Goal: Task Accomplishment & Management: Manage account settings

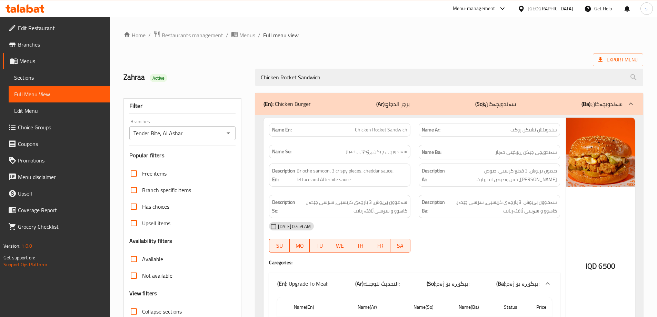
scroll to position [73, 0]
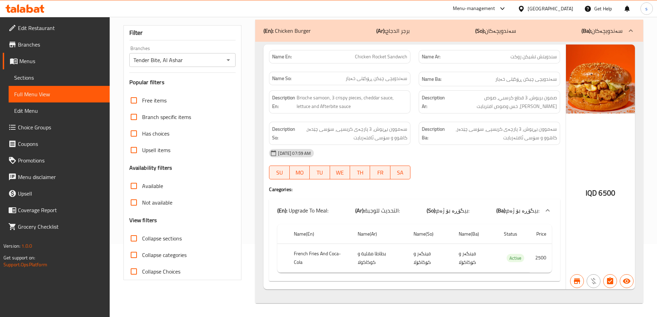
click at [27, 11] on icon at bounding box center [30, 8] width 7 height 8
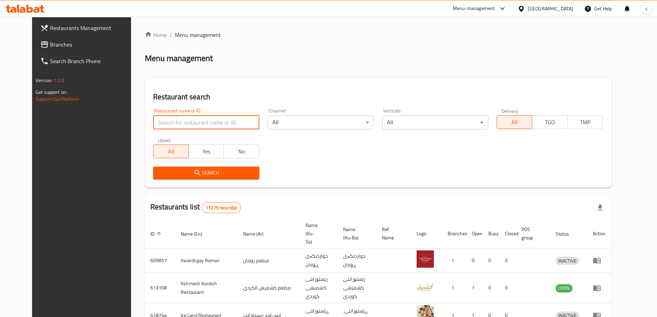
click at [162, 121] on input "search" at bounding box center [206, 122] width 106 height 14
paste input "627627"
type input "627627"
click button "Search" at bounding box center [206, 172] width 106 height 13
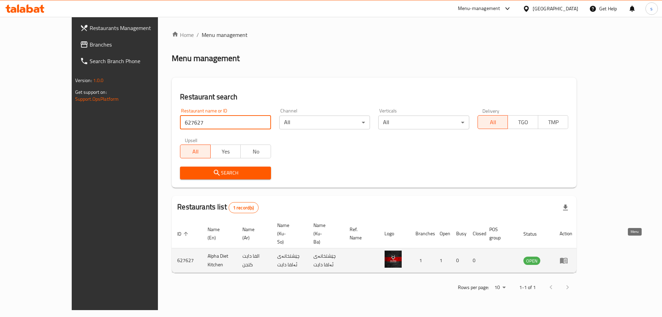
click at [567, 258] on icon "enhanced table" at bounding box center [564, 261] width 8 height 6
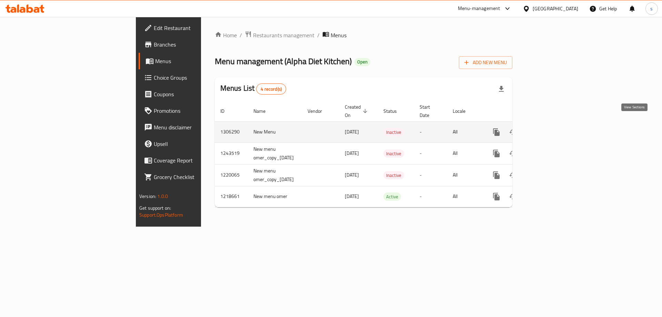
click at [549, 129] on icon "enhanced table" at bounding box center [546, 132] width 6 height 6
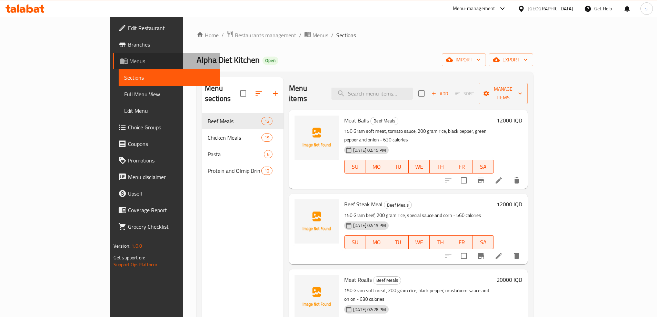
click at [129, 61] on span "Menus" at bounding box center [171, 61] width 85 height 8
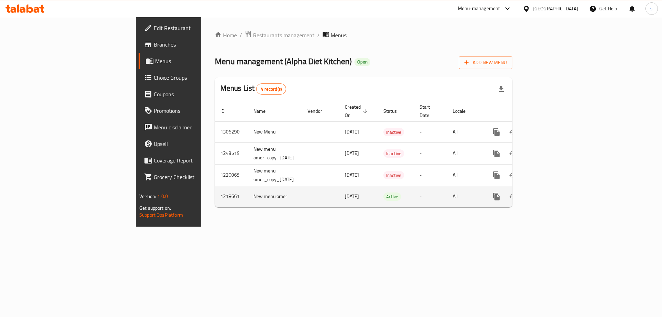
drag, startPoint x: 318, startPoint y: 216, endPoint x: 313, endPoint y: 190, distance: 26.9
click at [318, 216] on div "Home / Restaurants management / Menus Menu management ( Alpha Diet Kitchen ) Op…" at bounding box center [363, 122] width 325 height 210
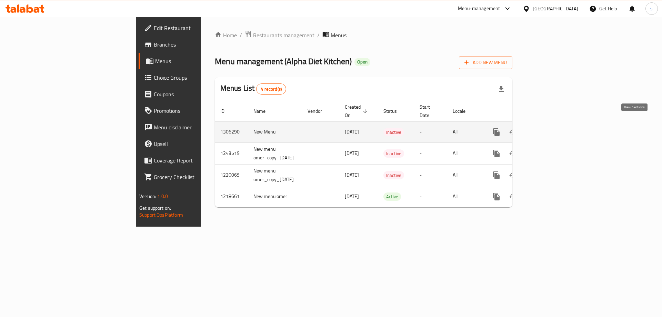
click at [550, 128] on icon "enhanced table" at bounding box center [546, 132] width 8 height 8
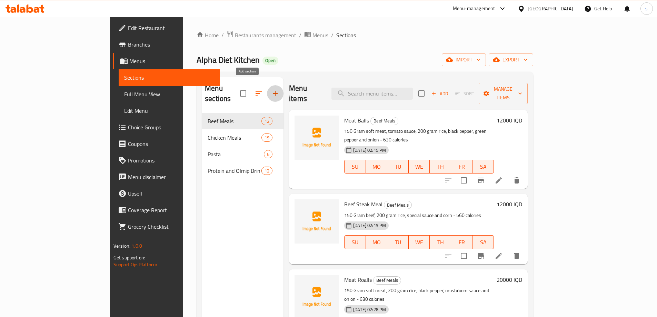
click at [271, 89] on icon "button" at bounding box center [275, 93] width 8 height 8
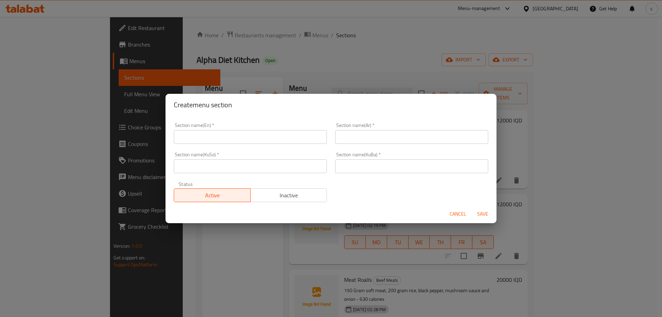
click at [256, 141] on input "text" at bounding box center [250, 137] width 153 height 14
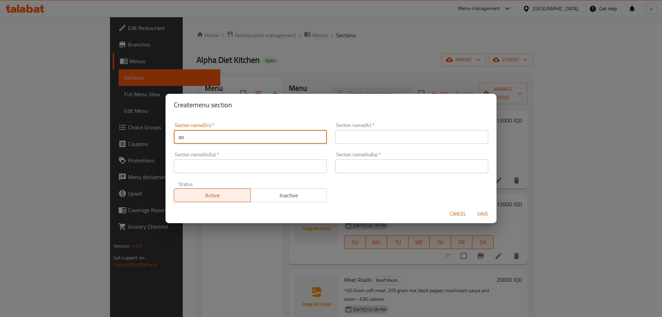
type input "Soup"
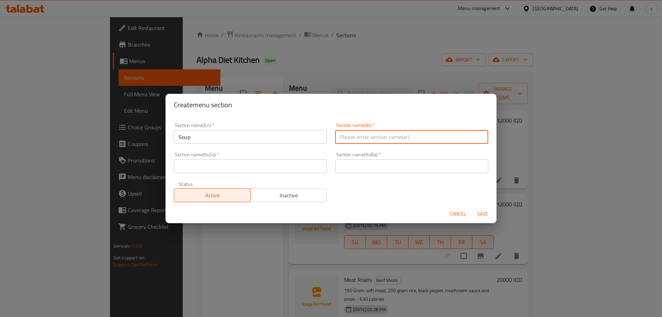
click at [392, 134] on input "text" at bounding box center [411, 137] width 153 height 14
type input "الشوربة"
click at [280, 164] on input "text" at bounding box center [250, 166] width 153 height 14
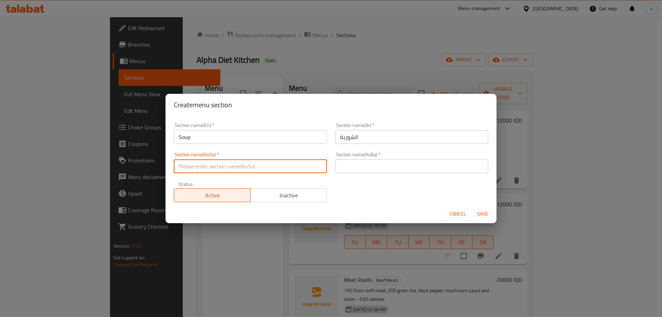
click at [220, 138] on input "Soup" at bounding box center [250, 137] width 153 height 14
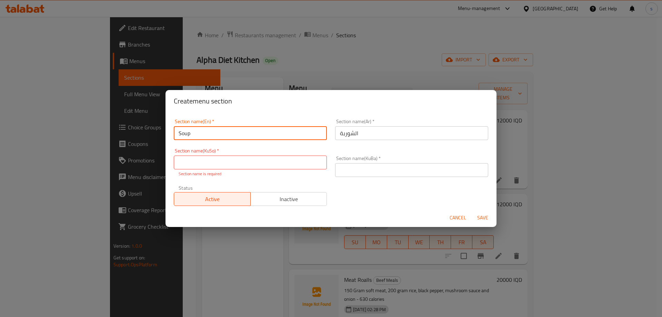
click at [220, 138] on input "Soup" at bounding box center [250, 133] width 153 height 14
click at [242, 159] on input "text" at bounding box center [250, 162] width 153 height 14
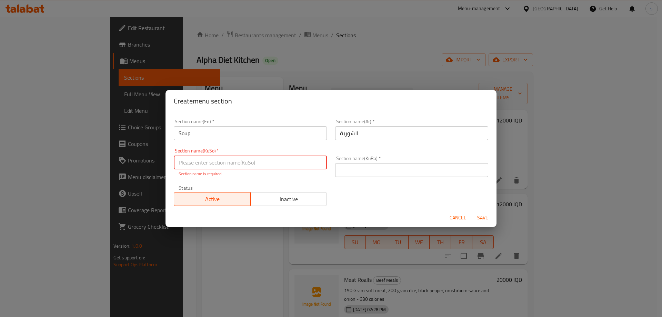
paste input "شۆرباکان"
type input "شۆرباکان"
click at [363, 168] on input "text" at bounding box center [411, 170] width 153 height 14
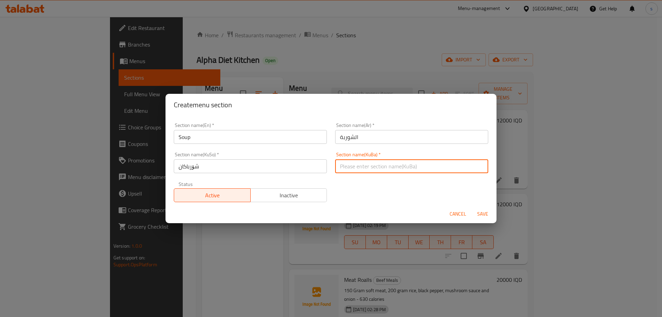
paste input "شۆرباکان"
type input "شۆرباکان"
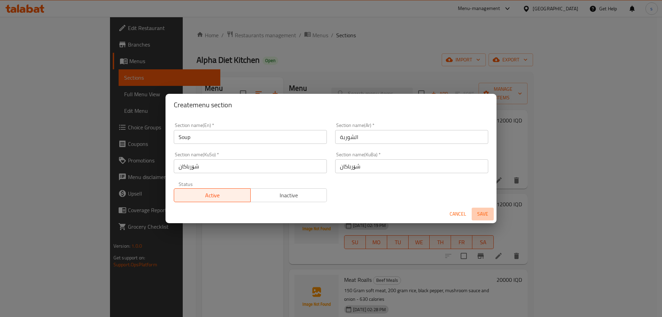
click at [487, 213] on span "Save" at bounding box center [482, 214] width 17 height 9
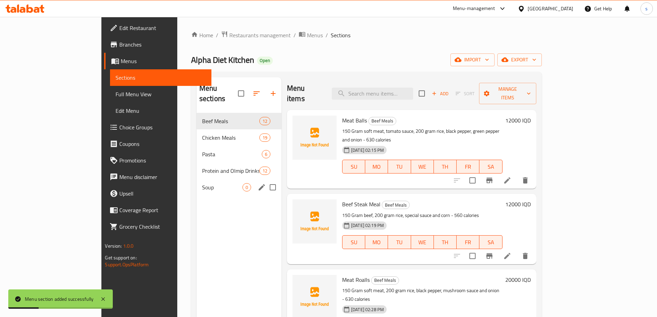
click at [200, 179] on div "Soup 0" at bounding box center [238, 187] width 85 height 17
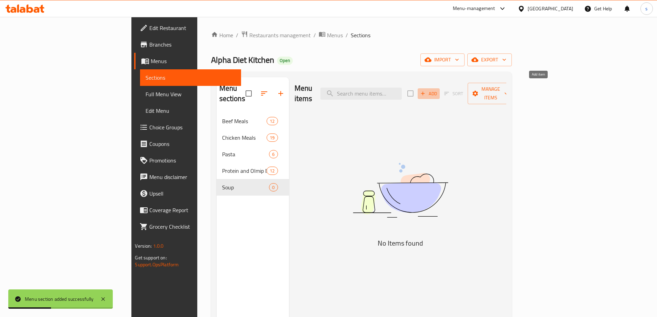
click at [438, 90] on span "Add" at bounding box center [428, 94] width 19 height 8
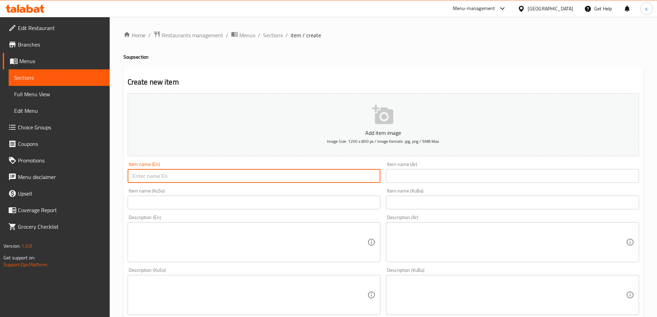
click at [211, 179] on input "text" at bounding box center [254, 176] width 253 height 14
paste input "lentils"
type input "Lentil Soup"
click at [466, 174] on input "text" at bounding box center [512, 176] width 253 height 14
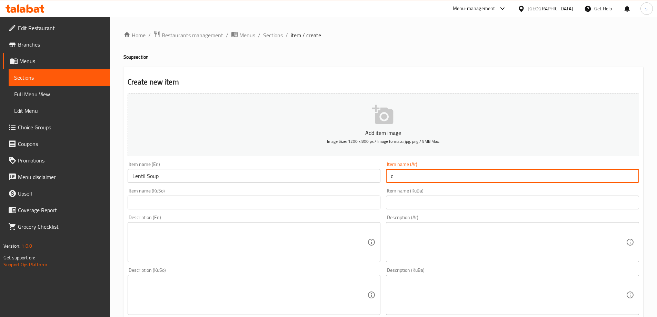
click at [466, 174] on input "c" at bounding box center [512, 176] width 253 height 14
paste input "عدس"
click at [637, 177] on input "عدس" at bounding box center [512, 176] width 253 height 14
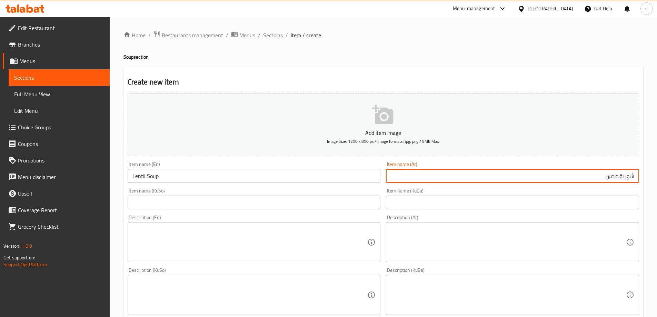
type input "شورية عدس"
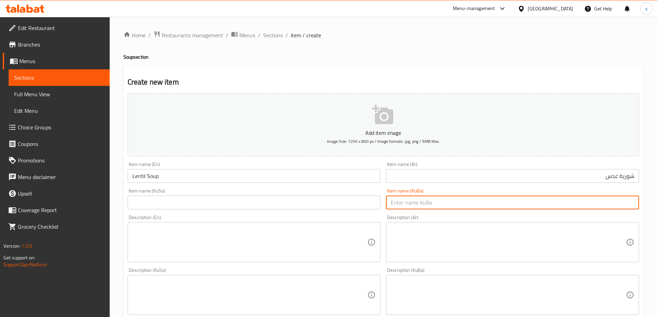
click at [597, 200] on input "text" at bounding box center [512, 202] width 253 height 14
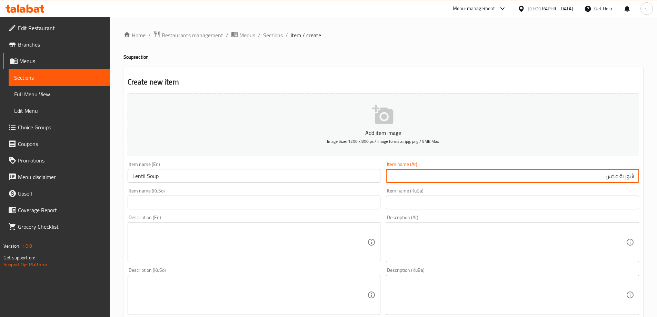
click at [599, 174] on input "شورية عدس" at bounding box center [512, 176] width 253 height 14
click at [330, 203] on input "text" at bounding box center [254, 202] width 253 height 14
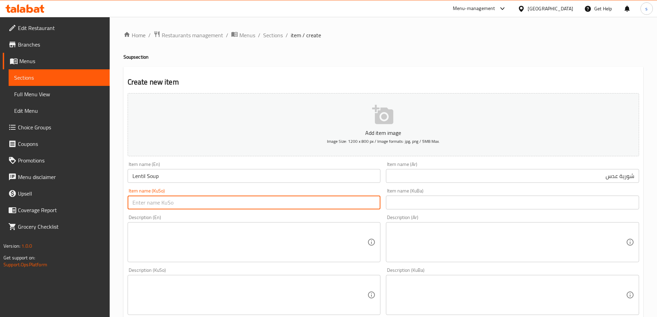
paste input "شۆرباکان"
type input "شۆربای نیسک"
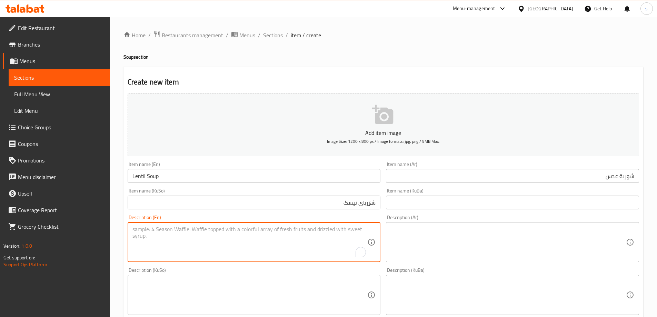
click at [220, 250] on textarea "To enrich screen reader interactions, please activate Accessibility in Grammarl…" at bounding box center [249, 242] width 235 height 33
paste textarea "calories"
click at [167, 231] on textarea "toest and 150calories" at bounding box center [249, 242] width 235 height 33
click at [165, 230] on textarea "toest and 150calories" at bounding box center [249, 242] width 235 height 33
click at [208, 230] on textarea "toest and 150 calories" at bounding box center [249, 242] width 235 height 33
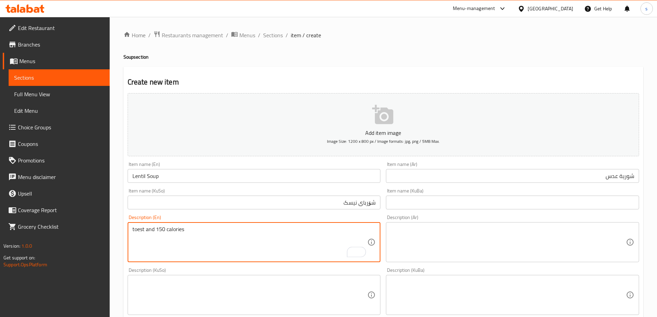
click at [208, 230] on textarea "toest and 150 calories" at bounding box center [249, 242] width 235 height 33
type textarea "toest and 150 calories"
click at [487, 231] on textarea at bounding box center [508, 242] width 235 height 33
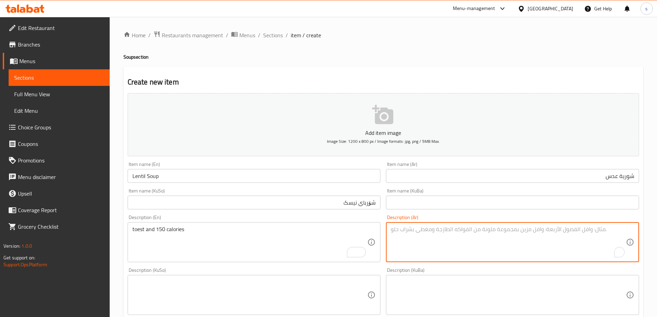
paste textarea "توست و 150 سعرة حرارية"
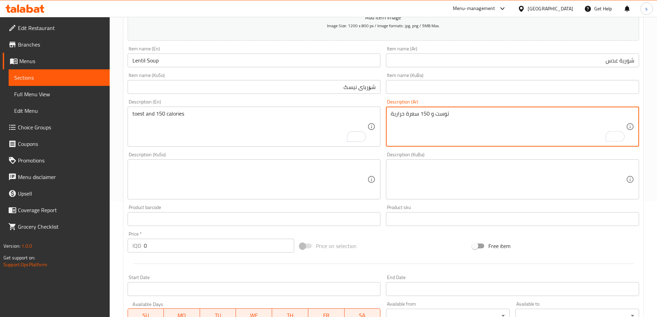
scroll to position [130, 0]
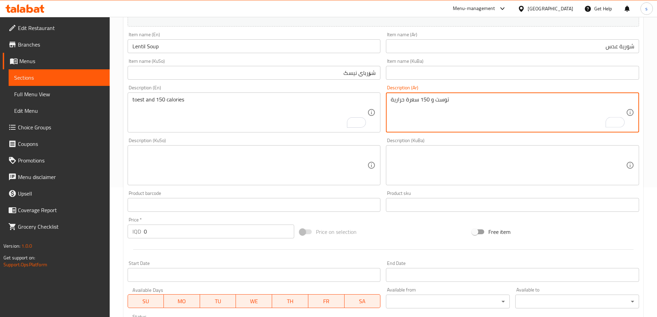
type textarea "توست و 150 سعرة حرارية"
click at [335, 155] on textarea at bounding box center [249, 165] width 235 height 33
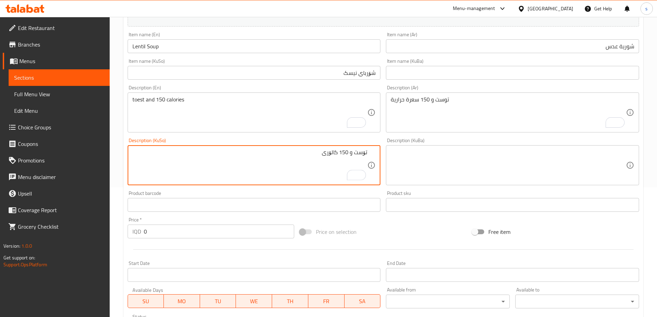
type textarea "تۆست و 150 کالۆری"
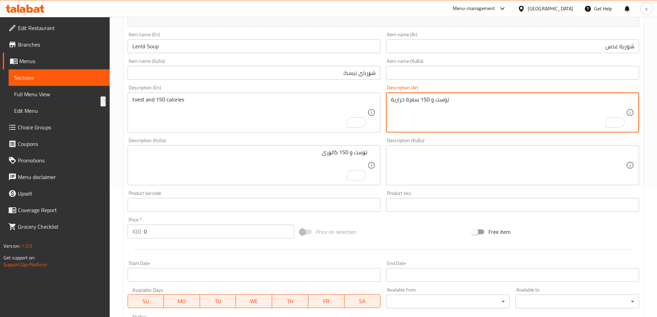
drag, startPoint x: 428, startPoint y: 100, endPoint x: 432, endPoint y: 100, distance: 4.1
click at [432, 100] on textarea "توست و 150 سعرة حرارية" at bounding box center [508, 112] width 235 height 33
click at [430, 102] on textarea "توست و 150 سعرة حرارية" at bounding box center [508, 112] width 235 height 33
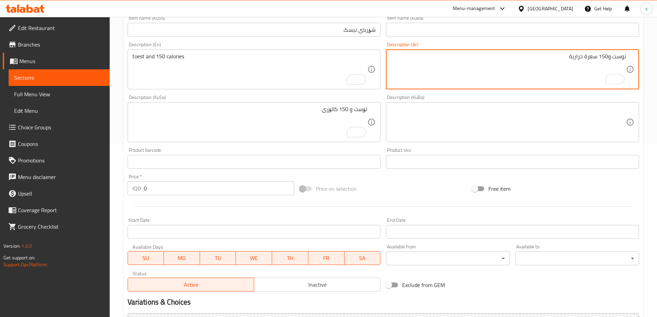
scroll to position [183, 0]
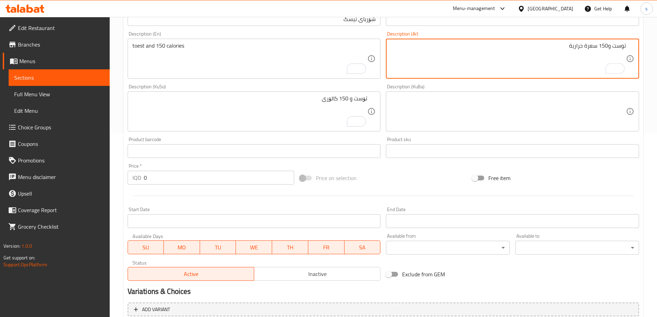
type textarea "توست و150 سعرة حرارية"
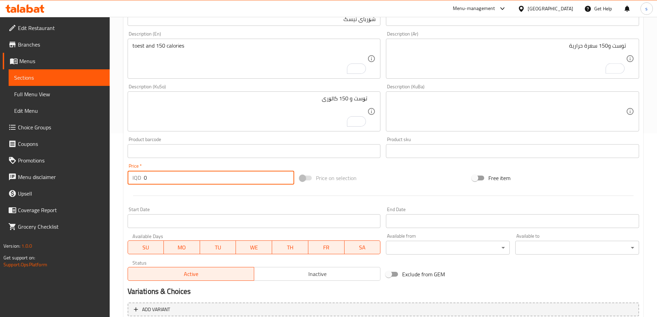
drag, startPoint x: 154, startPoint y: 180, endPoint x: 142, endPoint y: 182, distance: 12.2
click at [142, 182] on div "IQD 0 Price *" at bounding box center [211, 178] width 167 height 14
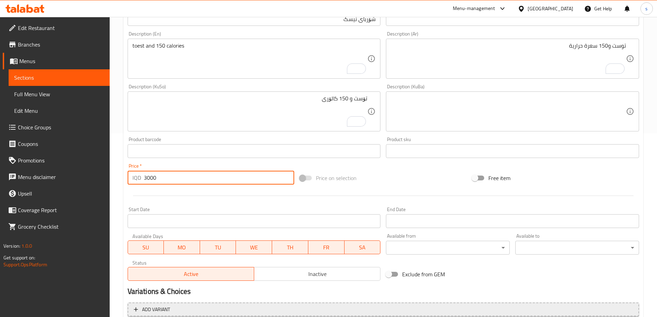
type input "3000"
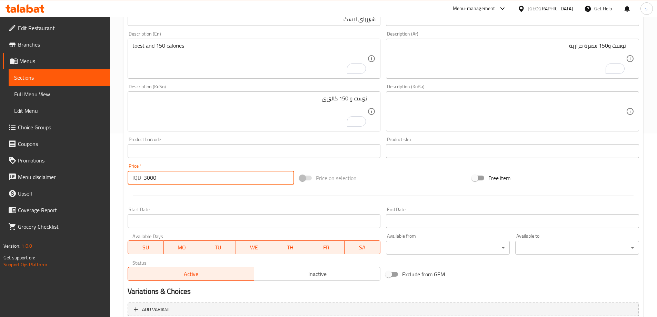
scroll to position [250, 0]
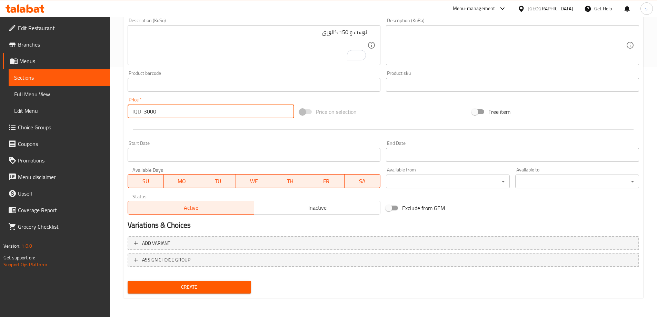
click at [236, 291] on span "Create" at bounding box center [189, 287] width 113 height 9
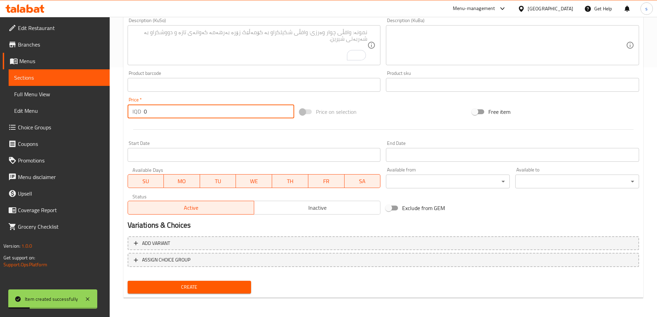
drag, startPoint x: 150, startPoint y: 108, endPoint x: 135, endPoint y: 110, distance: 15.0
click at [135, 110] on div "IQD 0 Price *" at bounding box center [211, 111] width 167 height 14
type input "3000"
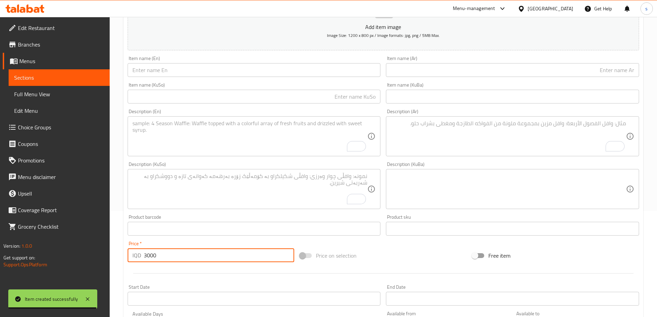
scroll to position [74, 0]
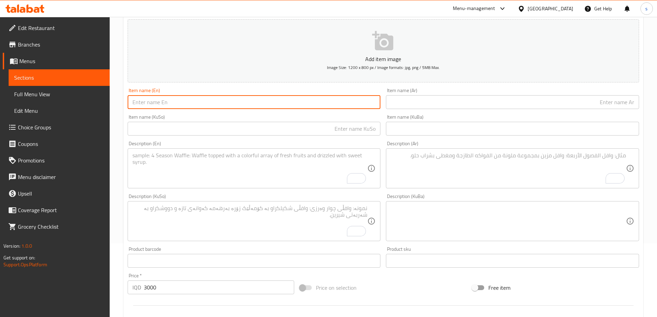
click at [170, 104] on input "text" at bounding box center [254, 102] width 253 height 14
drag, startPoint x: 185, startPoint y: 106, endPoint x: 160, endPoint y: 105, distance: 25.2
click at [160, 105] on input "Mushroom Burger" at bounding box center [254, 102] width 253 height 14
paste input "Soup"
type input "Mushroom Soup"
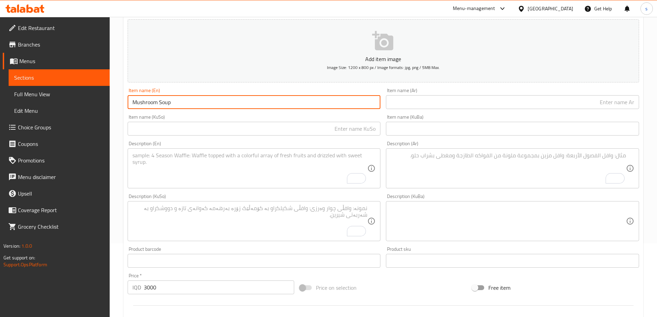
click at [616, 104] on input "text" at bounding box center [512, 102] width 253 height 14
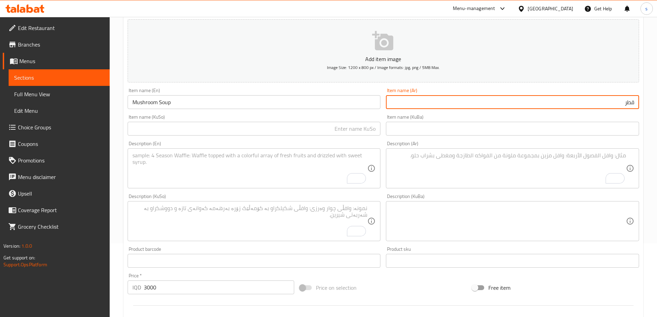
click at [636, 103] on input "قطر" at bounding box center [512, 102] width 253 height 14
drag, startPoint x: 629, startPoint y: 103, endPoint x: 635, endPoint y: 126, distance: 23.3
click at [635, 126] on div "Add item image Image Size: 1200 x 800 px / Image formats: jpg, png / 5MB Max. I…" at bounding box center [383, 205] width 517 height 376
type input "ق"
type input "شوربة فطر"
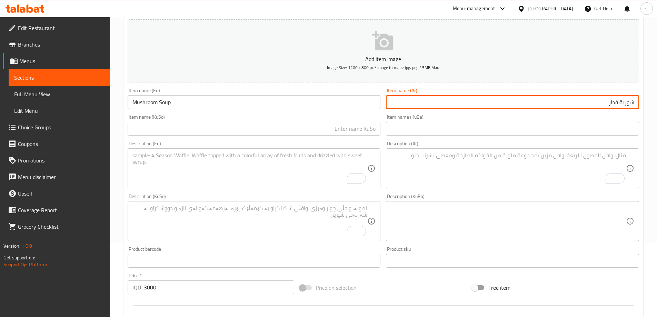
click at [367, 126] on input "text" at bounding box center [254, 129] width 253 height 14
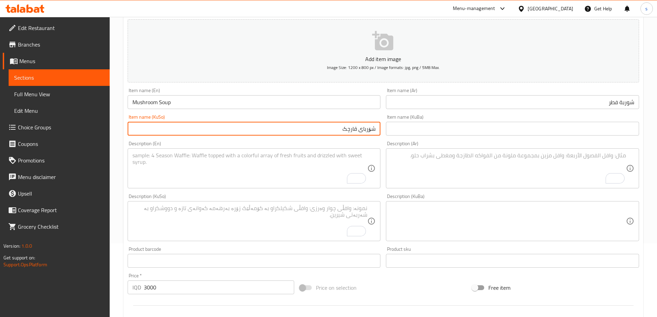
type input "شۆربای قارچک"
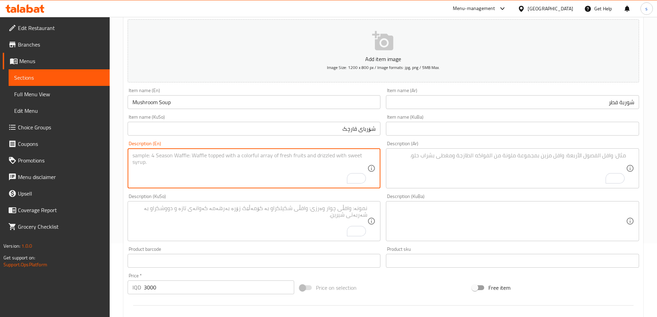
click at [259, 159] on textarea "To enrich screen reader interactions, please activate Accessibility in Grammarl…" at bounding box center [249, 168] width 235 height 33
paste textarea "toest and 150 calories"
drag, startPoint x: 158, startPoint y: 155, endPoint x: 110, endPoint y: 159, distance: 47.4
click at [110, 159] on html "​ Menu-management [GEOGRAPHIC_DATA] Get Help s Edit Restaurant Branches Menus S…" at bounding box center [328, 84] width 657 height 317
click at [142, 157] on textarea "toest and 150 calories" at bounding box center [249, 168] width 235 height 33
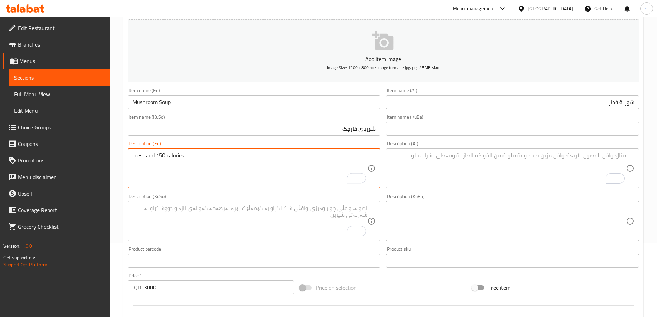
click at [142, 157] on textarea "toest and 150 calories" at bounding box center [249, 168] width 235 height 33
click at [154, 175] on textarea "toest and 150 calories" at bounding box center [249, 168] width 235 height 33
drag, startPoint x: 154, startPoint y: 158, endPoint x: 124, endPoint y: 158, distance: 30.7
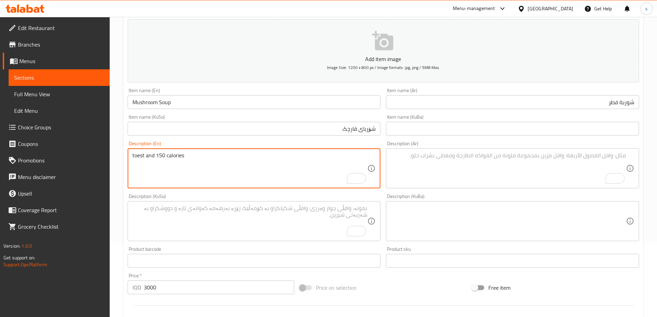
click at [124, 158] on div "Create new item Add item image Image Size: 1200 x 800 px / Image formats: jpg, …" at bounding box center [382, 233] width 519 height 480
type textarea "150 calories"
click at [562, 164] on textarea "To enrich screen reader interactions, please activate Accessibility in Grammarl…" at bounding box center [508, 168] width 235 height 33
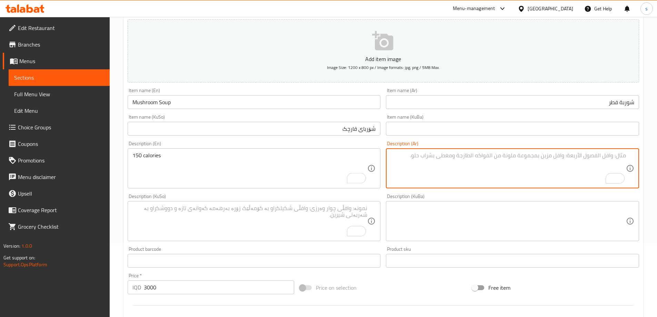
paste textarea "توست و 150 سعرة حرارية"
drag, startPoint x: 607, startPoint y: 156, endPoint x: 655, endPoint y: 149, distance: 48.2
click at [653, 149] on div "Home / Restaurants management / Menus / Sections / item / create Soup section C…" at bounding box center [383, 217] width 547 height 549
type textarea "150 سعرة حرارية"
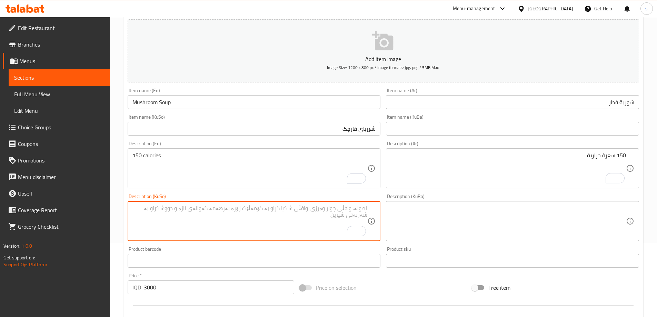
click at [324, 207] on textarea "To enrich screen reader interactions, please activate Accessibility in Grammarl…" at bounding box center [249, 221] width 235 height 33
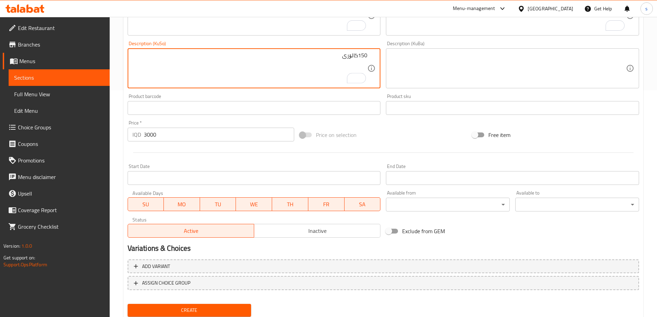
scroll to position [250, 0]
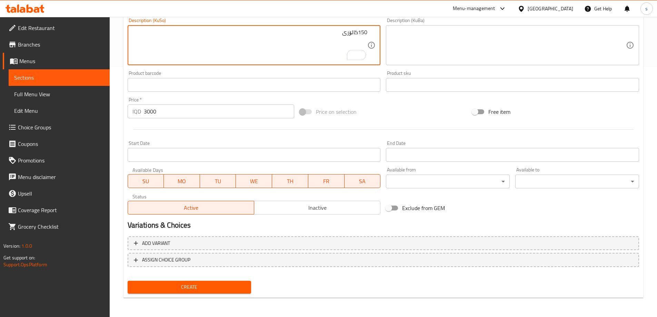
type textarea "150کالۆری"
click at [235, 292] on button "Create" at bounding box center [190, 287] width 124 height 13
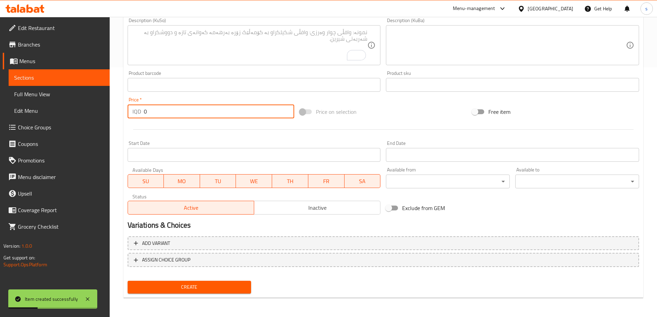
drag, startPoint x: 148, startPoint y: 112, endPoint x: 142, endPoint y: 112, distance: 6.5
click at [142, 112] on div "IQD 0 Price *" at bounding box center [211, 111] width 167 height 14
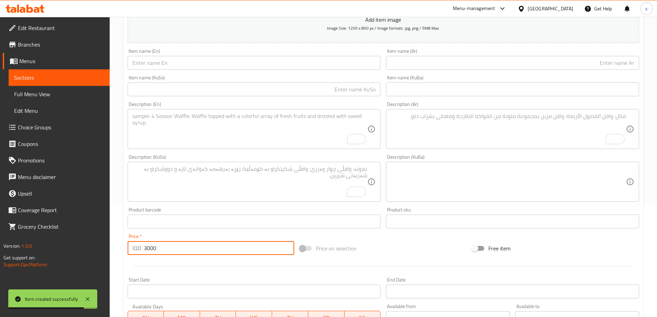
scroll to position [28, 0]
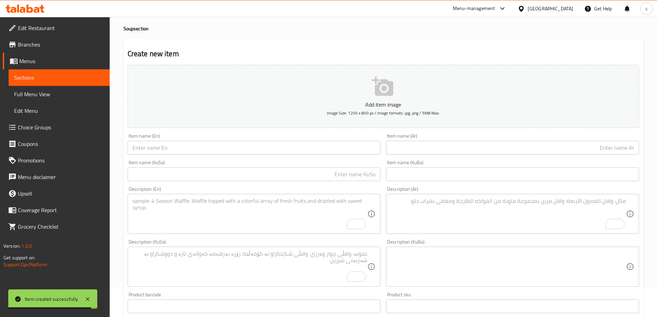
type input "3000"
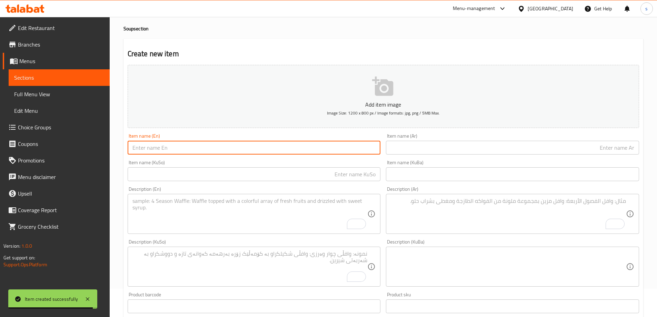
click at [206, 151] on input "text" at bounding box center [254, 148] width 253 height 14
paste input "chicken soup"
type input "Chicken Soup"
click at [479, 153] on input "text" at bounding box center [512, 148] width 253 height 14
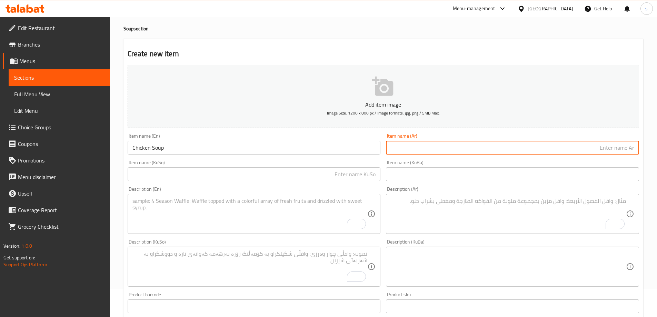
paste input "شوربة دجاج"
type input "شوربة دجاج"
click at [352, 175] on input "text" at bounding box center [254, 174] width 253 height 14
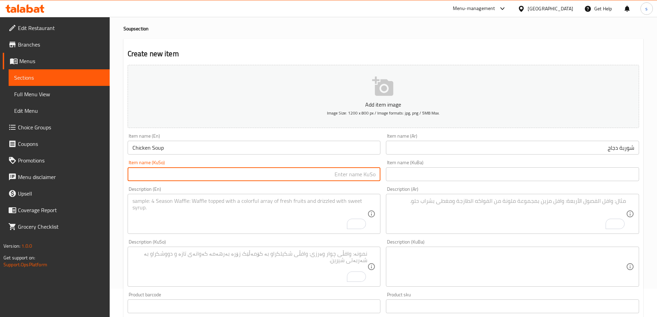
paste input "شۆربای مریشک"
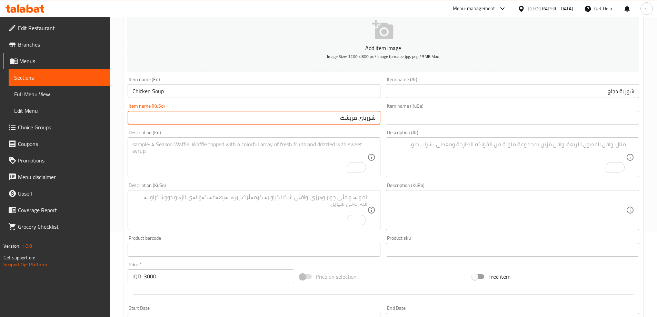
type input "شۆربای مریشک"
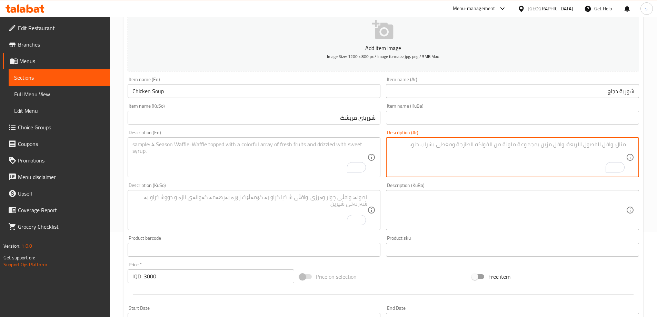
click at [457, 157] on textarea "To enrich screen reader interactions, please activate Accessibility in Grammarl…" at bounding box center [508, 157] width 235 height 33
paste textarea "كريم، توست، 100 غرام دجاج و170 سعرة حرارية"
type textarea "كريم، توست، 100 غرام دجاج و170 سعرة حرارية"
click at [291, 151] on textarea "To enrich screen reader interactions, please activate Accessibility in Grammarl…" at bounding box center [249, 157] width 235 height 33
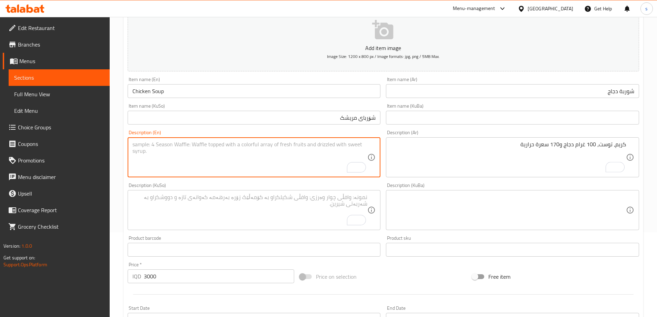
paste textarea "craem, Tost, 100 gram chicken and 170 calories"
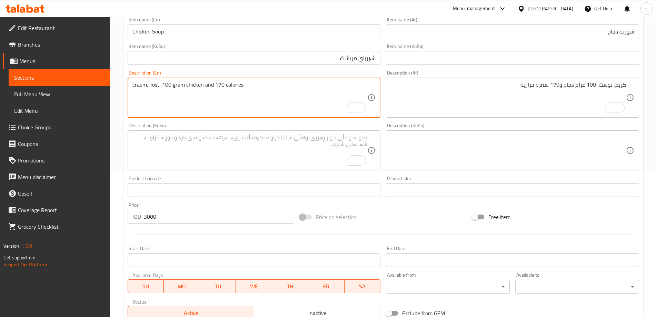
type textarea "craem, Tost, 100 gram chicken and 170 calories"
click at [336, 152] on textarea "To enrich screen reader interactions, please activate Accessibility in Grammarl…" at bounding box center [249, 150] width 235 height 33
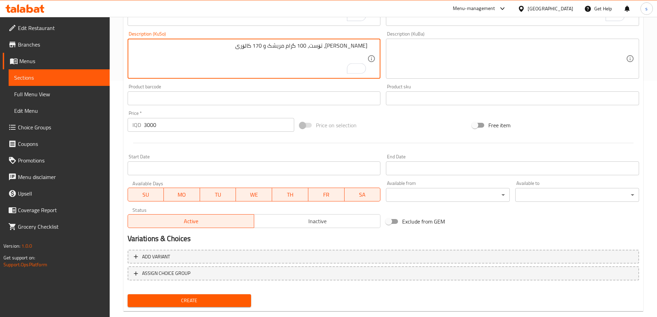
scroll to position [250, 0]
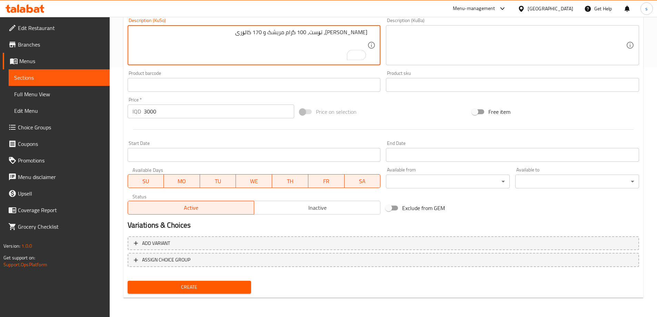
type textarea "[PERSON_NAME]، تۆست، 100 گرام مریشک و 170 کالۆری"
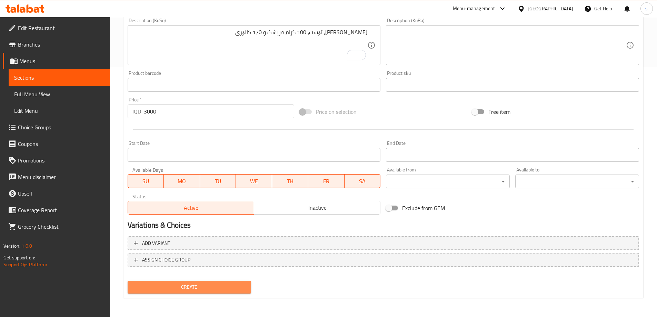
click at [196, 288] on span "Create" at bounding box center [189, 287] width 113 height 9
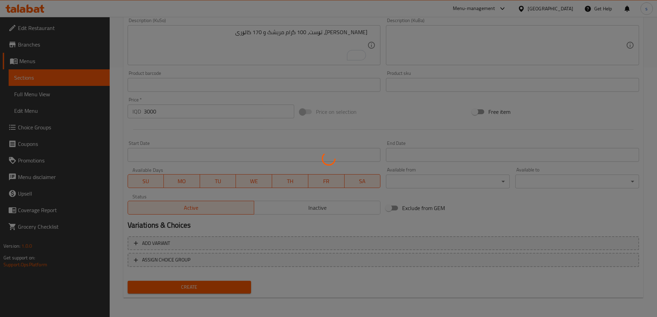
type input "0"
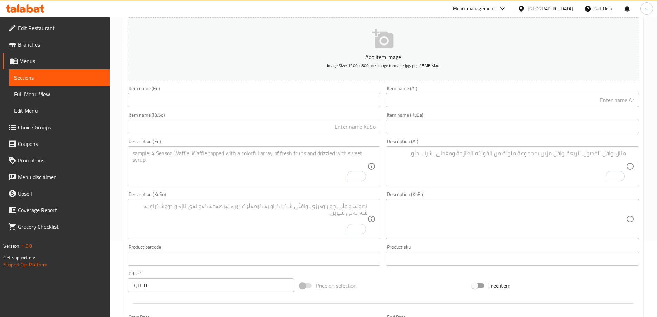
scroll to position [73, 0]
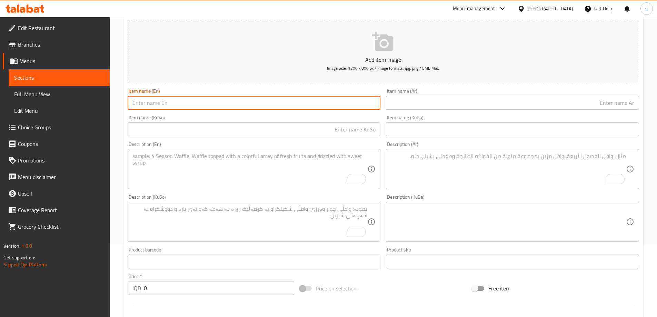
click at [174, 107] on input "text" at bounding box center [254, 103] width 253 height 14
paste input "vegetables"
drag, startPoint x: 184, startPoint y: 105, endPoint x: 126, endPoint y: 102, distance: 58.3
click at [126, 102] on div "Item name (En) vegetables Item name (En)" at bounding box center [254, 99] width 259 height 27
paste input "Vegetable Soup"
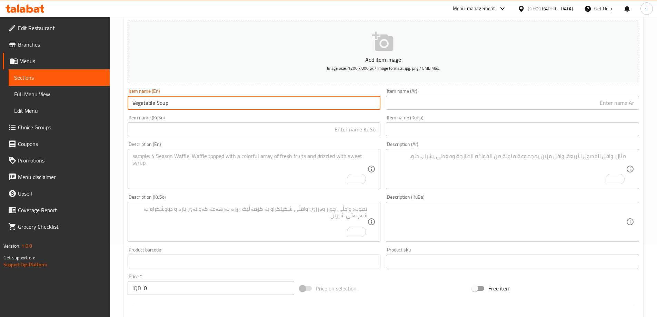
type input "Vegetable Soup"
click at [426, 104] on input "text" at bounding box center [512, 103] width 253 height 14
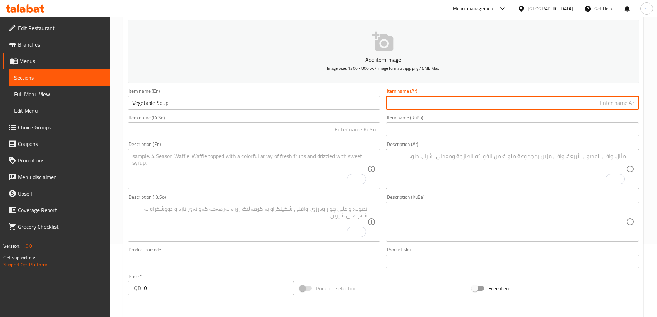
paste input "شوربة خضروات"
type input "شوربة خضروات"
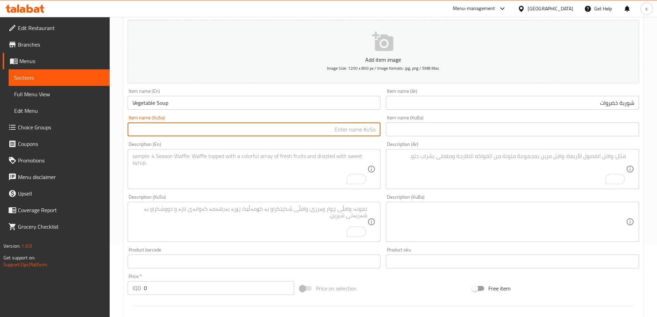
click at [352, 130] on input "text" at bounding box center [254, 129] width 253 height 14
paste input "شۆربای سەوزەوات"
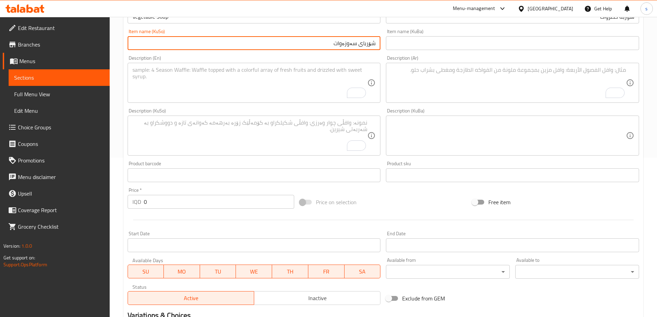
type input "شۆربای سەوزەوات"
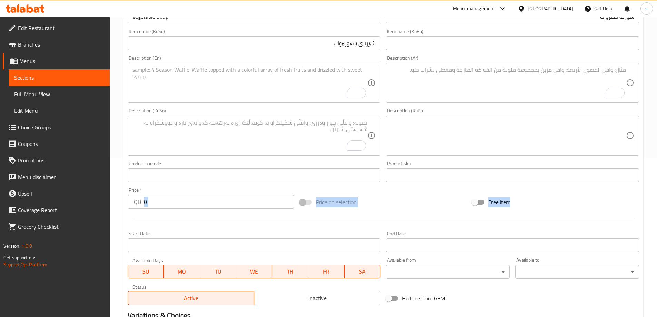
drag, startPoint x: 152, startPoint y: 209, endPoint x: 150, endPoint y: 200, distance: 8.8
click at [143, 205] on div "Price   * IQD 0 Price *" at bounding box center [211, 198] width 172 height 27
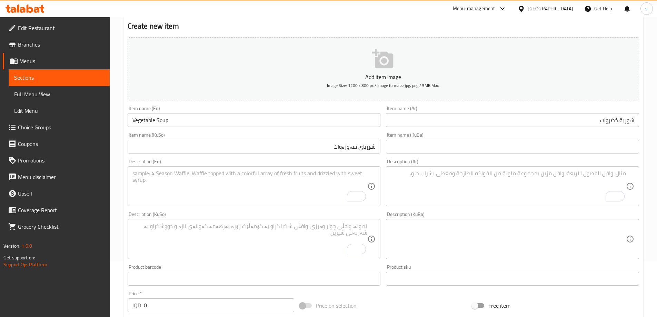
click at [142, 200] on div "Add item image Image Size: 1200 x 800 px / Image formats: jpg, png / 5MB Max. I…" at bounding box center [383, 222] width 517 height 376
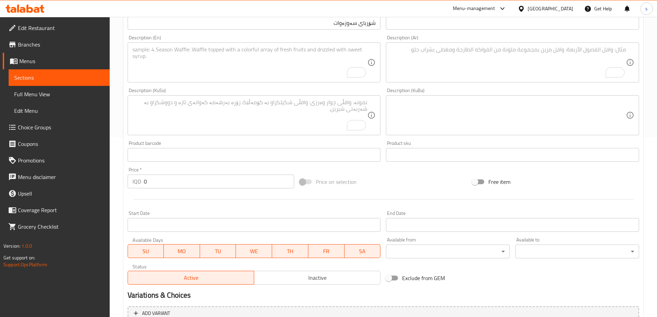
scroll to position [197, 0]
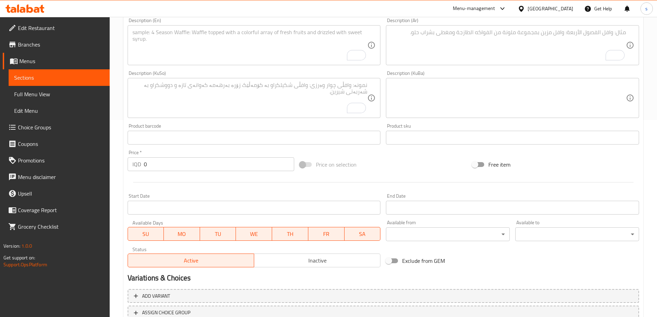
click at [162, 164] on input "0" at bounding box center [219, 164] width 151 height 14
type input "3000"
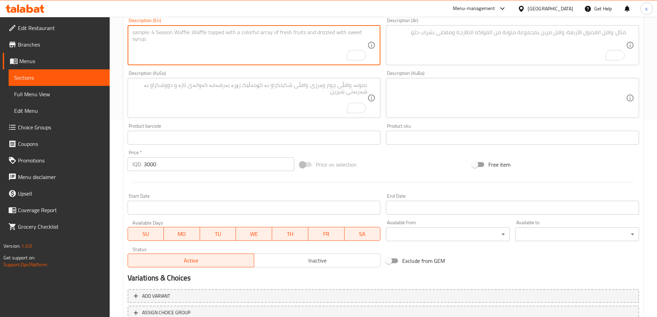
click at [208, 41] on textarea "To enrich screen reader interactions, please activate Accessibility in Grammarl…" at bounding box center [249, 45] width 235 height 33
paste textarea "mixed vegetables"
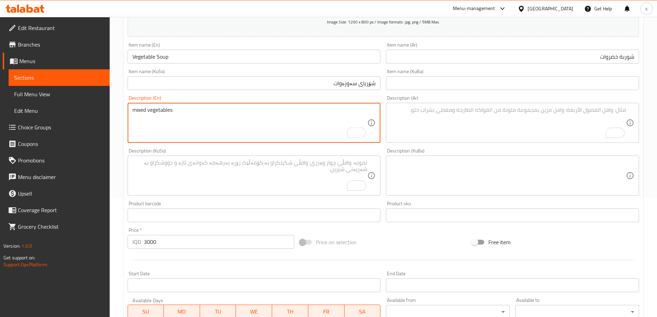
scroll to position [108, 0]
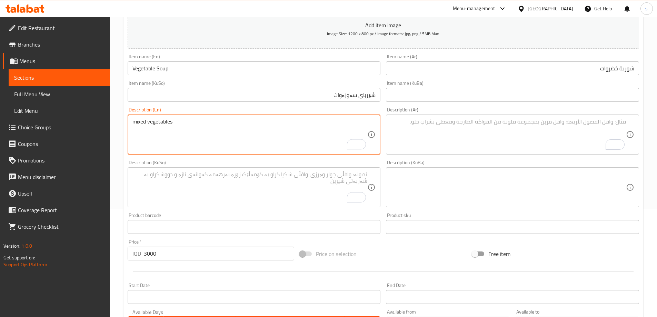
click at [202, 116] on div "mixed vegetables Description (En)" at bounding box center [254, 134] width 253 height 40
paste textarea "calories"
drag, startPoint x: 222, startPoint y: 126, endPoint x: 127, endPoint y: 125, distance: 94.5
click at [128, 125] on div "mixed vegetables and 100 calories Description (En)" at bounding box center [254, 134] width 253 height 40
click at [134, 122] on textarea "mixed vegetables and 100 calories" at bounding box center [249, 134] width 235 height 33
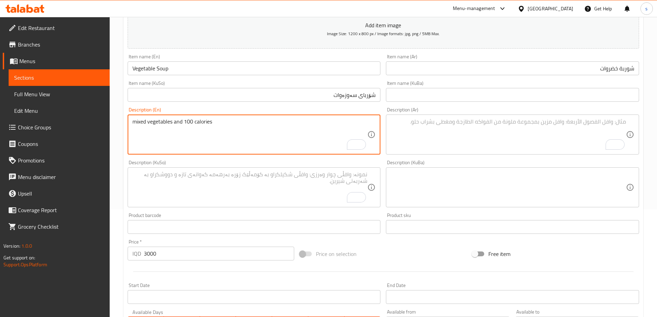
click at [134, 122] on textarea "mixed vegetables and 100 calories" at bounding box center [249, 134] width 235 height 33
type textarea "mixed vegetables and 100 calories"
click at [473, 139] on textarea "To enrich screen reader interactions, please activate Accessibility in Grammarl…" at bounding box center [508, 134] width 235 height 33
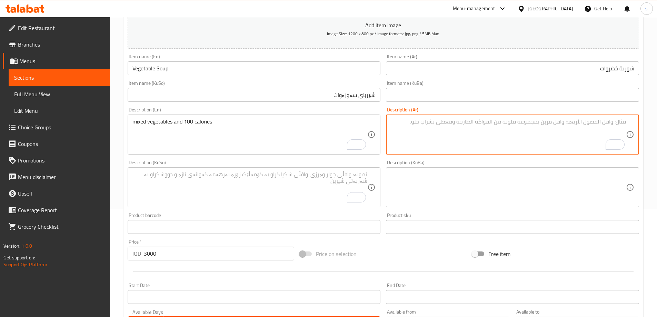
paste textarea "خضراوات مشكلة و 100 سعرة حرارية"
click at [583, 124] on textarea "خضراوات مشكلة و 100 سعرة حرارية" at bounding box center [508, 134] width 235 height 33
type textarea "خضراوات مشكلة و100 سعرة حرارية"
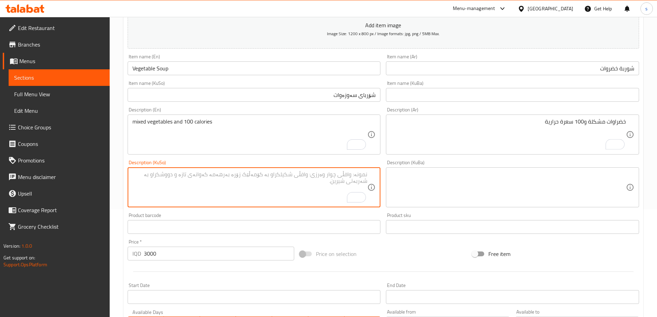
click at [288, 184] on textarea "To enrich screen reader interactions, please activate Accessibility in Grammarl…" at bounding box center [249, 187] width 235 height 33
paste textarea "سەوزەی تێکەڵاو و ١٠٠ کالۆری"
drag, startPoint x: 324, startPoint y: 177, endPoint x: 328, endPoint y: 177, distance: 4.5
click at [328, 177] on textarea "سەوزەی تێکەڵاو و ١٠٠ کالۆری" at bounding box center [249, 187] width 235 height 33
click at [339, 174] on textarea "سەوزەی تێکەڵاو و 100 کالۆری" at bounding box center [249, 187] width 235 height 33
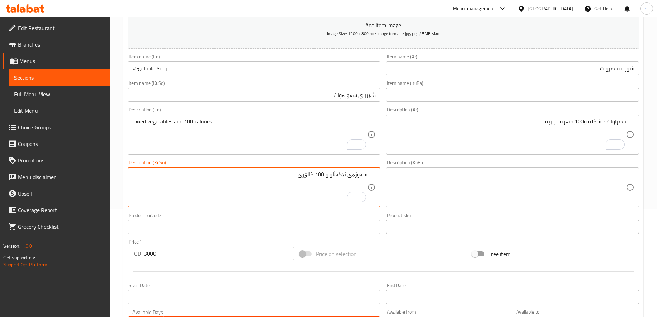
click at [339, 174] on textarea "سەوزەی تێکەڵاو و 100 کالۆری" at bounding box center [249, 187] width 235 height 33
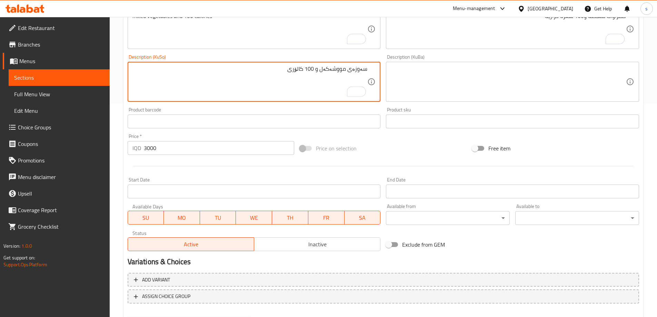
scroll to position [250, 0]
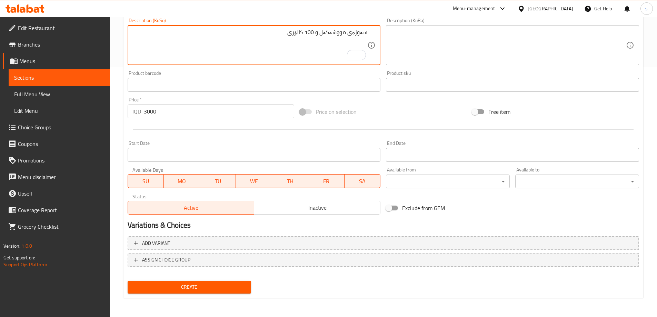
type textarea "سەوزەی مووشەکەل و 100 کالۆری"
click at [166, 286] on span "Create" at bounding box center [189, 287] width 113 height 9
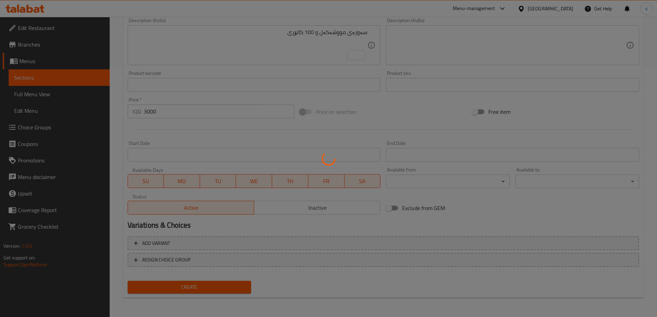
type input "0"
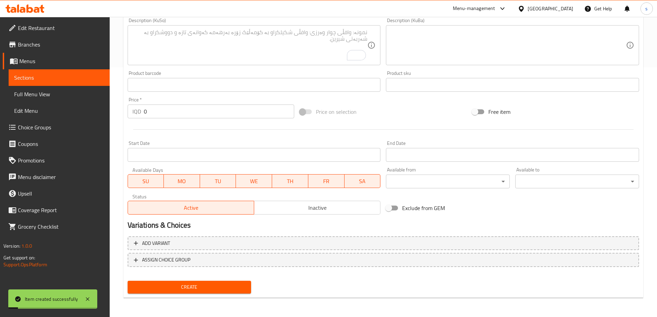
click at [69, 79] on span "Sections" at bounding box center [59, 77] width 90 height 8
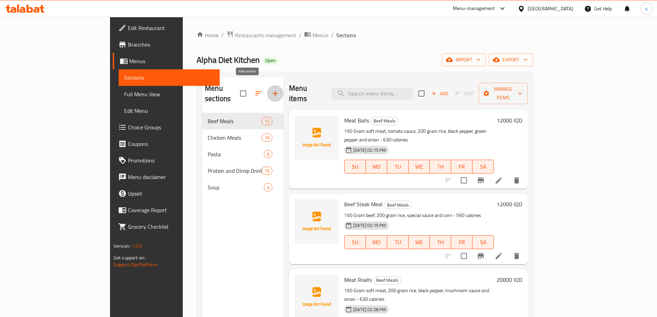
click at [271, 91] on icon "button" at bounding box center [275, 93] width 8 height 8
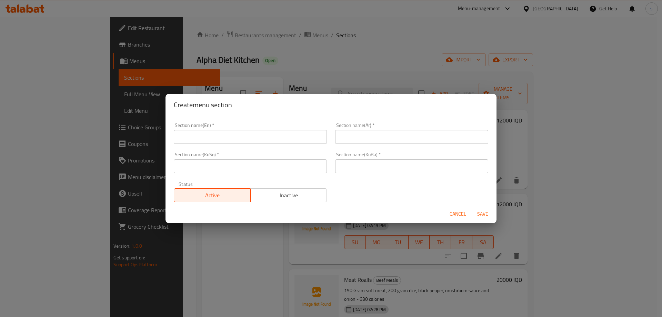
click at [242, 138] on input "text" at bounding box center [250, 137] width 153 height 14
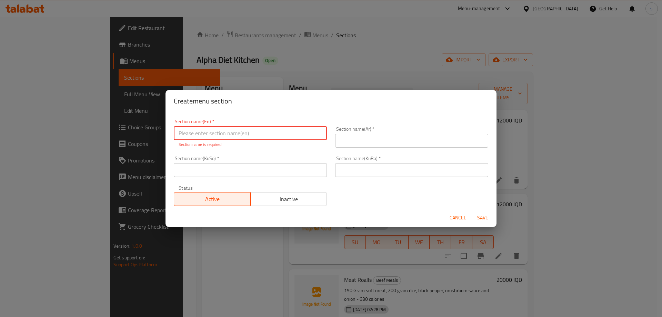
paste input "Beef Burger Wrap"
click at [206, 134] on input "Beef Burger Wrap" at bounding box center [250, 133] width 153 height 14
drag, startPoint x: 207, startPoint y: 134, endPoint x: 166, endPoint y: 135, distance: 41.4
click at [166, 135] on div "Section name(En)   * Beef Burger Wrap Section name(En) * Section name is requir…" at bounding box center [330, 160] width 331 height 97
type input "Wrap"
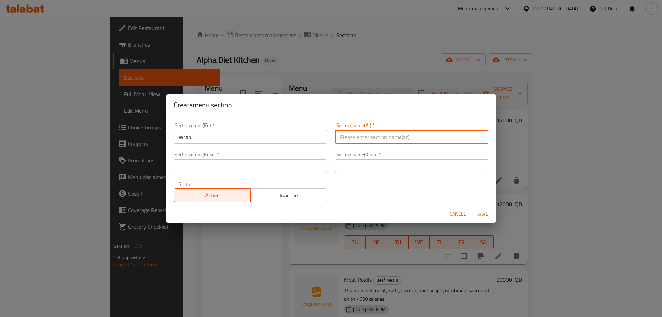
click at [394, 138] on input "text" at bounding box center [411, 137] width 153 height 14
paste input "راب"
type input "راب"
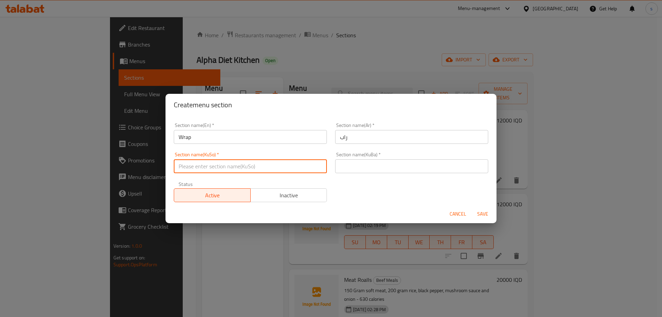
click at [295, 171] on input "text" at bounding box center [250, 166] width 153 height 14
paste input "بابۆڵەی"
type input "بابۆڵەی"
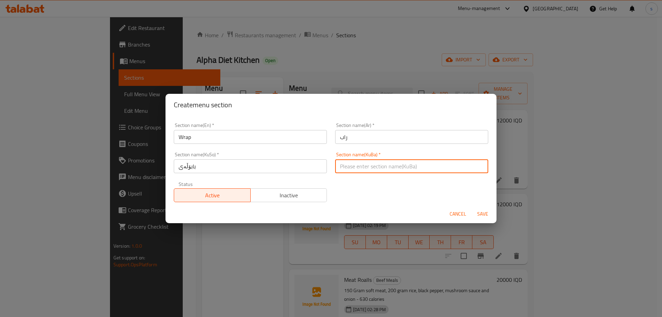
click at [371, 162] on input "text" at bounding box center [411, 166] width 153 height 14
click at [371, 168] on input "v" at bounding box center [411, 166] width 153 height 14
paste input "بابۆڵەی"
type input "بابۆڵەی"
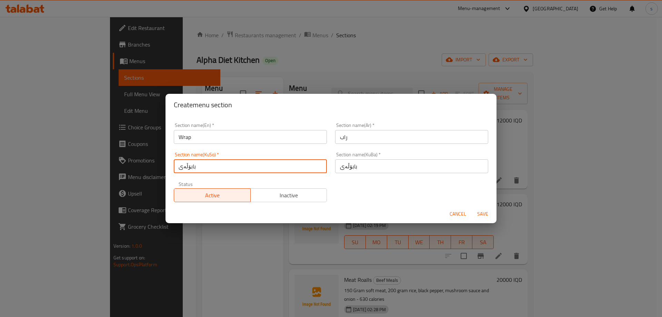
drag, startPoint x: 182, startPoint y: 167, endPoint x: 178, endPoint y: 167, distance: 4.8
click at [178, 167] on input "بابۆڵەی" at bounding box center [250, 166] width 153 height 14
type input "بابۆڵە"
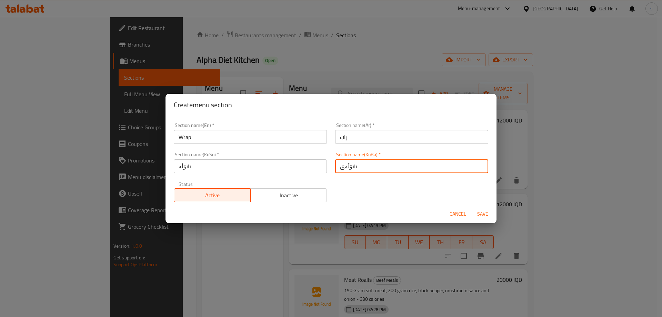
drag, startPoint x: 341, startPoint y: 170, endPoint x: 335, endPoint y: 170, distance: 5.9
click at [335, 170] on input "بابۆڵەی" at bounding box center [411, 166] width 153 height 14
type input "بابۆڵە"
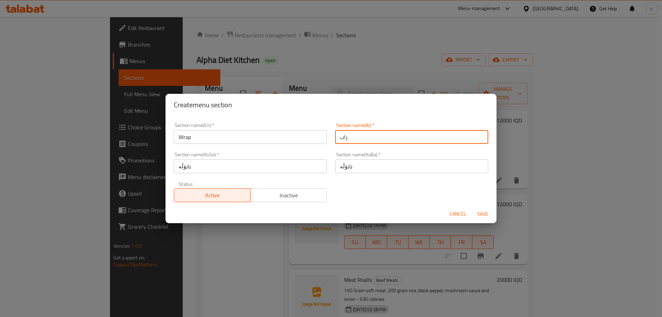
click at [417, 132] on input "راب" at bounding box center [411, 137] width 153 height 14
click at [479, 139] on input "راب" at bounding box center [411, 137] width 153 height 14
type input "الراب"
click at [479, 212] on span "Save" at bounding box center [482, 214] width 17 height 9
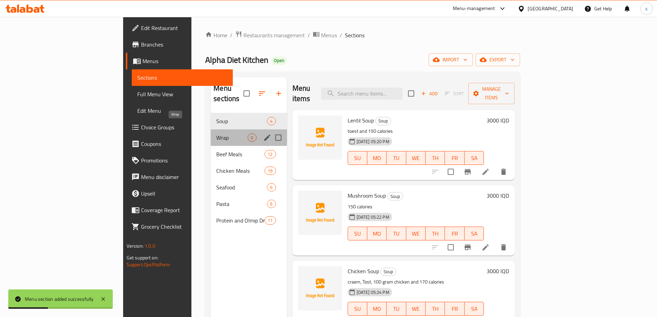
click at [216, 133] on span "Wrap" at bounding box center [231, 137] width 31 height 8
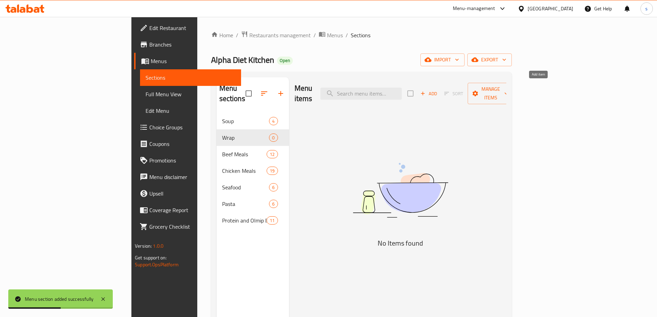
click at [438, 90] on span "Add" at bounding box center [428, 94] width 19 height 8
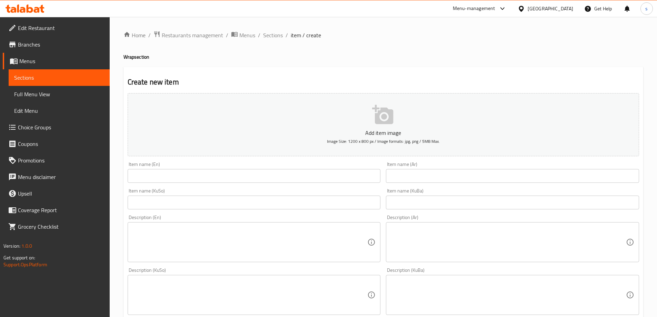
click at [200, 176] on input "text" at bounding box center [254, 176] width 253 height 14
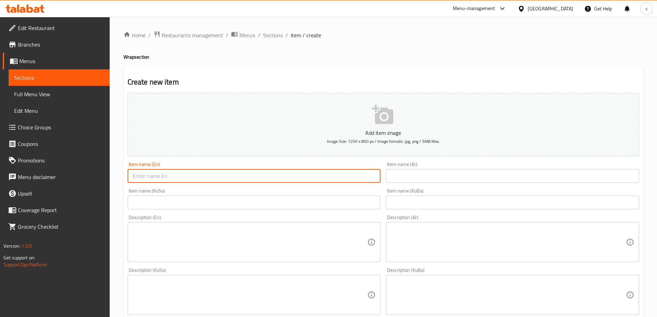
paste input "Beef Burger Wrap"
type input "Beef Burger Wrap"
click at [468, 175] on input "text" at bounding box center [512, 176] width 253 height 14
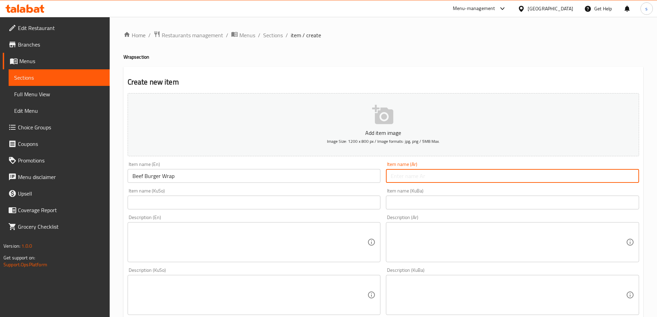
paste input "راب برجر لحم بقري"
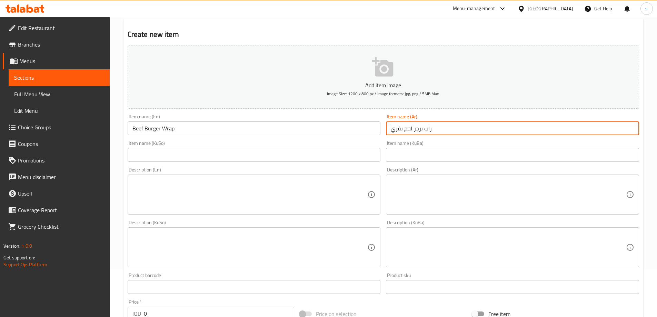
type input "راب برجر لحم بقري"
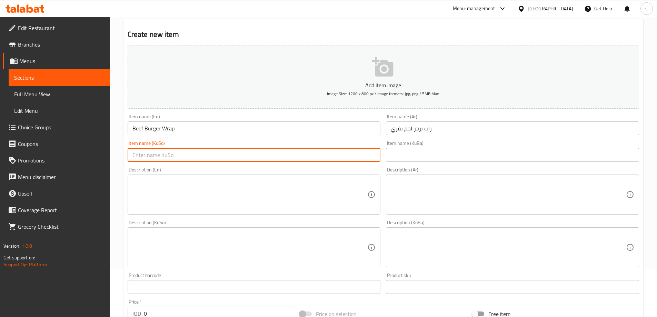
click at [347, 150] on input "text" at bounding box center [254, 155] width 253 height 14
paste input "بابۆڵەی"
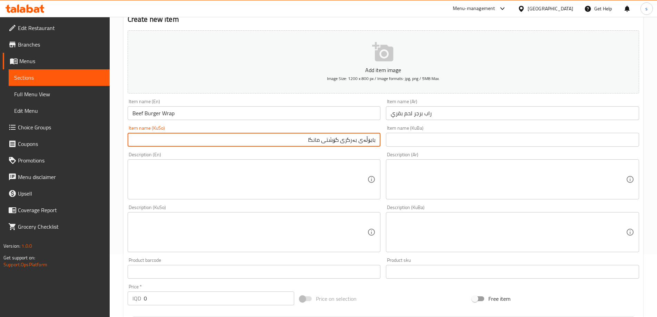
type input "بابۆڵەی بەرگری گۆشتی مانگا"
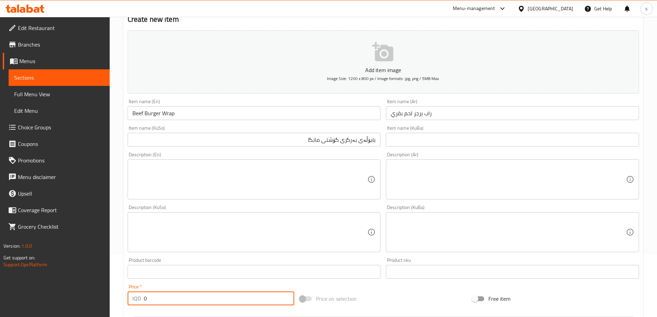
drag, startPoint x: 152, startPoint y: 297, endPoint x: 140, endPoint y: 300, distance: 12.0
click at [140, 300] on div "IQD 0 Price *" at bounding box center [211, 298] width 167 height 14
type input "9000"
click at [230, 181] on textarea at bounding box center [249, 179] width 235 height 33
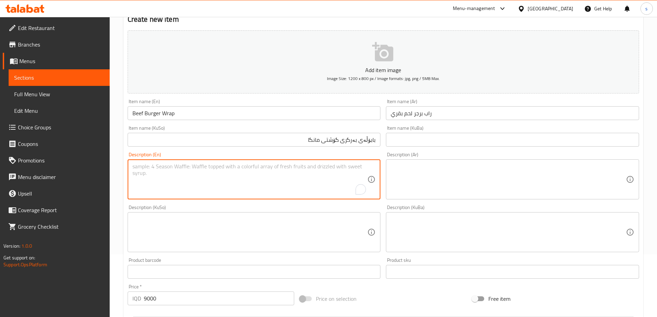
paste textarea "150 جرام لحم بقري طري، طماطم، خس، مخلل، صلصة خاصة، صلصة مايونيز و 700 سعرة حرار…"
type textarea "150 جرام لحم بقري طري، طماطم، خس، مخلل، صلصة خاصة، صلصة مايونيز و 700 سعرة حرار…"
paste textarea "150 gram soft beef, tomato, lettuce, pickle, special Sause, mayo Sause and 700 …"
type textarea "150 gram soft beef, tomato, lettuce, pickle, special Sause, mayo Sause and 700 …"
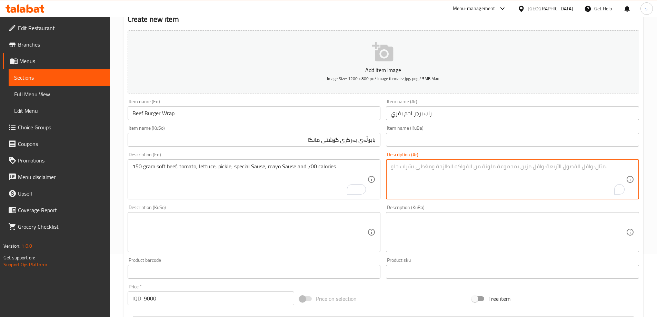
click at [486, 189] on textarea "To enrich screen reader interactions, please activate Accessibility in Grammarl…" at bounding box center [508, 179] width 235 height 33
paste textarea "150 جرام لحم بقري طري، طماطم، خس، مخلل، صلصة خاصة، صلصة مايونيز و 700 سعرة حرار…"
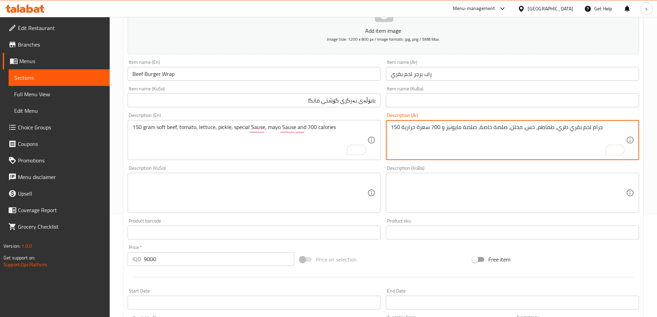
scroll to position [104, 0]
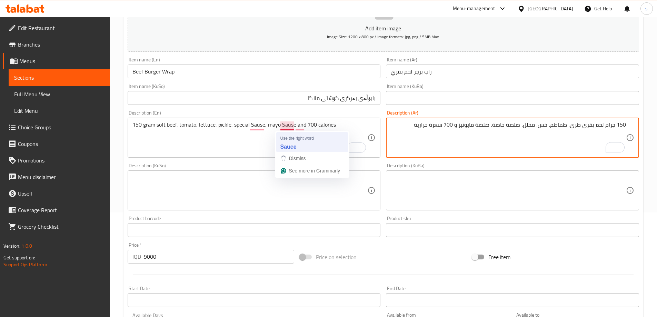
type textarea "150 جرام لحم بقري طري، طماطم، خس، مخلل، صلصة خاصة، صلصة مايونيز و 700 سعرة حرار…"
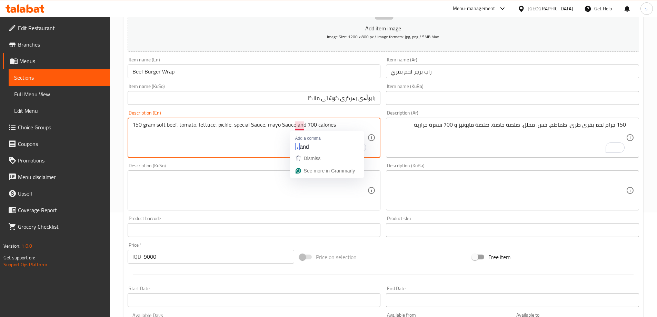
click at [252, 146] on textarea "150 gram soft beef, tomato, lettuce, pickle, special Sauce, mayo Sauce and 700 …" at bounding box center [249, 137] width 235 height 33
type textarea "150 gram soft beef, tomato, lettuce, pickle, special Sauce, mayo Sauce and 700 …"
click at [338, 187] on textarea at bounding box center [249, 190] width 235 height 33
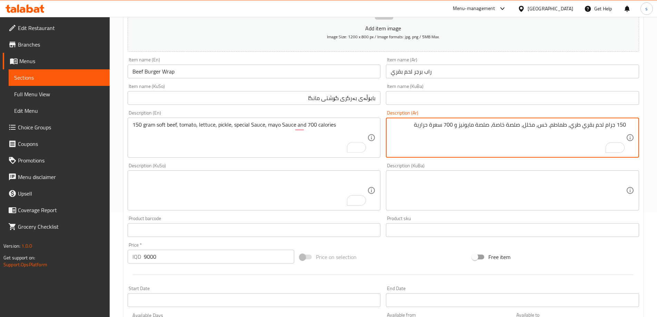
click at [510, 122] on textarea "150 جرام لحم بقري طري، طماطم، خس، مخلل، صلصة خاصة، صلصة مايونيز و 700 سعرة حرار…" at bounding box center [508, 137] width 235 height 33
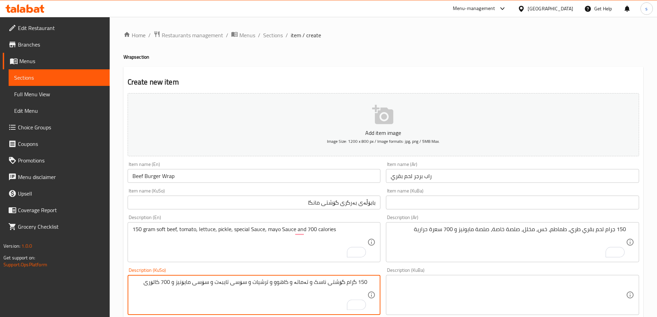
click at [356, 278] on textarea "150 گرام گۆشتی ناسک و تەماتە و کاهوو و ترشیات و سۆسی تایبەت و سۆسی مایۆنیز و 70…" at bounding box center [249, 294] width 235 height 33
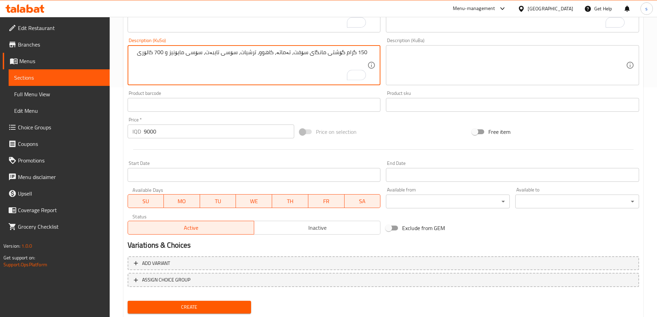
scroll to position [250, 0]
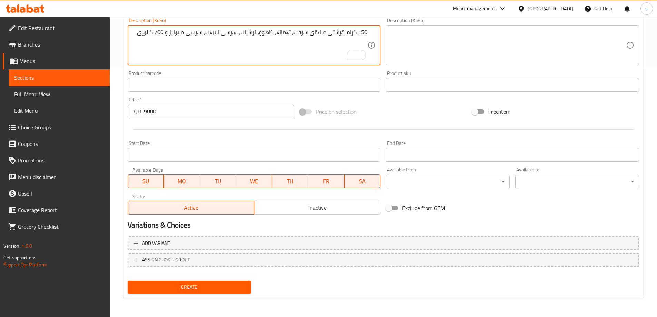
type textarea "150 گرام گۆشتی مانگای سۆفت، تەماتە، کاهوو، ترشیات، سۆسی تایبەت، سۆسی مایۆنیز و …"
click at [199, 291] on span "Create" at bounding box center [189, 287] width 113 height 9
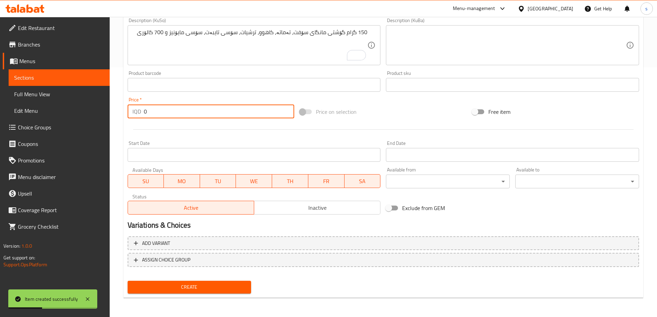
drag, startPoint x: 154, startPoint y: 110, endPoint x: 133, endPoint y: 114, distance: 21.1
click at [133, 114] on div "IQD 0 Price *" at bounding box center [211, 111] width 167 height 14
type input "10000"
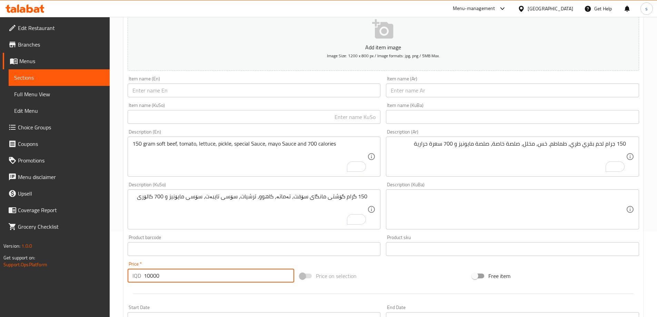
scroll to position [80, 0]
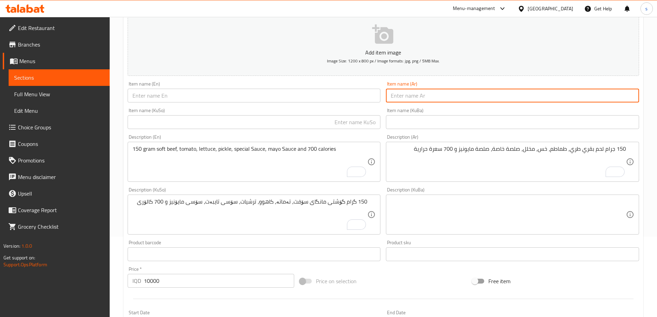
click at [418, 98] on input "text" at bounding box center [512, 96] width 253 height 14
paste input "راب شاورما لحم بقري"
type input "راب شاورما لحم بقري"
click at [342, 102] on input "text" at bounding box center [254, 96] width 253 height 14
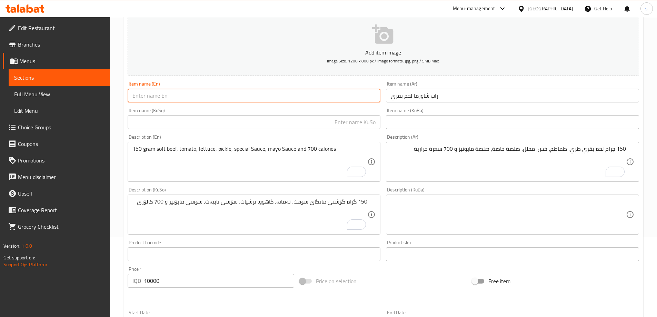
paste input "Beef Shawarma Wrap"
type input "Beef Shawarma Wrap"
click at [298, 121] on input "text" at bounding box center [254, 122] width 253 height 14
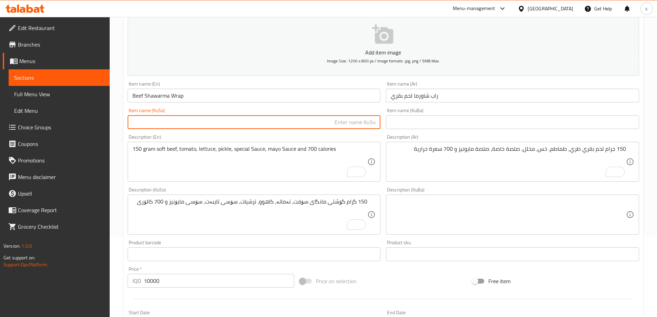
paste input "بابۆڵەی"
type input "بابۆڵەی شاورمەی گۆشتی مانگا"
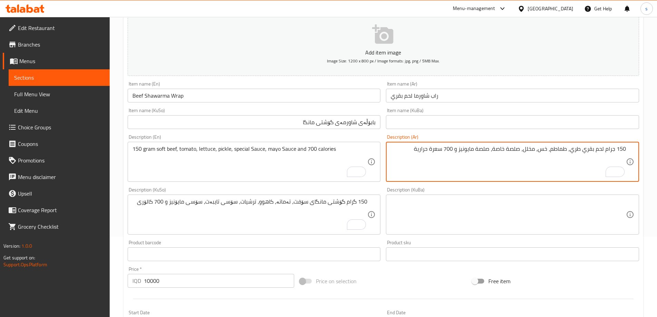
click at [446, 160] on textarea "150 جرام لحم بقري طري، طماطم، خس، مخلل، صلصة خاصة، صلصة مايونيز و 700 سعرة حرار…" at bounding box center [508, 161] width 235 height 33
paste textarea "120 جرام لحم بقري، بصل، خس، مخلل، صلصة خاصة، صلصة مايونيز، بقدونس و 540 سعرة حر…"
type textarea "120 جرام لحم بقري، بصل، خس، مخلل، صلصة خاصة، صلصة مايونيز، بقدونس و 540 سعرة حر…"
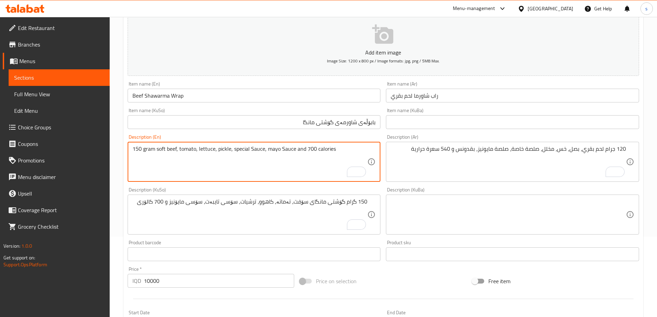
click at [272, 154] on textarea "150 gram soft beef, tomato, lettuce, pickle, special Sauce, mayo Sauce and 700 …" at bounding box center [249, 161] width 235 height 33
paste textarea "120 gram beef, Onion ,lettuce, pickle, special Sause, mayo Sause, Parsley and 5…"
type textarea "120 gram beef, Onion ,lettuce, pickle, special Sause, mayo Sause, Parsley and 5…"
click at [307, 211] on textarea "150 گرام گۆشتی مانگای سۆفت، تەماتە، کاهوو، ترشیات، سۆسی تایبەت، سۆسی مایۆنیز و …" at bounding box center [249, 214] width 235 height 33
type textarea "120 gram beef, Onion, lettuce, pickle, special Sauce, mayo Sauce, Parsley and 5…"
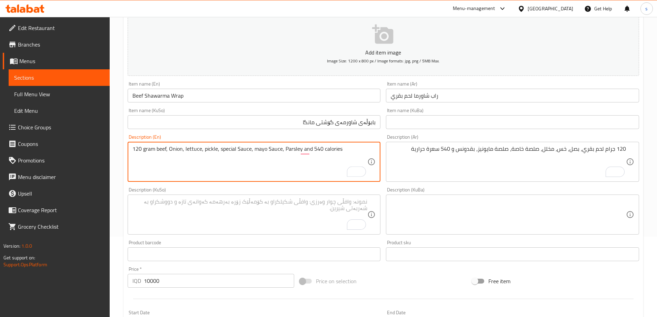
click at [338, 203] on textarea "To enrich screen reader interactions, please activate Accessibility in Grammarl…" at bounding box center [249, 214] width 235 height 33
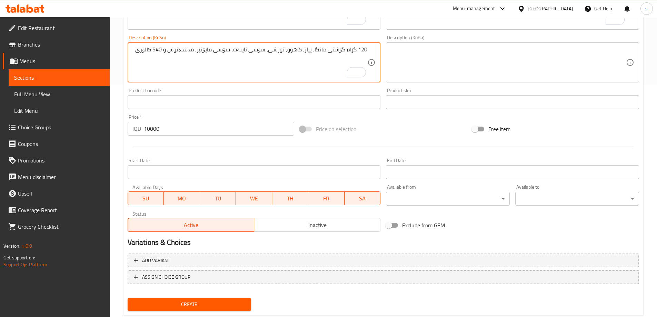
scroll to position [233, 0]
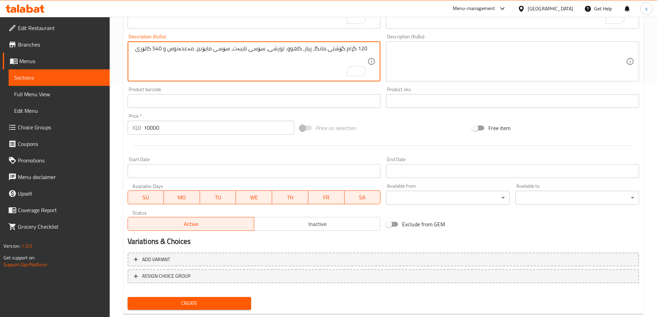
type textarea "120 گرام گۆشتی مانگا، پیاز، کاهوو، تورشی، سۆسی تایبەت، سۆسی مایۆنیز، مەعدەنوس و…"
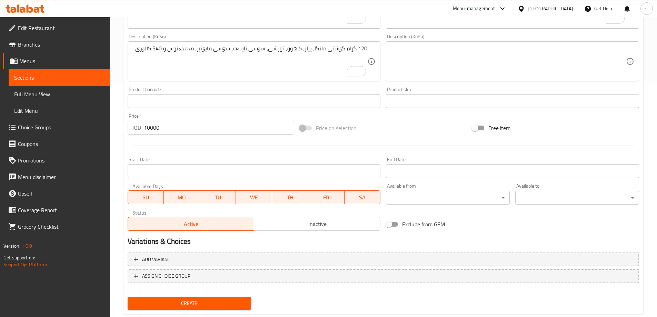
click at [224, 296] on div "Create" at bounding box center [189, 303] width 129 height 18
click at [206, 309] on button "Create" at bounding box center [190, 303] width 124 height 13
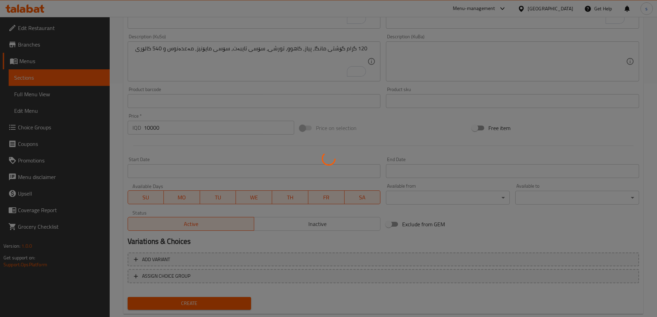
type input "0"
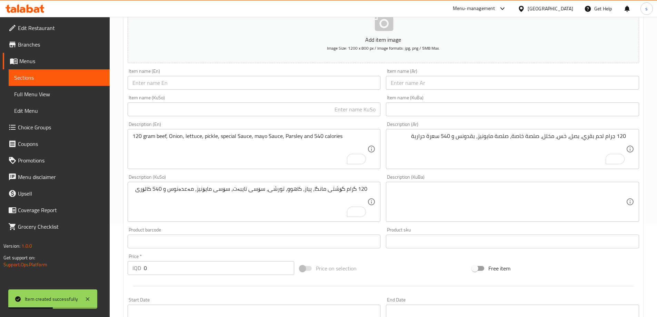
scroll to position [89, 0]
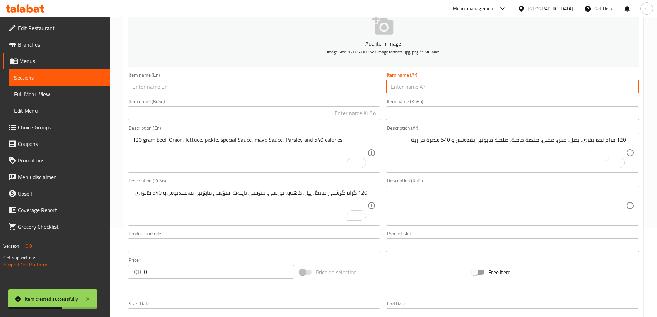
click at [417, 89] on input "text" at bounding box center [512, 87] width 253 height 14
paste input "شاورما دجاج راب"
type input "شاورما دجاج راب"
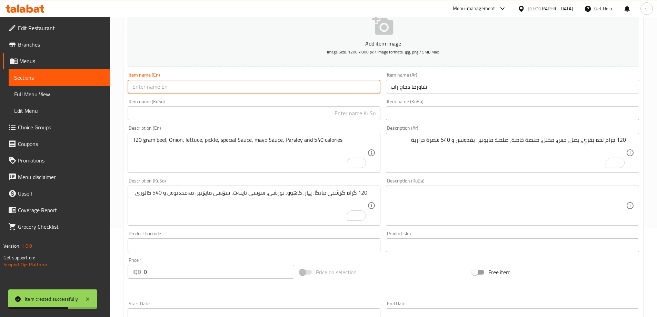
click at [341, 88] on input "text" at bounding box center [254, 87] width 253 height 14
paste input "Chicken shawarma Wrap"
type input "Chicken shawarma Wrap"
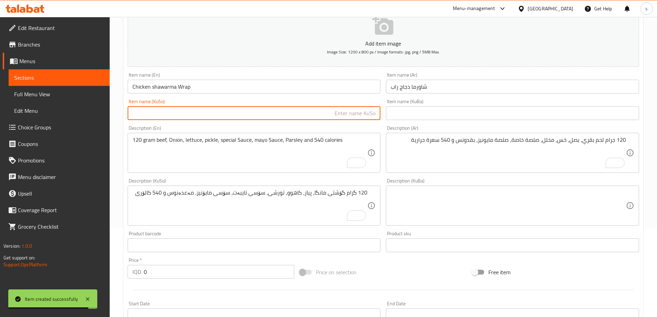
click at [355, 116] on input "text" at bounding box center [254, 113] width 253 height 14
type input "ش"
type input "ن"
type input "بابۆڵەی شاورمەی مریشک"
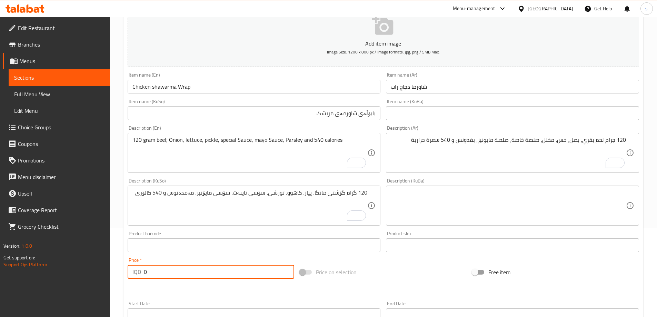
drag, startPoint x: 148, startPoint y: 273, endPoint x: 144, endPoint y: 274, distance: 3.9
click at [144, 274] on input "0" at bounding box center [219, 272] width 151 height 14
type input "7500"
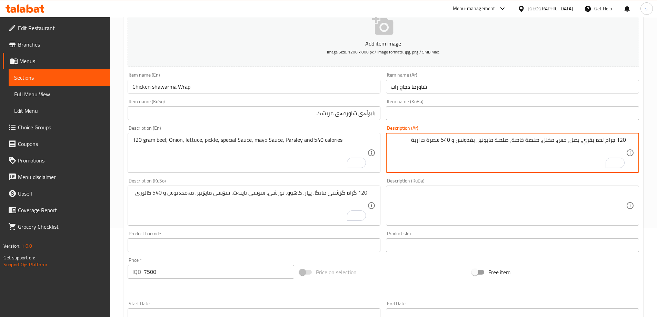
click at [464, 153] on textarea "120 جرام لحم بقري، بصل، خس، مخلل، صلصة خاصة، صلصة مايونيز، بقدونس و 540 سعرة حر…" at bounding box center [508, 152] width 235 height 33
paste textarea "120 جرام دجاج، صلصة خاصة، صلصة مايونيز، خس و 470 سعرة حرارية"
type textarea "120 جرام دجاج، صلصة خاصة، صلصة مايونيز، خس و 470 سعرة حرارية"
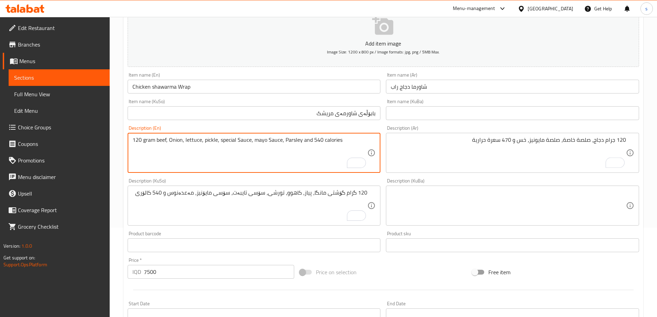
click at [276, 158] on textarea "120 gram beef, Onion, lettuce, pickle, special Sauce, mayo Sauce, Parsley and 5…" at bounding box center [249, 152] width 235 height 33
paste textarea "120 gram chicken, special Sause, mayo Sause, lettuce and 470 calories"
type textarea "120 gram chicken, special Sause, mayo Sause, lettuce and 470 calories"
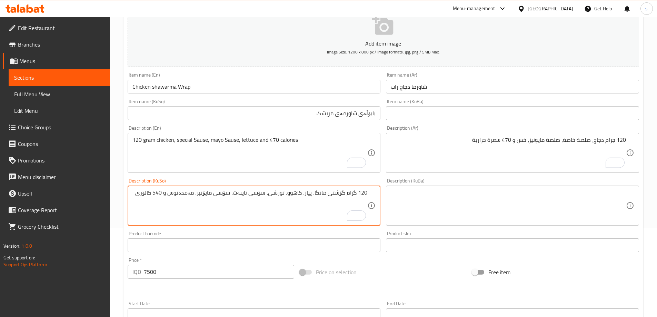
click at [314, 194] on textarea "120 گرام گۆشتی مانگا، پیاز، کاهوو، تورشی، سۆسی تایبەت، سۆسی مایۆنیز، مەعدەنوس و…" at bounding box center [249, 205] width 235 height 33
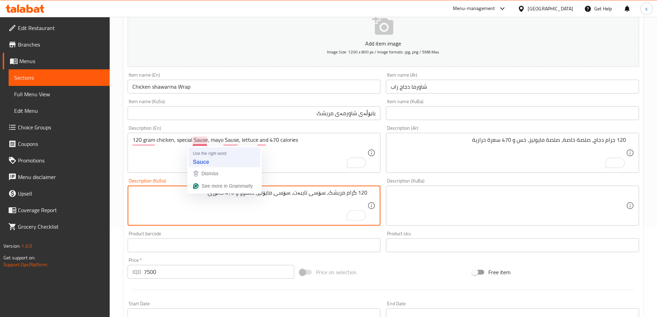
type textarea "120 گرام مریشک، سۆسی تایبەت، سۆسی مایۆنیز، کاهوو و 470 کالۆری"
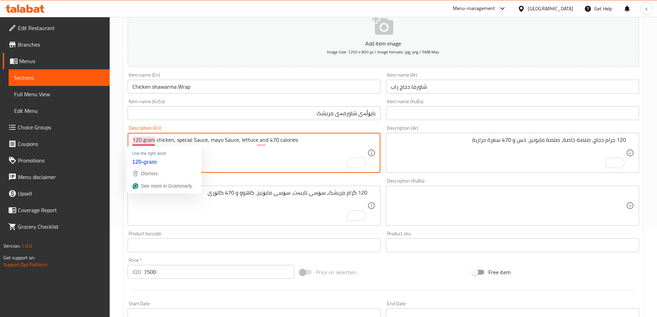
click at [206, 159] on textarea "120 gram chicken, special Sauce, mayo Sauce, lettuce and 470 calories" at bounding box center [249, 152] width 235 height 33
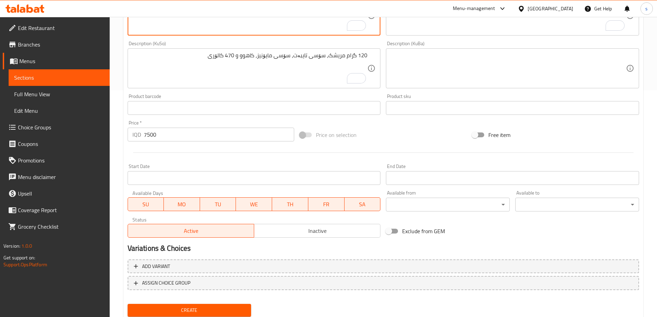
scroll to position [250, 0]
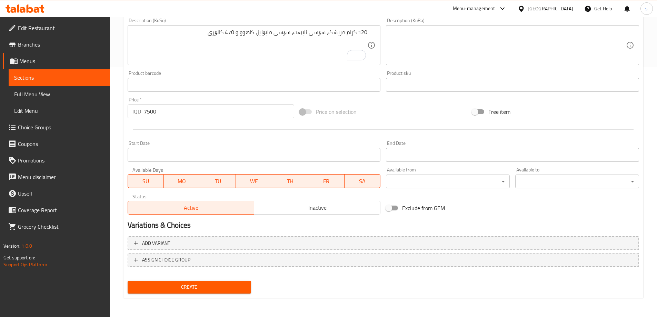
type textarea "120 gram chicken, special Sauce, mayo Sauce, lettuce and 470 calories"
click at [194, 283] on span "Create" at bounding box center [189, 287] width 113 height 9
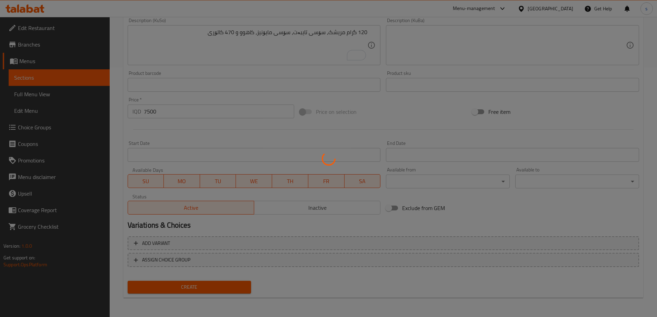
type input "0"
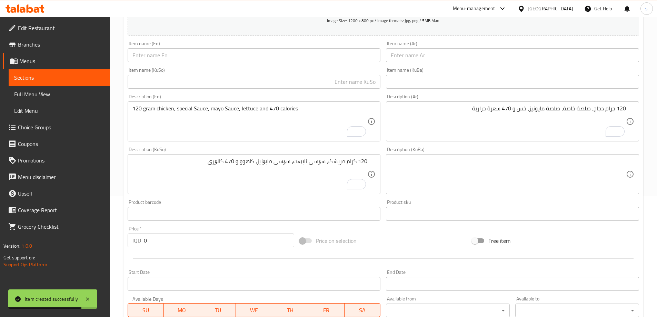
scroll to position [107, 0]
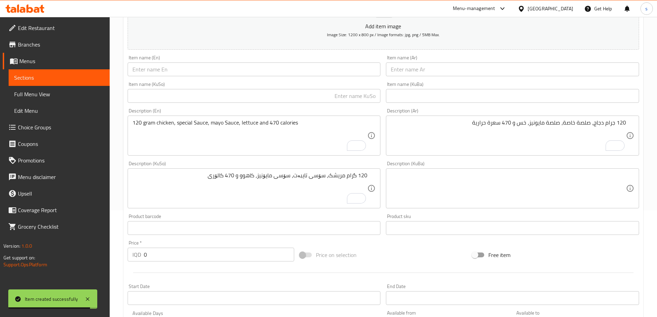
click at [456, 64] on input "text" at bounding box center [512, 69] width 253 height 14
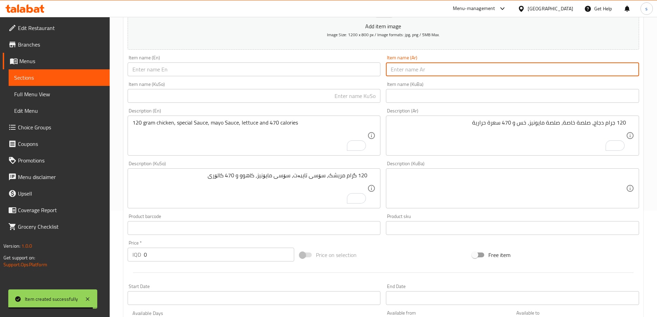
paste input "راب دجاج بيكاسو"
type input "راب دجاج بيكاسو"
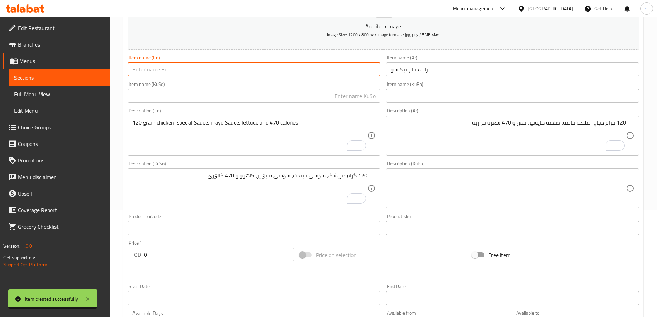
click at [302, 66] on input "text" at bounding box center [254, 69] width 253 height 14
paste input "Chicken pikaso Wrap"
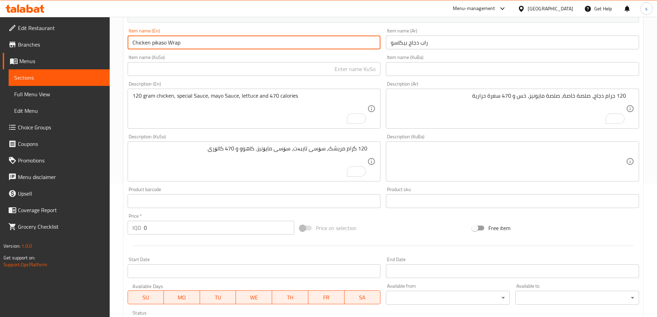
type input "Chicken pikaso Wrap"
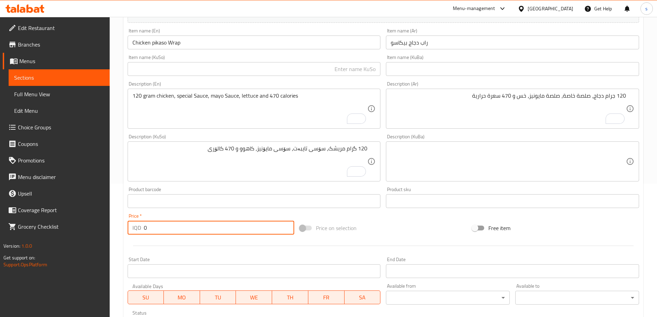
drag, startPoint x: 154, startPoint y: 229, endPoint x: 138, endPoint y: 229, distance: 16.5
click at [138, 229] on div "IQD 0 Price *" at bounding box center [211, 228] width 167 height 14
type input "8500"
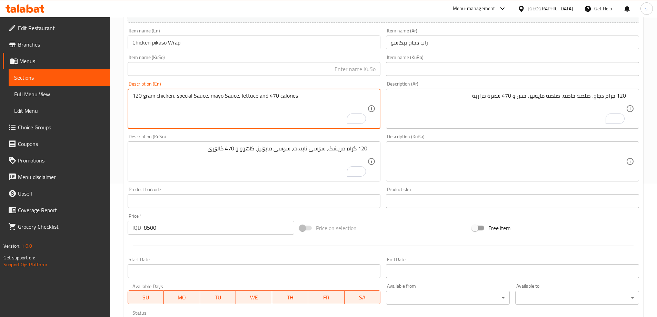
click at [304, 113] on textarea "120 gram chicken, special Sauce, mayo Sauce, lettuce and 470 calories" at bounding box center [249, 108] width 235 height 33
paste textarea "120 gram chicken, special Sause, mayo souse, lettuce, Pickles, Pikaso Sause and…"
type textarea "120 gram chicken, special Sause, mayo souse, lettuce, Pickles, Pikaso Sause and…"
click at [418, 104] on textarea "120 جرام دجاج، صلصة خاصة، صلصة مايونيز، خس و 470 سعرة حرارية" at bounding box center [508, 108] width 235 height 33
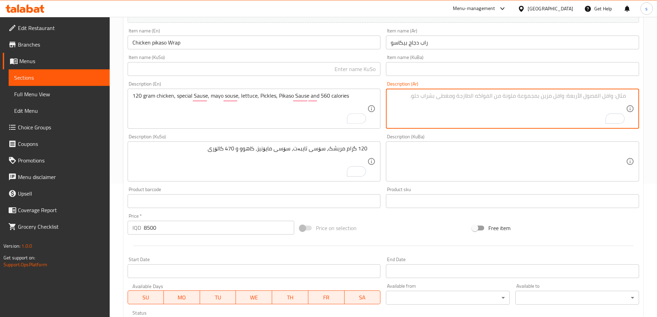
paste textarea "120 جرام دجاج، صلصة خاصة، صلصة مايونيز، خس، مخلل، صلصة بيكاسو و 560 سعرة حرارية"
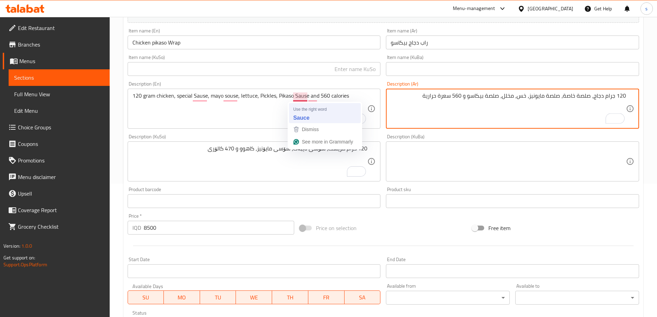
type textarea "120 جرام دجاج، صلصة خاصة، صلصة مايونيز، خس، مخلل، صلصة بيكاسو و 560 سعرة حرارية"
type textarea "120 gram chicken, special Sause, mayo souse, lettuce, Pickles, Pikaso Sauce and…"
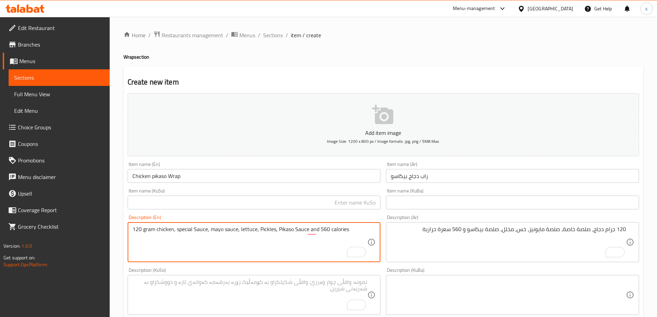
scroll to position [133, 0]
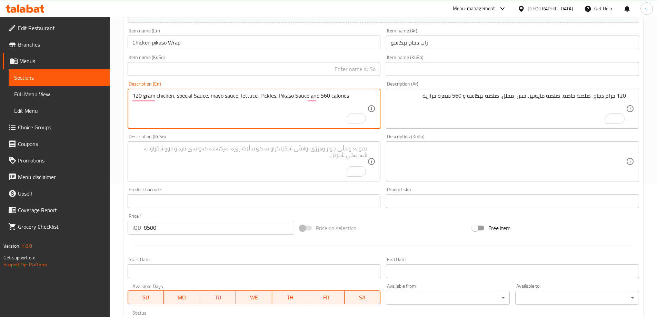
drag, startPoint x: 354, startPoint y: 97, endPoint x: 349, endPoint y: 98, distance: 4.8
click at [349, 98] on textarea "120 gram chicken, special Sauce, mayo sauce, lettuce, Pickles, Pikaso Sauce and…" at bounding box center [249, 108] width 235 height 33
click at [347, 97] on textarea "120 gram chicken, special Sauce, mayo sauce, lettuce, Pickles, Pikaso Sauce and…" at bounding box center [249, 108] width 235 height 33
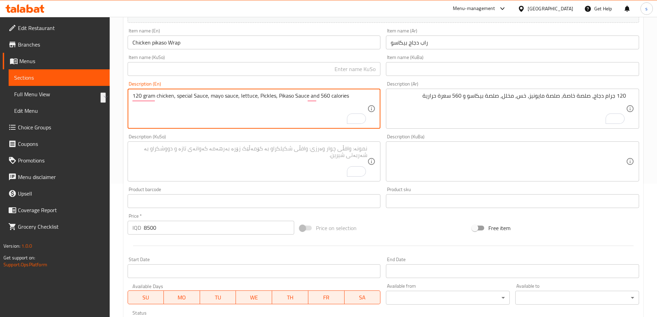
paste textarea "sauce, mayo sauce, lettuce, pickles, pikaso s"
type textarea "120 gram chicken, special sauce, mayo sauce, lettuce, pickles, pikaso sauce and…"
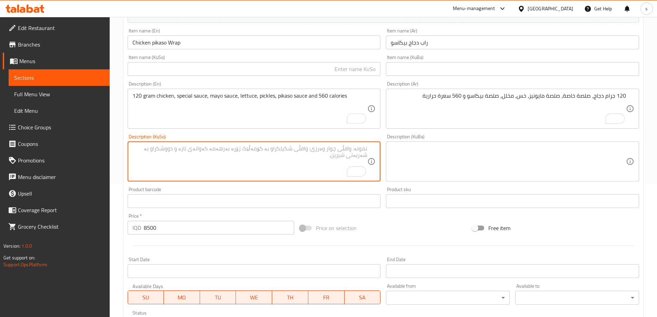
click at [267, 160] on textarea "To enrich screen reader interactions, please activate Accessibility in Grammarl…" at bounding box center [249, 161] width 235 height 33
click at [239, 149] on textarea "120 گرام مریشک، سۆسی تایبەت، سۆسی مایۆنیز، کاهوو، سۆسی پیکاسۆ و 560 کالۆری" at bounding box center [249, 161] width 235 height 33
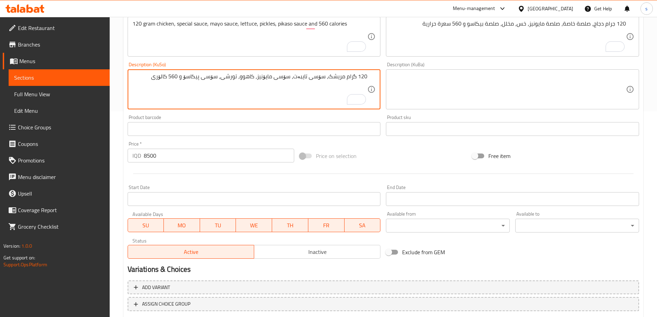
scroll to position [250, 0]
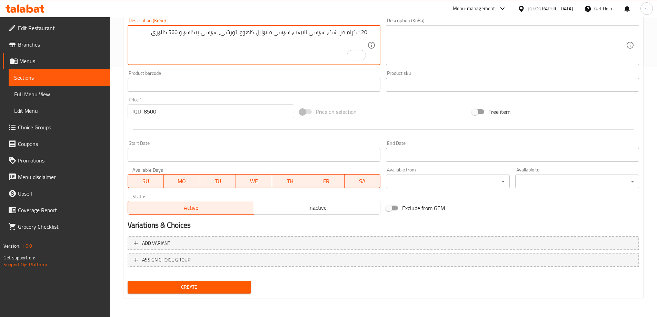
type textarea "120 گرام مریشک، سۆسی تایبەت، سۆسی مایۆنیز، کاهوو، تورشی، سۆسی پیکاسۆ و 560 کالۆ…"
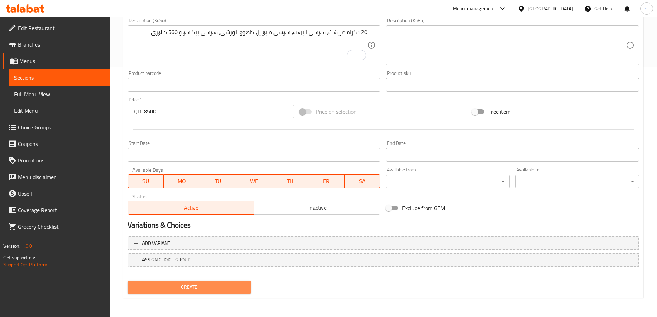
click at [226, 284] on span "Create" at bounding box center [189, 287] width 113 height 9
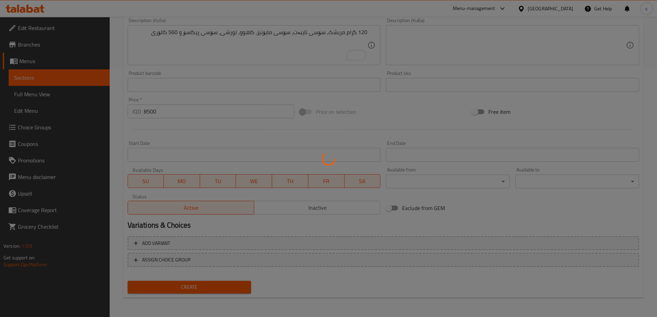
type input "0"
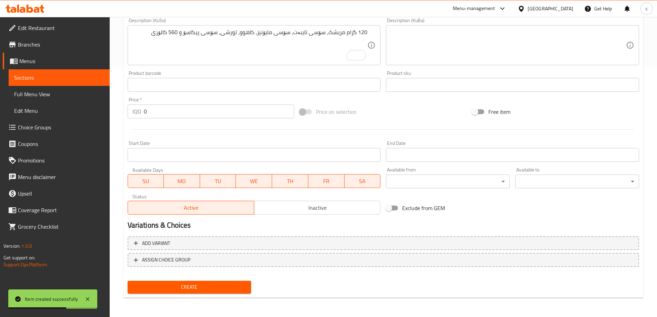
scroll to position [148, 0]
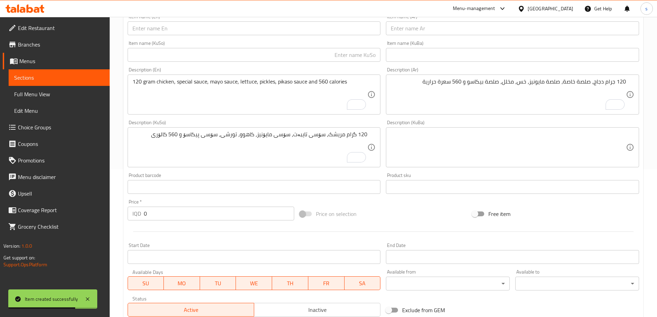
click at [206, 37] on div "Item name (En) Item name (En)" at bounding box center [254, 24] width 259 height 27
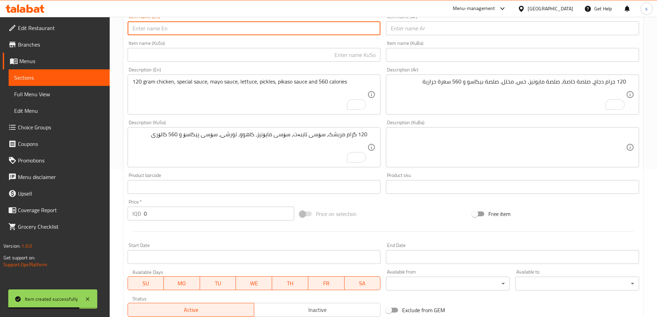
click at [206, 29] on input "text" at bounding box center [254, 28] width 253 height 14
paste input "Crispy Chicken Wrap"
type input "Crispy Chicken Wrap"
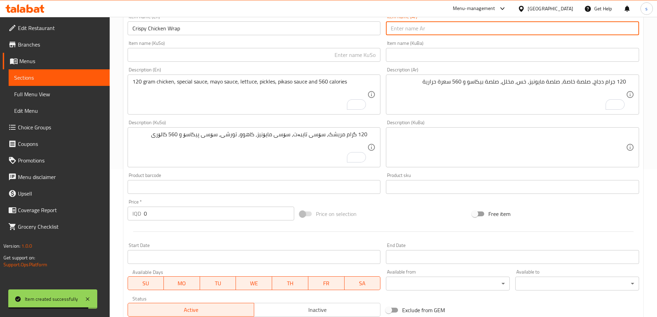
click at [424, 29] on input "text" at bounding box center [512, 28] width 253 height 14
paste input "راب دجاج مقرمش"
type input "راب دجاج مقرمش"
click at [347, 54] on input "text" at bounding box center [254, 55] width 253 height 14
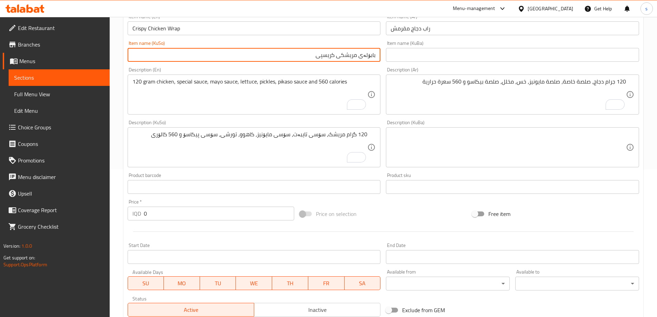
type input "بابۆلەی مریشکی کریسپی"
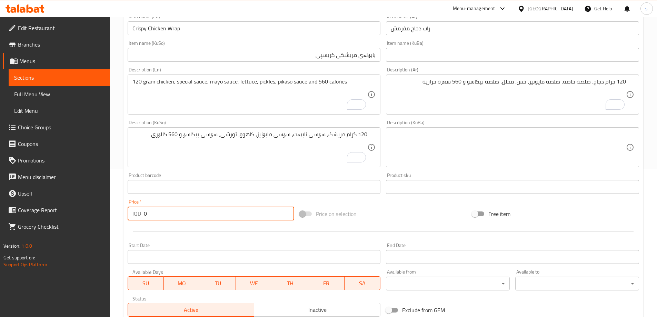
drag, startPoint x: 156, startPoint y: 219, endPoint x: 140, endPoint y: 219, distance: 16.2
click at [140, 219] on div "IQD 0 Price *" at bounding box center [211, 213] width 167 height 14
type input "8500"
click at [446, 100] on textarea "120 جرام دجاج، صلصة خاصة، صلصة مايونيز، خس، مخلل، صلصة بيكاسو و 560 سعرة حرارية" at bounding box center [508, 94] width 235 height 33
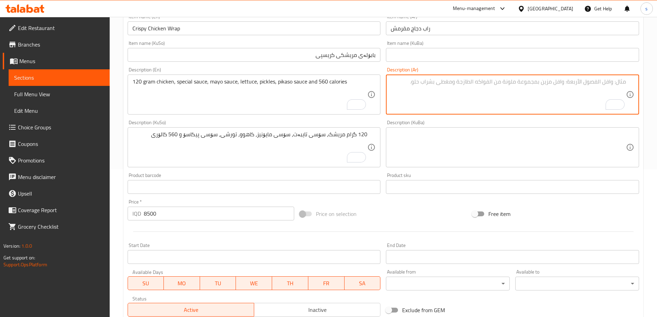
paste textarea "150 جرام من صدر دجاج مع رقائق ذرة، طماطم، خس، مخلل، صلصة خاصة وصلصة مايونيز"
type textarea "150 جرام من صدر دجاج مع رقائق ذرة، طماطم، خس، مخلل، صلصة خاصة وصلصة مايونيز"
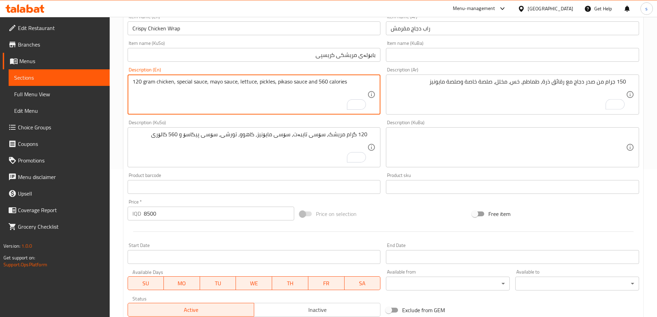
click at [292, 91] on textarea "120 gram chicken, special sauce, mayo sauce, lettuce, pickles, pikaso sauce and…" at bounding box center [249, 94] width 235 height 33
paste textarea "150 gram chicken breast with corn flaks, tomato, lettuce, pickle, special souse…"
type textarea "150 gram chicken breast with corn flaks, tomato, lettuce, pickle, special souse…"
click at [315, 140] on textarea "120 گرام مریشک، سۆسی تایبەت، سۆسی مایۆنیز، کاهوو، تورشی، سۆسی پیکاسۆ و 560 کالۆ…" at bounding box center [249, 147] width 235 height 33
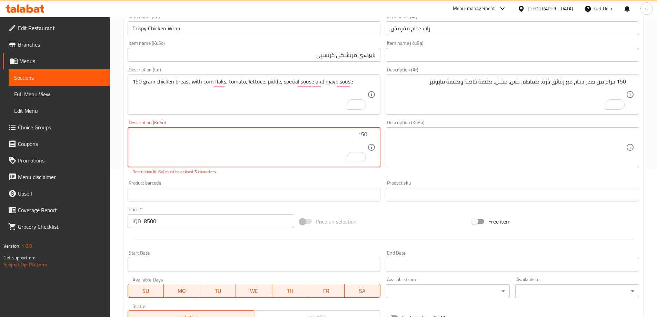
click at [303, 137] on textarea "150" at bounding box center [249, 147] width 235 height 33
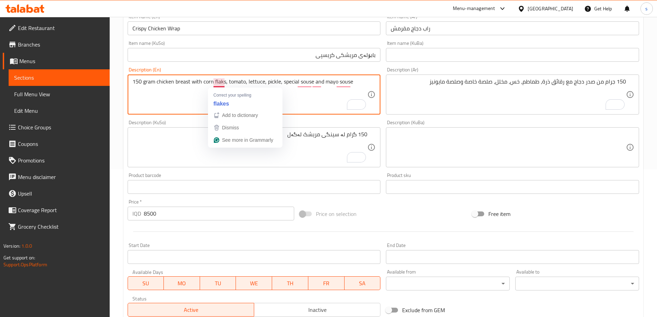
click at [218, 81] on textarea "150 gram chicken breast with corn flaks, tomato, lettuce, pickle, special souse…" at bounding box center [249, 94] width 235 height 33
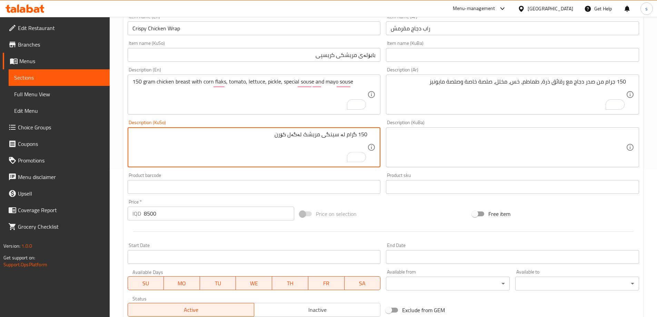
paste textarea "فلێكس"
type textarea "150 گرام لە سینگی مریشک لەگەل کۆرن فلێكس"
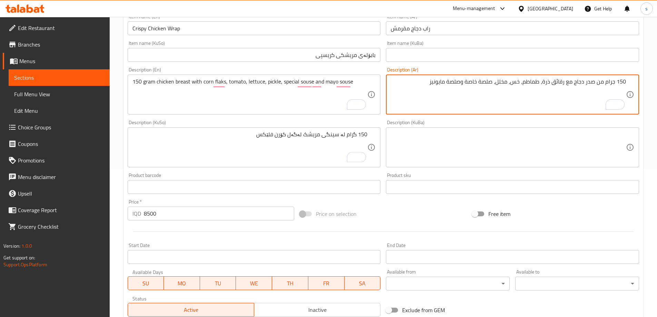
drag, startPoint x: 554, startPoint y: 83, endPoint x: 566, endPoint y: 83, distance: 11.7
paste textarea "فليكس"
type textarea "150 جرام من صدر دجاج مع فليكس ذرة، طماطم، خس، مخلل، صلصة خاصة وصلصة مايونيز"
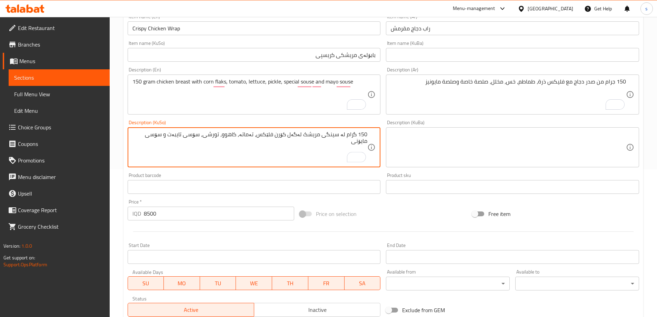
type textarea "150 گرام لە سینگی مریشک لەگەل کۆرن فلێكس، تەماتە، کاهوو، تورشی، سۆسی تایبەت و س…"
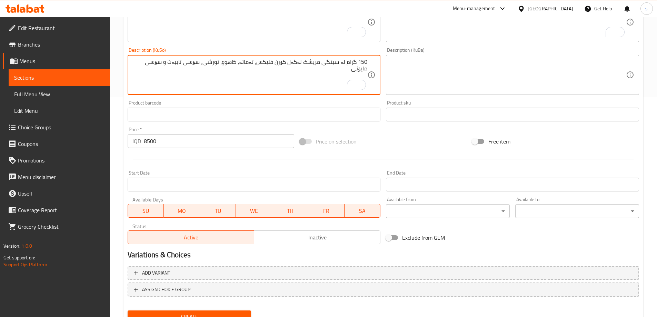
scroll to position [250, 0]
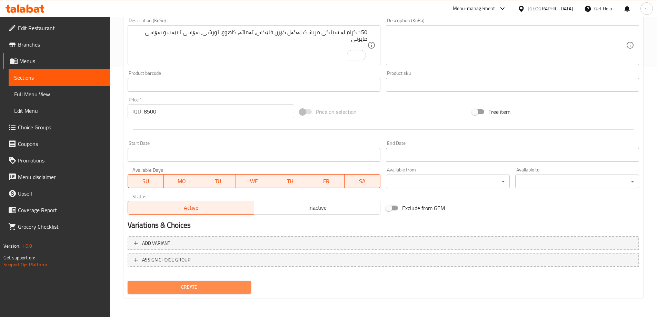
click at [241, 285] on span "Create" at bounding box center [189, 287] width 113 height 9
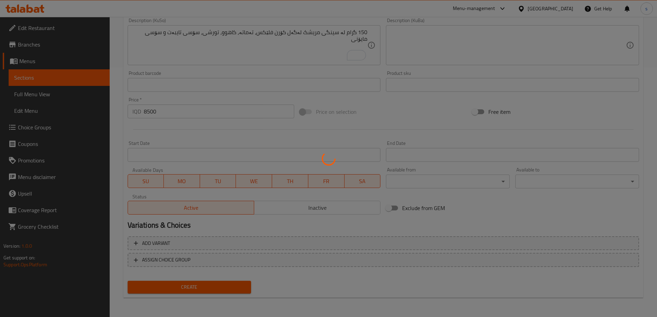
type input "0"
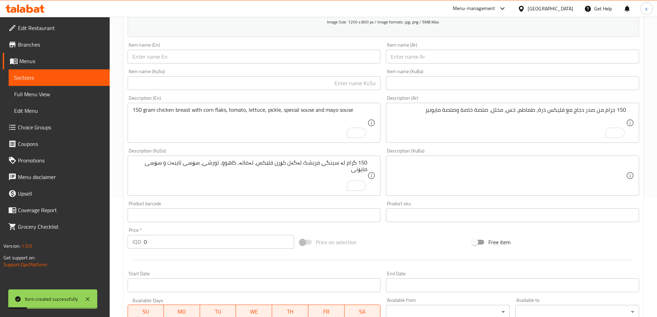
scroll to position [62, 0]
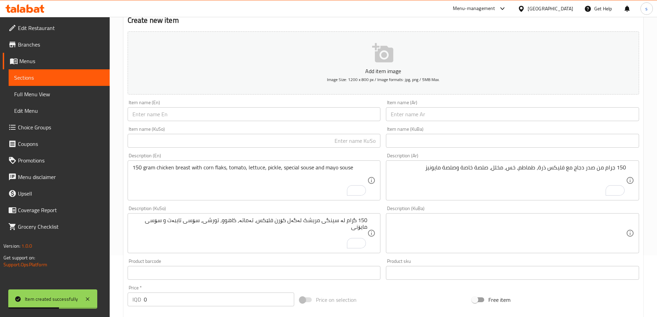
click at [238, 107] on div "Item name (En) Item name (En)" at bounding box center [254, 110] width 253 height 21
click at [233, 111] on input "text" at bounding box center [254, 114] width 253 height 14
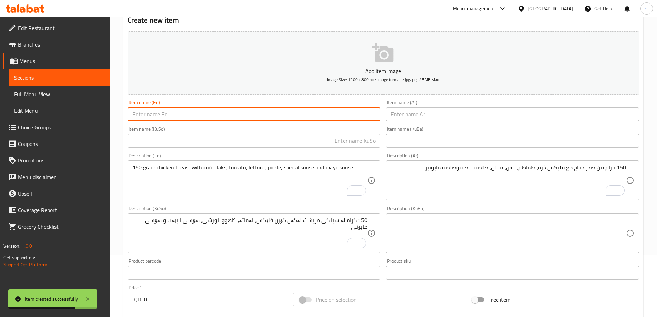
paste input "Chicken Fahita Wrap"
type input "Chicken Fahita Wrap"
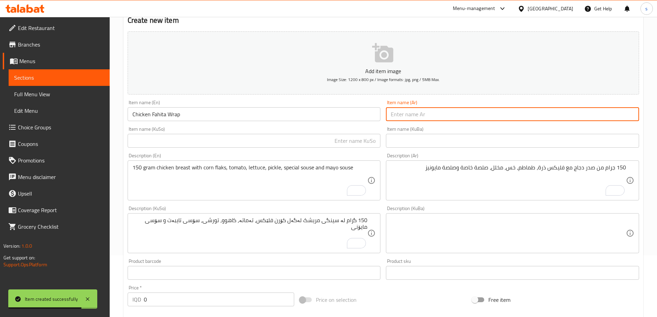
click at [453, 111] on input "text" at bounding box center [512, 114] width 253 height 14
paste input "راب فاهيتا دجاج"
type input "راب فاهيتا دجاج"
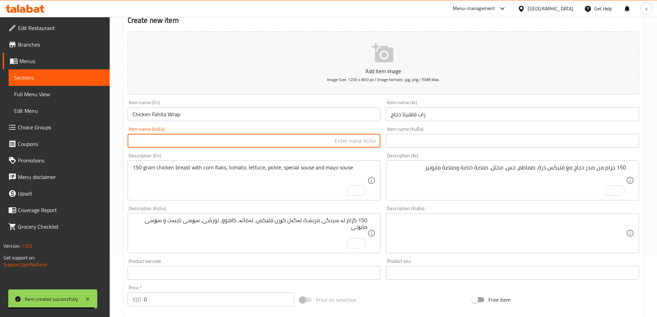
click at [342, 139] on input "text" at bounding box center [254, 141] width 253 height 14
type input "بابۆڵەی فاهیتای مریشک"
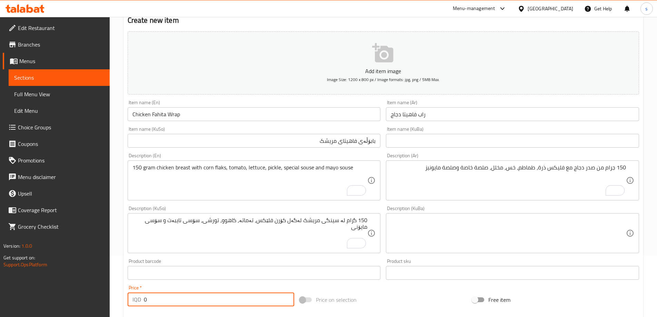
drag, startPoint x: 149, startPoint y: 295, endPoint x: 144, endPoint y: 298, distance: 5.4
click at [144, 298] on input "0" at bounding box center [219, 299] width 151 height 14
type input "8500"
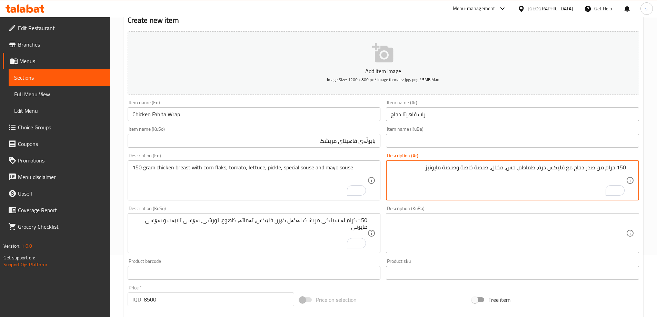
click at [424, 167] on textarea "150 جرام من صدر دجاج مع فليكس ذرة، طماطم، خس، مخلل، صلصة خاصة وصلصة مايونيز" at bounding box center [508, 180] width 235 height 33
paste textarea "120 جرام دجاج، بصل، فلفل أخضر، فلفل أحمر، جبنة، صلصة خاصة، صلصة مايونيز، بقدونس…"
type textarea "120 جرام دجاج، بصل، فلفل أخضر، فلفل أحمر، جبنة، صلصة خاصة، صلصة مايونيز، بقدونس…"
click at [321, 173] on textarea "150 gram chicken breast with corn flaks, tomato, lettuce, pickle, special souse…" at bounding box center [249, 180] width 235 height 33
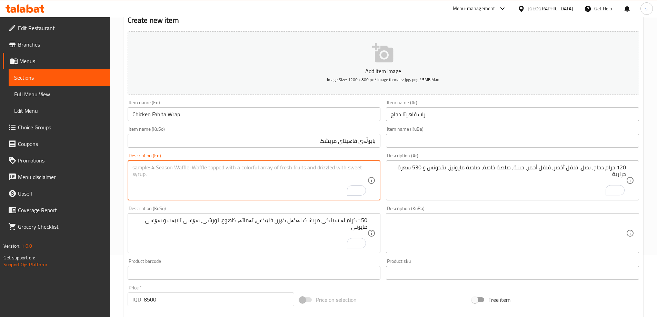
paste textarea "120 gram chicken, Onion, green pepper, red pepper, cheese, special souse, mayo …"
type textarea "120 gram chicken, Onion, green pepper, red pepper, cheese, special souse, mayo …"
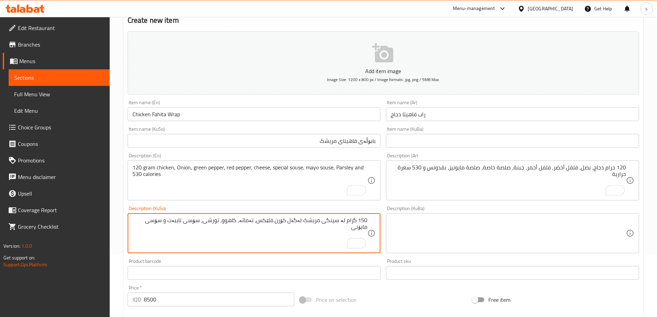
click at [323, 232] on textarea "150 گرام لە سینگی مریشک لەگەل کۆرن فلێكس، تەماتە، کاهوو، تورشی، سۆسی تایبەت و س…" at bounding box center [249, 233] width 235 height 33
type textarea "2"
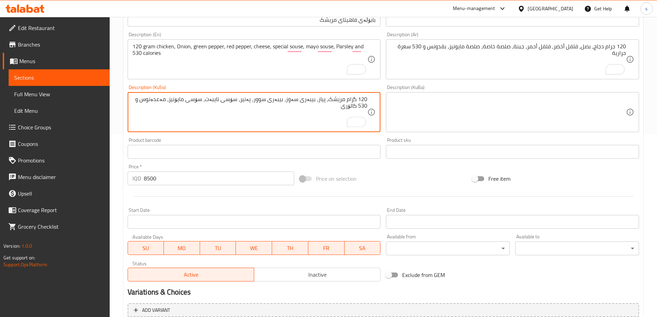
scroll to position [250, 0]
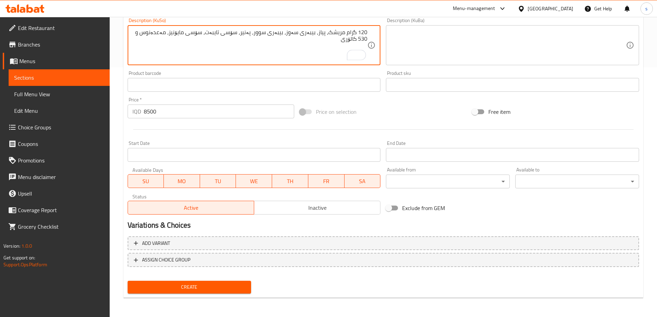
type textarea "120 گرام مریشک، پیاز، بیبەری سەوز، بیبەری سوور، پەنیر، سۆسی تایبەت، سۆسی مایۆنی…"
click at [191, 287] on span "Create" at bounding box center [189, 287] width 113 height 9
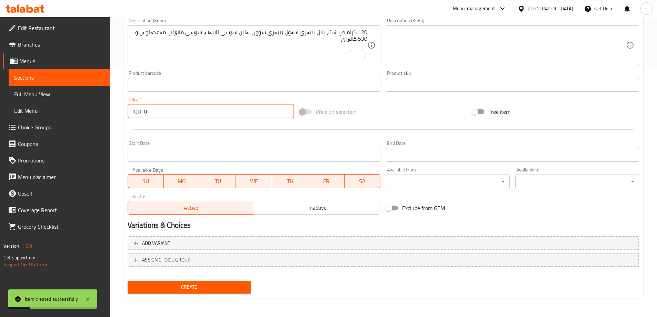
drag, startPoint x: 146, startPoint y: 109, endPoint x: 140, endPoint y: 111, distance: 6.5
click at [140, 111] on div "IQD 0 Price *" at bounding box center [211, 111] width 167 height 14
type input "8000"
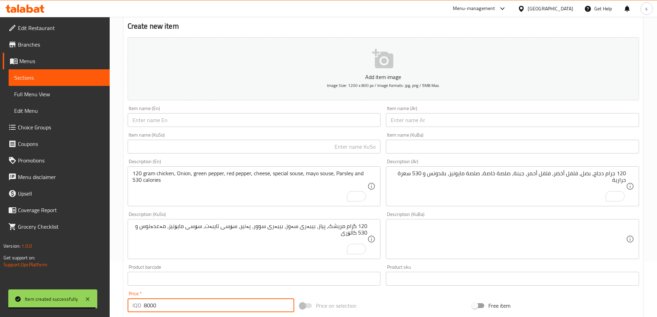
scroll to position [51, 0]
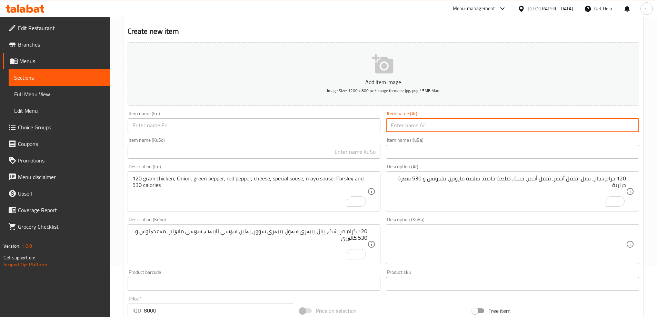
click at [417, 125] on input "text" at bounding box center [512, 125] width 253 height 14
paste input "راب فيلادلفيا"
type input "راب فيلادلفيا"
click at [296, 119] on input "text" at bounding box center [254, 125] width 253 height 14
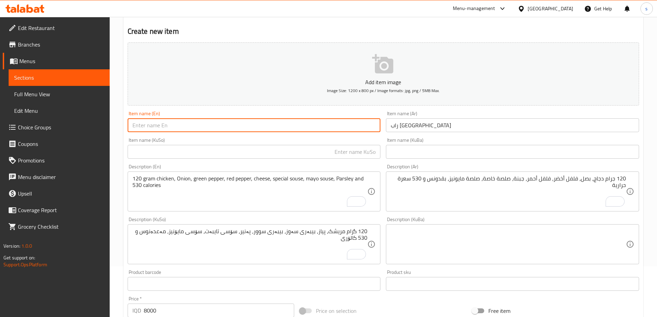
paste input "Philadelphia Wrap"
type input "Philadelphia Wrap"
click at [489, 185] on textarea "120 جرام دجاج، بصل، فلفل أخضر، فلفل أحمر، جبنة، صلصة خاصة، صلصة مايونيز، بقدونس…" at bounding box center [508, 191] width 235 height 33
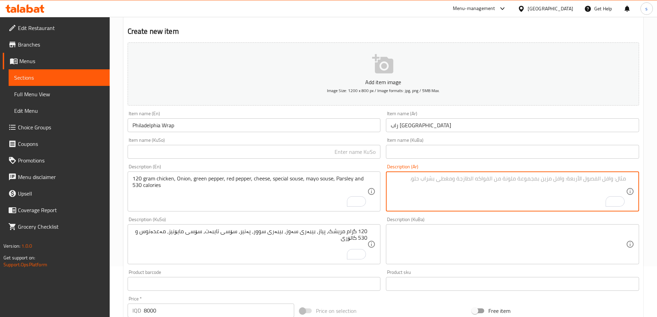
paste textarea "120 جرام لحم بقري، كاتشب، صلصة مايونيز، مخلل، بصل، فلفل، خس و 650 سعرة حرارية"
type textarea "120 جرام لحم بقري، كاتشب، صلصة مايونيز، مخلل، بصل، فلفل، خس و 650 سعرة حرارية"
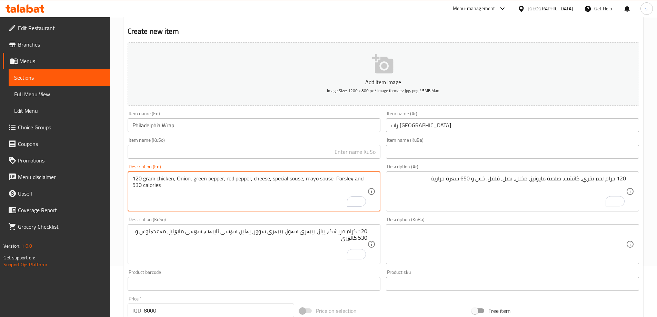
click at [318, 188] on textarea "120 gram chicken, Onion, green pepper, red pepper, cheese, special souse, mayo …" at bounding box center [249, 191] width 235 height 33
paste textarea "120 gram beef, Ketchup, Mayo souse, pickle, onion, Peppier, Lettuce and 650 cal…"
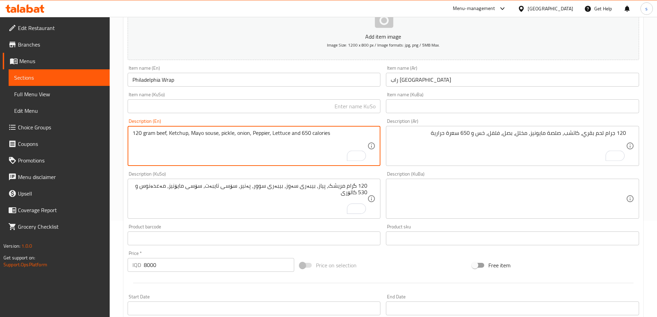
scroll to position [103, 0]
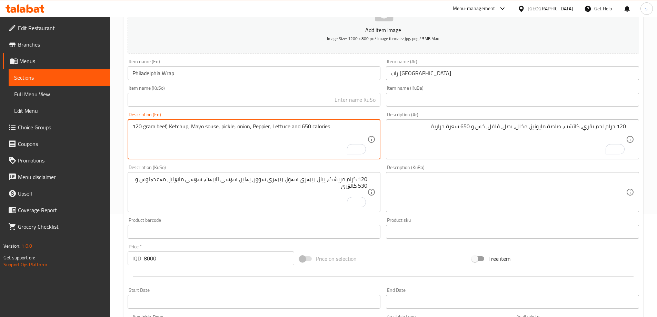
type textarea "120 gram beef, Ketchup, Mayo souse, pickle, onion, Peppier, Lettuce and 650 cal…"
click at [328, 192] on textarea "120 گرام مریشک، پیاز، بیبەری سەوز، بیبەری سوور، پەنیر، سۆسی تایبەت، سۆسی مایۆنی…" at bounding box center [249, 192] width 235 height 33
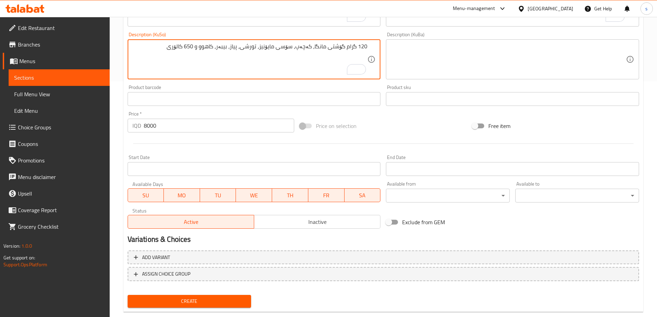
scroll to position [250, 0]
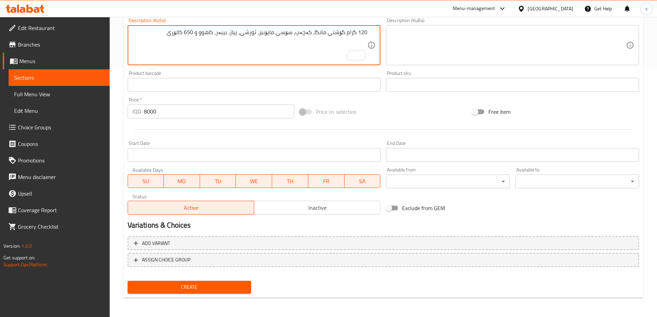
type textarea "120 گرام گۆشتی مانگا، کەچەپ، سۆسی مایۆنیز، تورشی، پیاز، بیبەر، کاهوو و 650 کالۆ…"
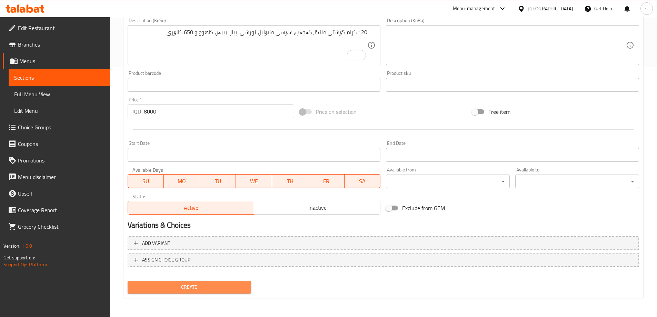
click at [184, 283] on span "Create" at bounding box center [189, 287] width 113 height 9
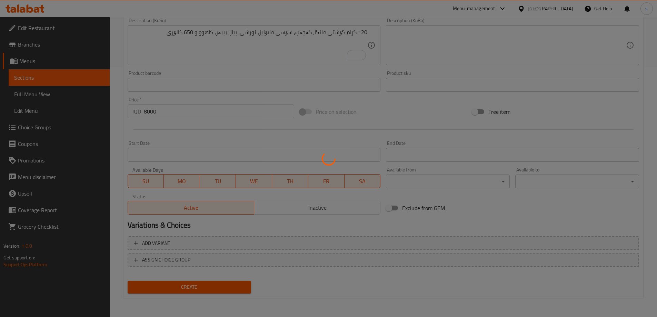
type input "0"
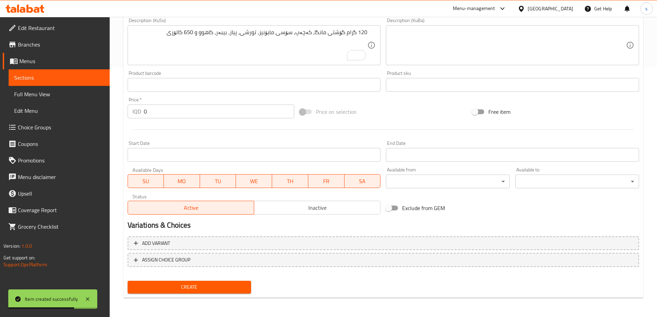
click at [55, 77] on span "Sections" at bounding box center [59, 77] width 90 height 8
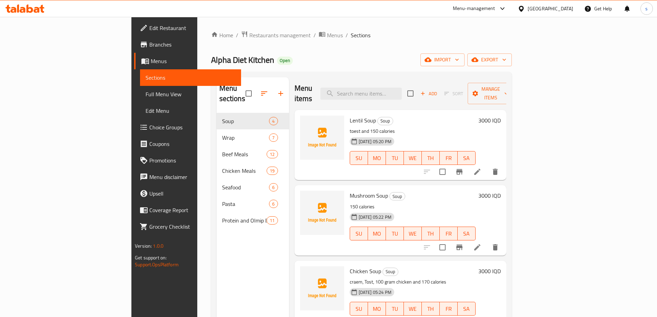
click at [145, 94] on span "Full Menu View" at bounding box center [190, 94] width 90 height 8
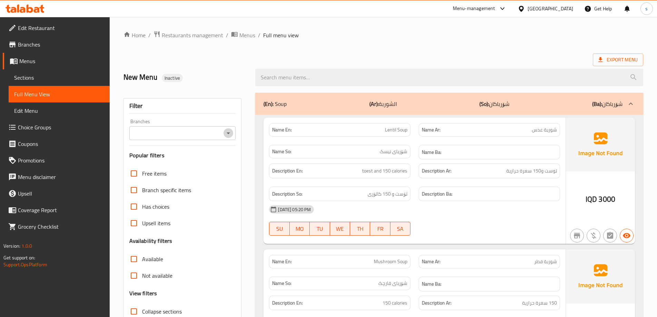
click at [229, 130] on icon "Open" at bounding box center [228, 133] width 8 height 8
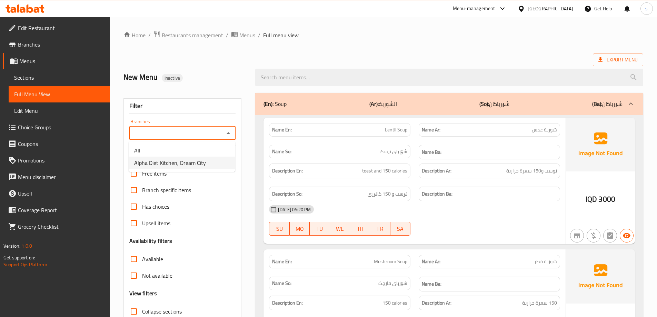
click at [224, 158] on li "Alpha Diet Kitchen, Dream City" at bounding box center [182, 162] width 107 height 12
type input "Alpha Diet Kitchen, Dream City"
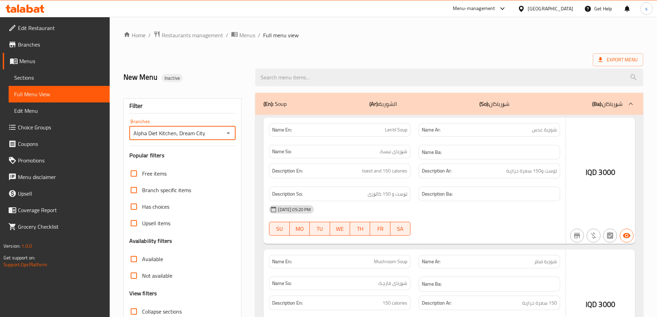
scroll to position [142, 0]
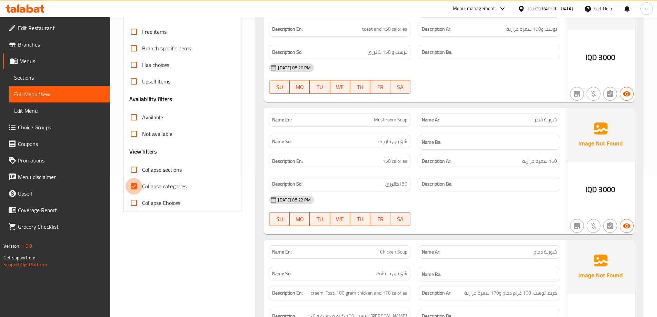
click at [132, 185] on input "Collapse categories" at bounding box center [133, 186] width 17 height 17
checkbox input "false"
click at [136, 175] on input "Collapse sections" at bounding box center [133, 169] width 17 height 17
checkbox input "true"
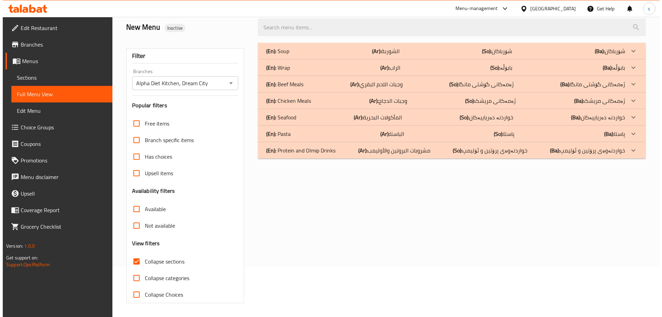
scroll to position [0, 0]
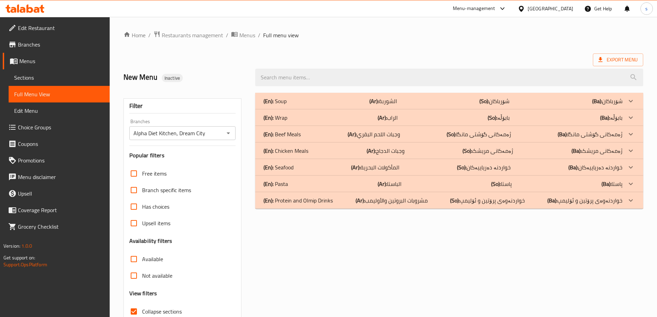
click at [295, 105] on div "(En): Wrap (Ar): الراب (So): بابۆڵە (Ba): بابۆڵە" at bounding box center [442, 101] width 359 height 8
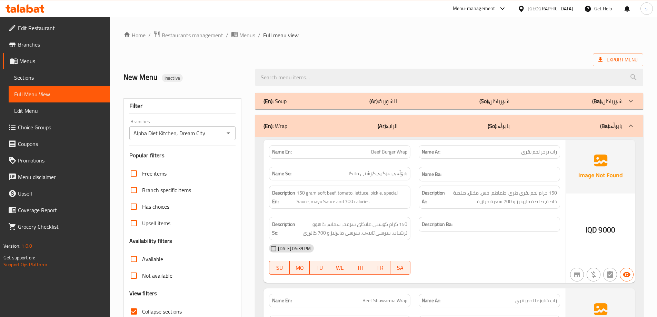
click at [297, 102] on div "(En): Soup (Ar): الشوربة (So): شۆرباکان (Ba): شۆرباکان" at bounding box center [442, 101] width 359 height 8
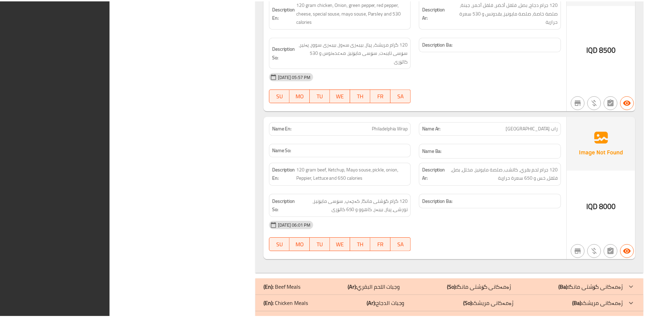
scroll to position [1527, 0]
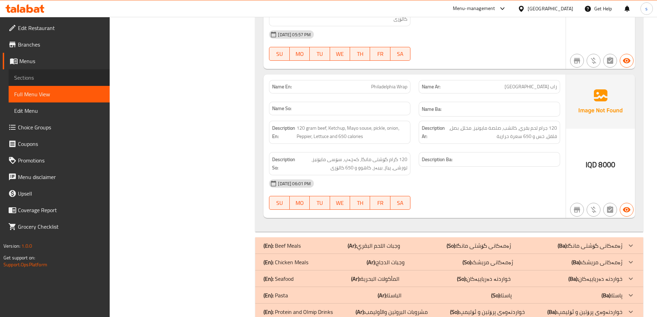
click at [65, 72] on link "Sections" at bounding box center [59, 77] width 101 height 17
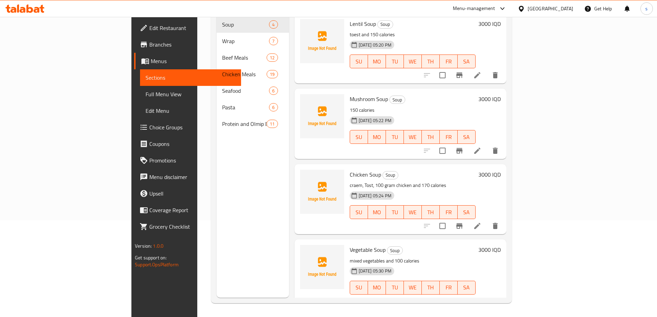
scroll to position [56, 0]
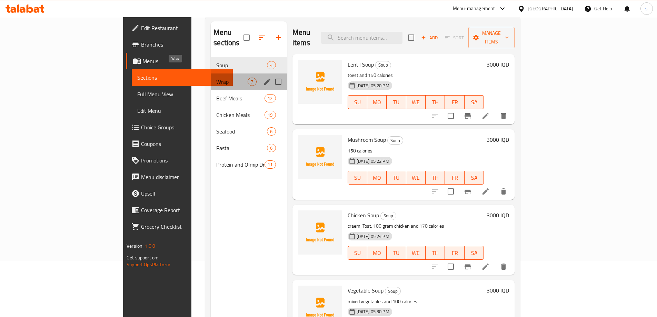
click at [216, 78] on span "Wrap" at bounding box center [231, 82] width 31 height 8
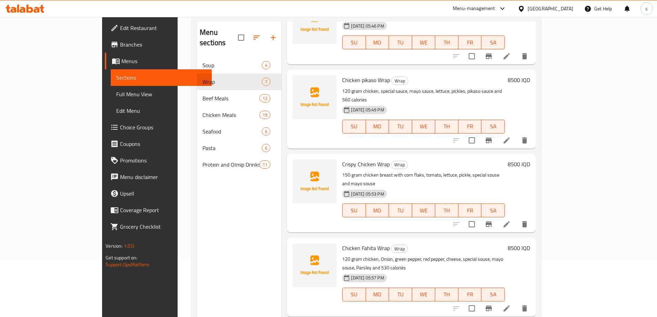
scroll to position [97, 0]
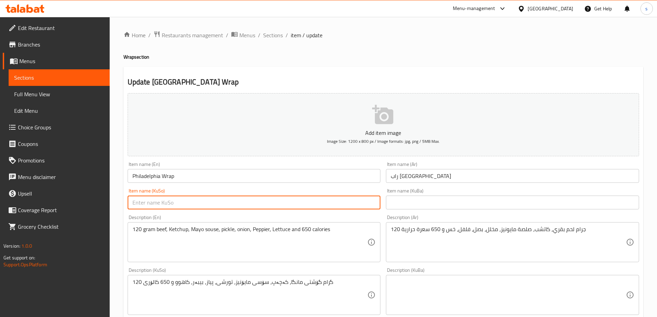
click at [356, 202] on input "text" at bounding box center [254, 202] width 253 height 14
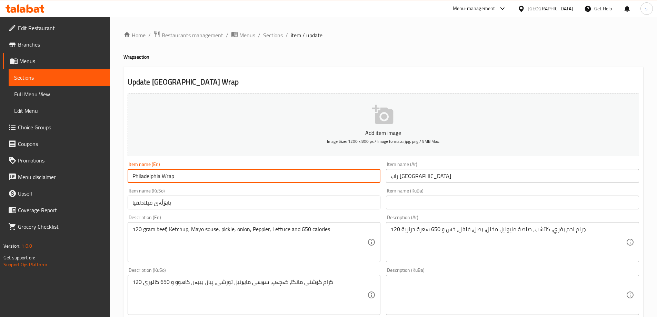
click at [147, 175] on input "Philadelphia Wrap" at bounding box center [254, 176] width 253 height 14
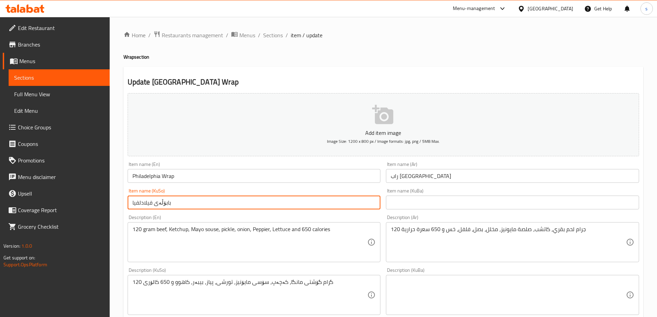
drag, startPoint x: 153, startPoint y: 204, endPoint x: 116, endPoint y: 204, distance: 36.9
click at [116, 204] on div "Home / Restaurants management / Menus / Sections / item / update Wrap section U…" at bounding box center [383, 291] width 547 height 549
paste input "text"
click at [152, 203] on input "بابۆڵەیفیلادلفیا" at bounding box center [254, 202] width 253 height 14
type input "بابۆڵەی فیلادلفیا"
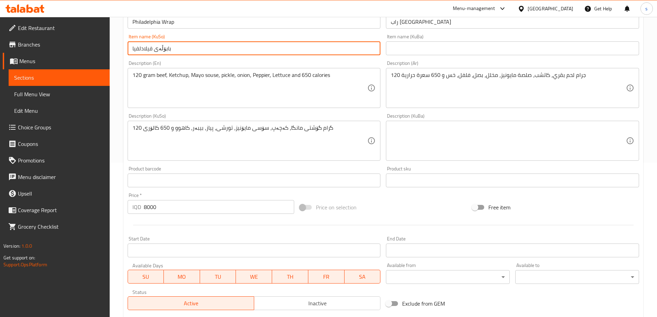
scroll to position [218, 0]
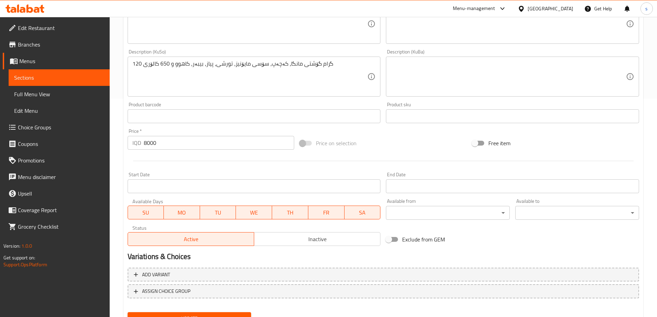
click at [220, 313] on button "Update" at bounding box center [190, 318] width 124 height 13
click at [26, 78] on span "Sections" at bounding box center [59, 77] width 90 height 8
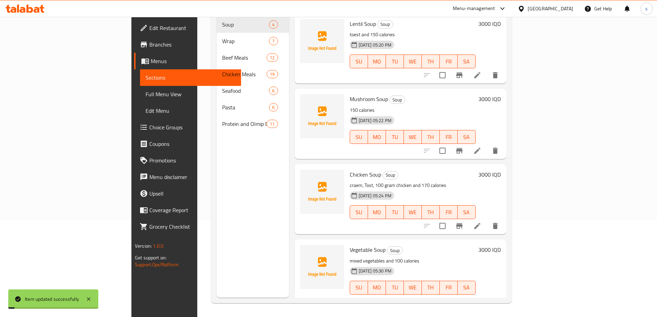
scroll to position [97, 0]
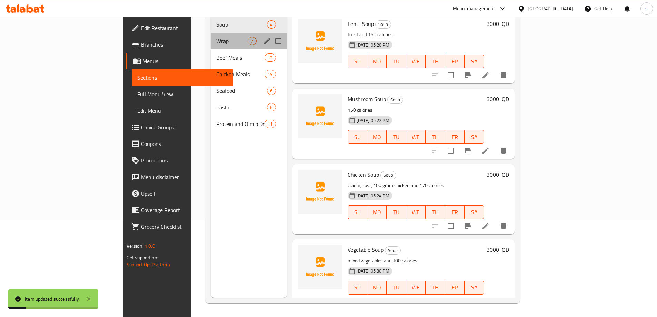
click at [211, 33] on div "Wrap 7" at bounding box center [249, 41] width 76 height 17
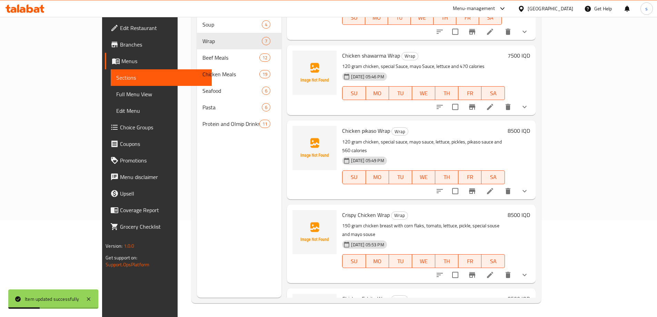
scroll to position [227, 0]
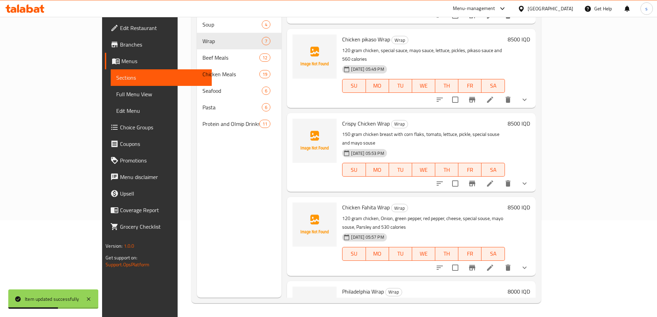
click at [494, 263] on icon at bounding box center [490, 267] width 8 height 8
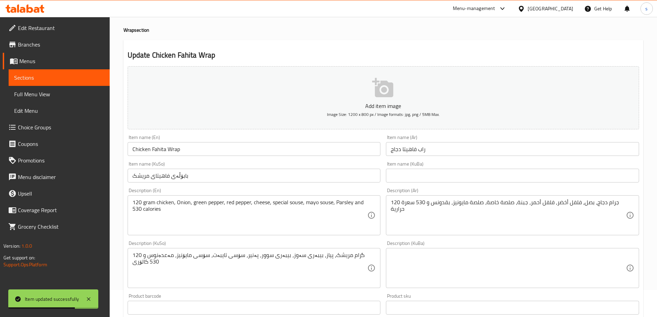
scroll to position [3, 0]
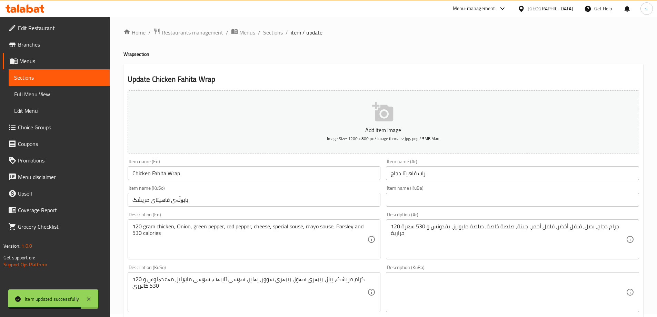
click at [69, 72] on link "Sections" at bounding box center [59, 77] width 101 height 17
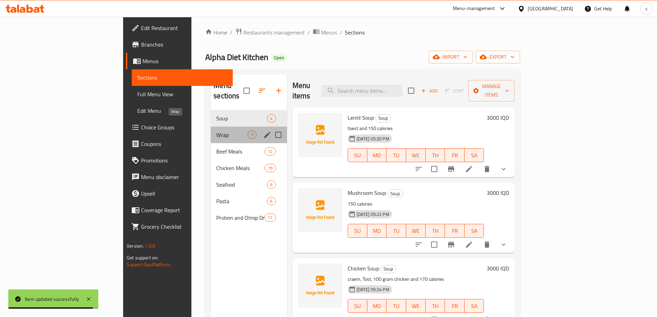
click at [216, 131] on span "Wrap" at bounding box center [231, 135] width 31 height 8
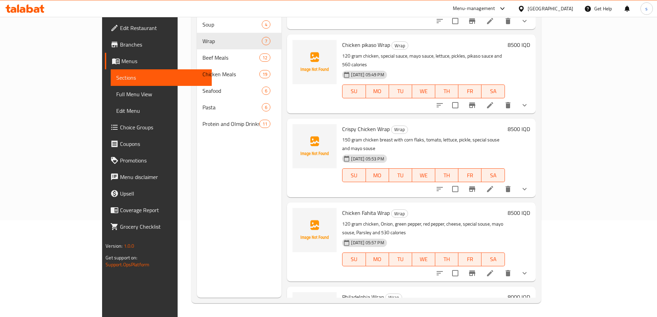
scroll to position [227, 0]
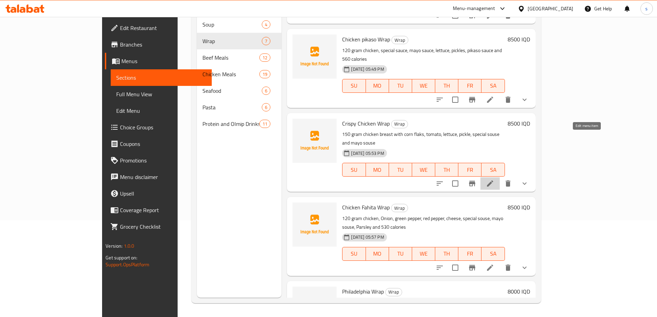
click at [494, 179] on icon at bounding box center [490, 183] width 8 height 8
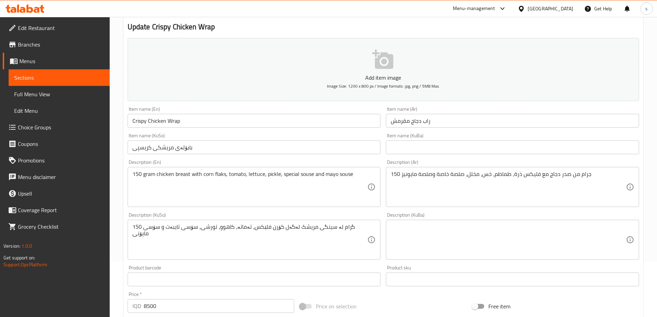
scroll to position [54, 0]
click at [63, 92] on span "Full Menu View" at bounding box center [59, 94] width 90 height 8
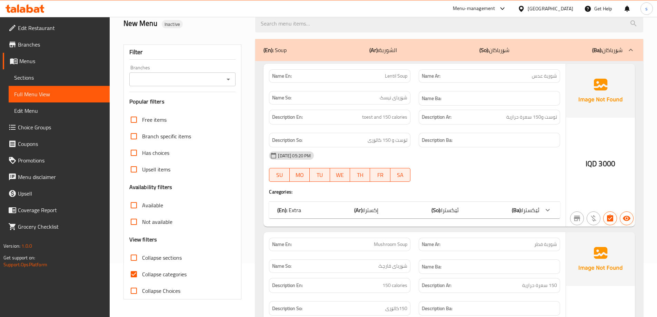
click at [134, 272] on input "Collapse categories" at bounding box center [133, 274] width 17 height 17
checkbox input "false"
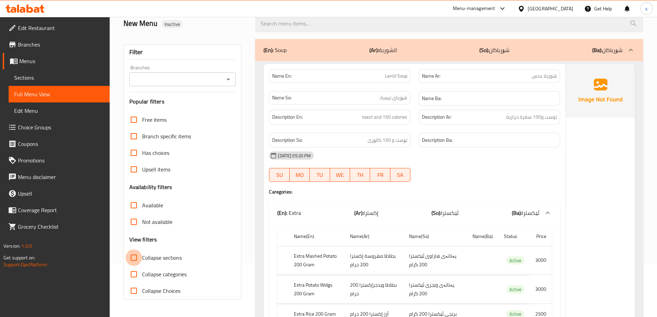
click at [134, 256] on input "Collapse sections" at bounding box center [133, 257] width 17 height 17
checkbox input "true"
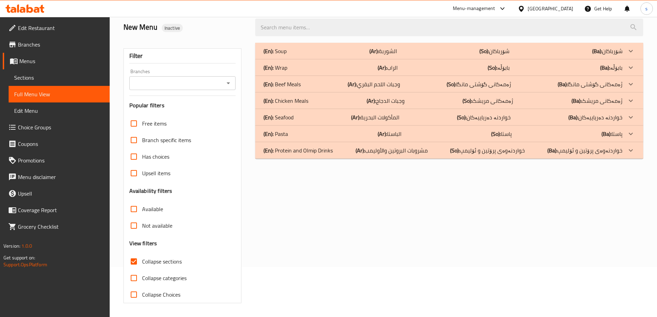
click at [225, 79] on icon "Open" at bounding box center [228, 83] width 8 height 8
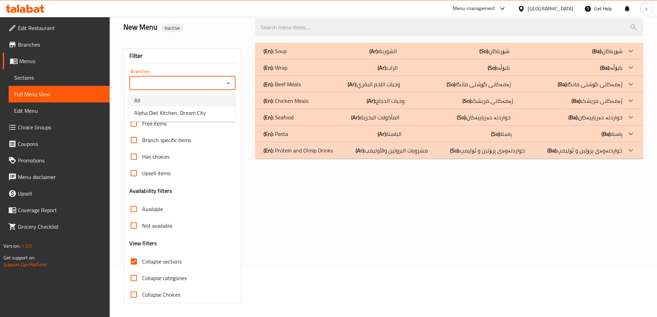
scroll to position [50, 0]
click at [204, 114] on span "Alpha Diet Kitchen, Dream City" at bounding box center [170, 113] width 72 height 8
type input "Alpha Diet Kitchen, Dream City"
click at [332, 55] on div "(En): Wrap (Ar): الراب (So): بابۆڵە (Ba): بابۆڵە" at bounding box center [442, 51] width 359 height 8
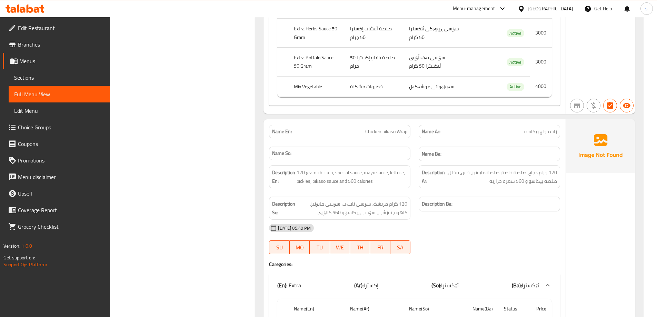
scroll to position [1812, 0]
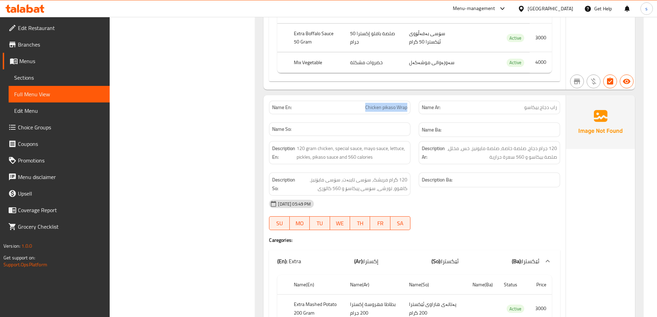
drag, startPoint x: 356, startPoint y: 58, endPoint x: 410, endPoint y: 57, distance: 54.8
click at [410, 97] on div "Name En: Chicken pikaso Wrap" at bounding box center [340, 108] width 150 height 22
copy span "Chicken pikaso Wrap"
click at [25, 74] on span "Sections" at bounding box center [59, 77] width 90 height 8
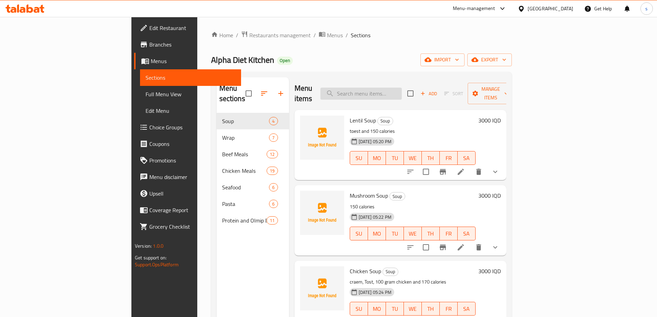
click at [398, 90] on input "search" at bounding box center [360, 94] width 81 height 12
paste input "Chicken pikaso Wrap"
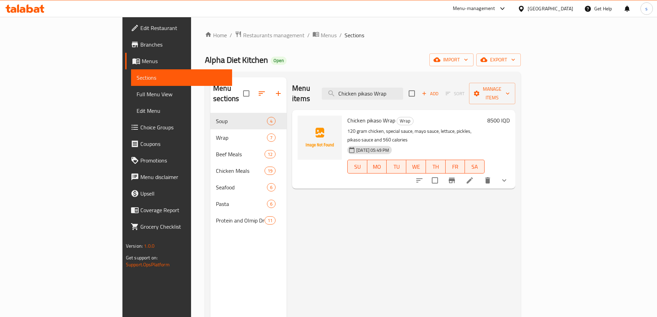
type input "Chicken pikaso Wrap"
click at [473, 177] on icon at bounding box center [469, 180] width 6 height 6
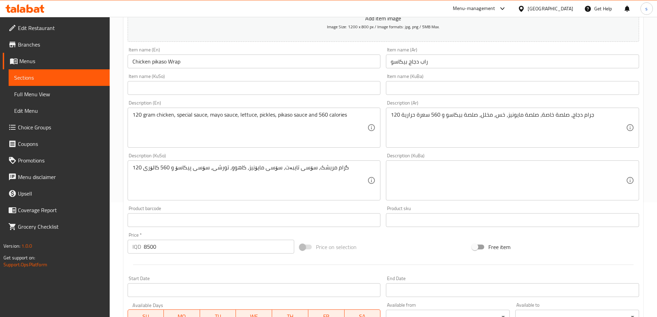
scroll to position [135, 0]
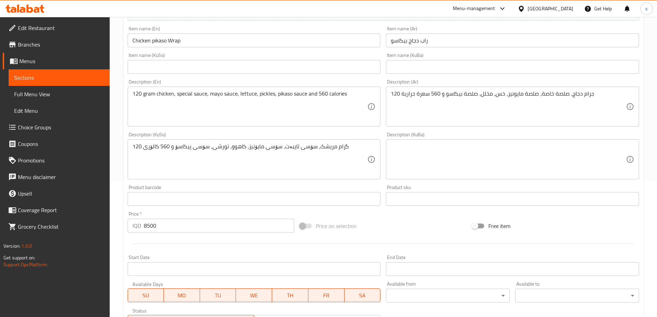
click at [172, 74] on input "text" at bounding box center [254, 67] width 253 height 14
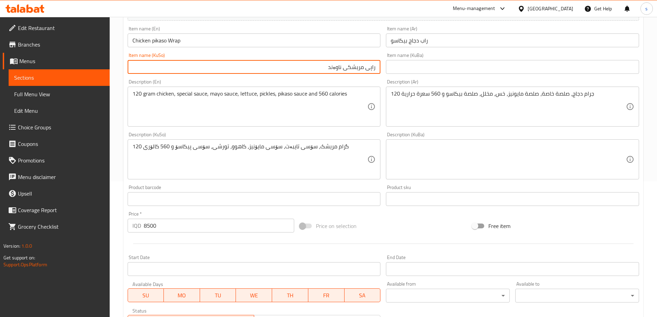
drag, startPoint x: 327, startPoint y: 68, endPoint x: 342, endPoint y: 69, distance: 14.6
click at [342, 69] on input "راپی مریشکی ناوەند" at bounding box center [254, 67] width 253 height 14
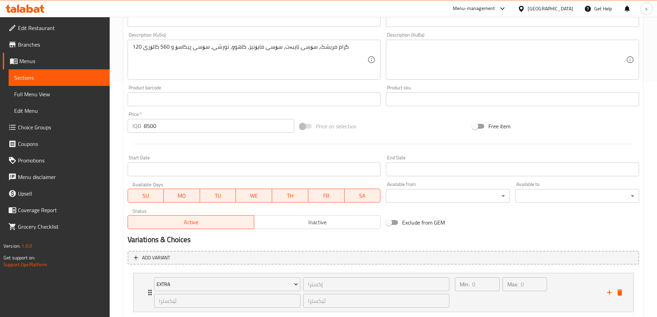
scroll to position [277, 0]
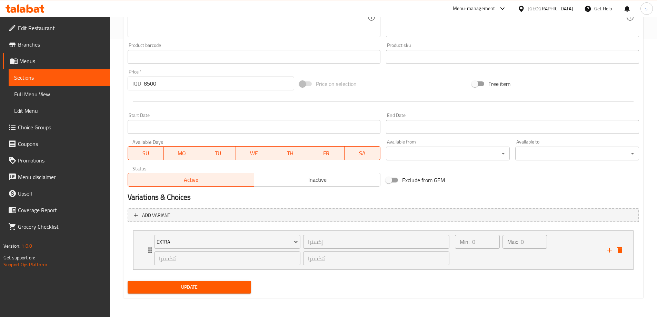
type input "راپی مریشکی پیکاسۆ"
click at [236, 286] on span "Update" at bounding box center [189, 287] width 113 height 9
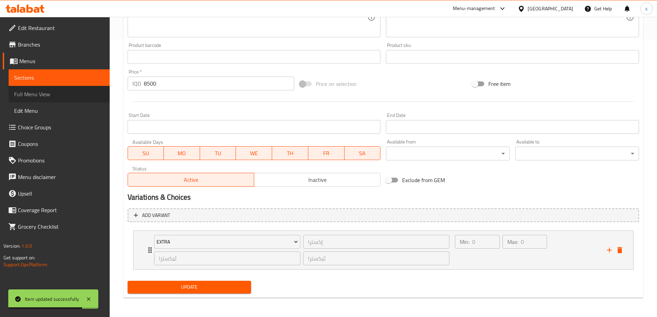
click at [57, 90] on span "Full Menu View" at bounding box center [59, 94] width 90 height 8
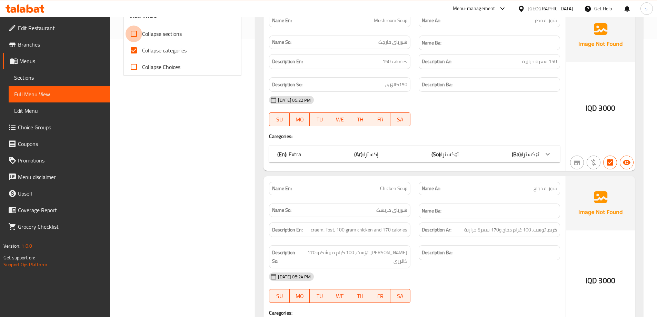
click at [136, 33] on input "Collapse sections" at bounding box center [133, 34] width 17 height 17
checkbox input "true"
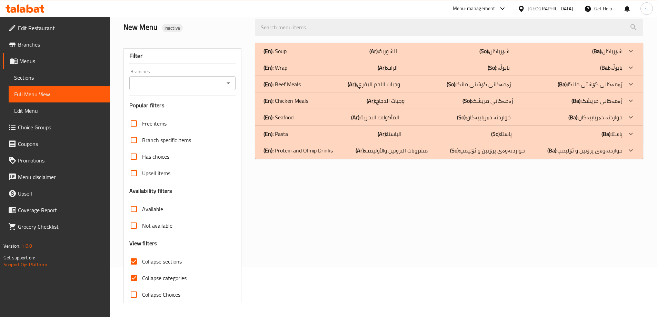
click at [134, 270] on input "Collapse categories" at bounding box center [133, 278] width 17 height 17
checkbox input "false"
click at [224, 81] on div "Branches" at bounding box center [182, 83] width 107 height 14
click at [226, 84] on icon "Open" at bounding box center [228, 83] width 8 height 8
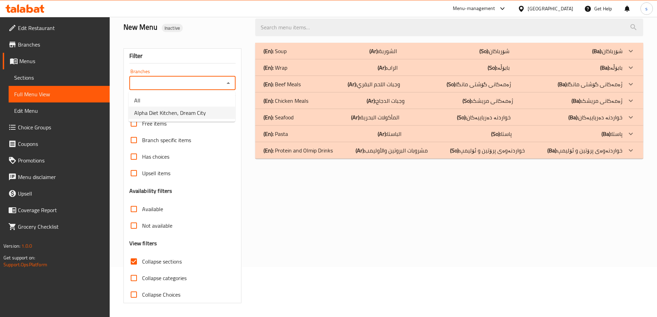
click at [216, 115] on li "Alpha Diet Kitchen, Dream City" at bounding box center [182, 113] width 107 height 12
type input "Alpha Diet Kitchen, Dream City"
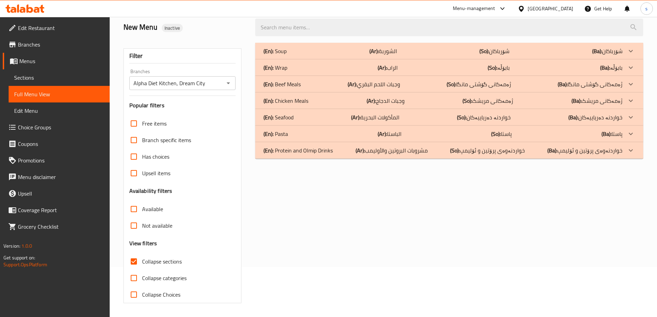
click at [293, 59] on div "(En): Wrap (Ar): الراب (So): بابۆڵە (Ba): بابۆڵە" at bounding box center [449, 51] width 388 height 17
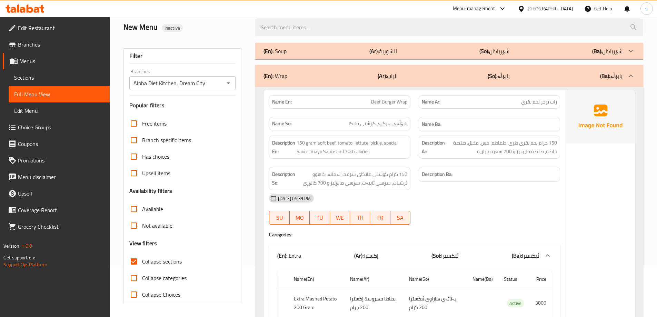
click at [301, 51] on div "(En): Soup (Ar): الشوربة (So): شۆرباکان (Ba): شۆرباکان" at bounding box center [442, 51] width 359 height 8
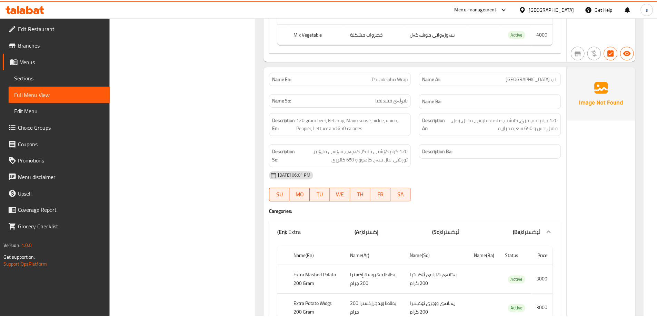
scroll to position [6091, 0]
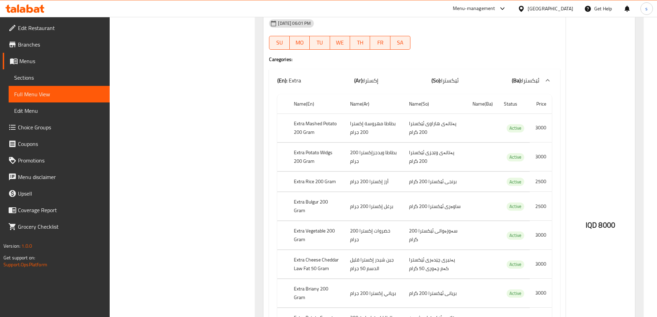
click at [65, 72] on link "Sections" at bounding box center [59, 77] width 101 height 17
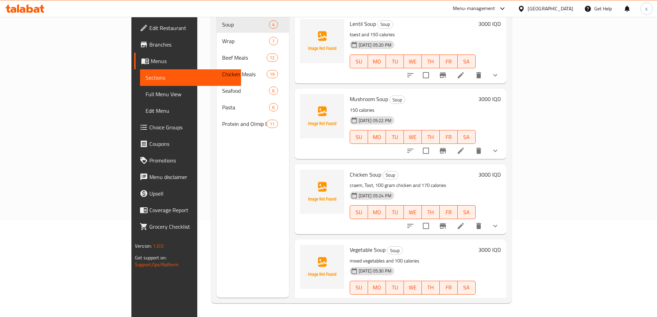
scroll to position [97, 0]
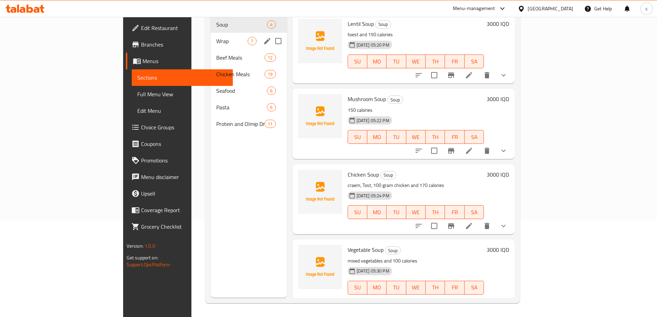
click at [271, 34] on input "Menu sections" at bounding box center [278, 41] width 14 height 14
checkbox input "true"
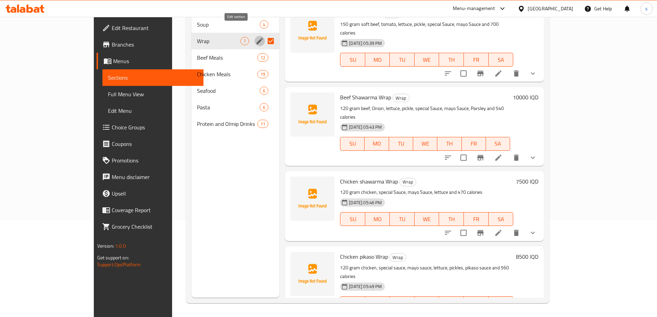
click at [256, 38] on icon "edit" at bounding box center [259, 41] width 6 height 6
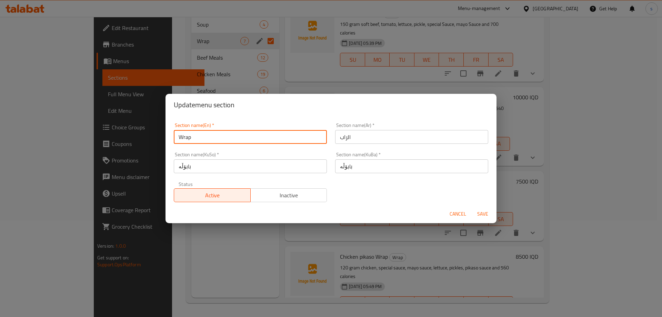
click at [174, 136] on input "Wrap" at bounding box center [250, 137] width 153 height 14
click at [211, 138] on input "Wrap" at bounding box center [250, 137] width 153 height 14
click at [212, 138] on input "Wrap" at bounding box center [250, 137] width 153 height 14
click at [462, 211] on span "Cancel" at bounding box center [457, 214] width 17 height 9
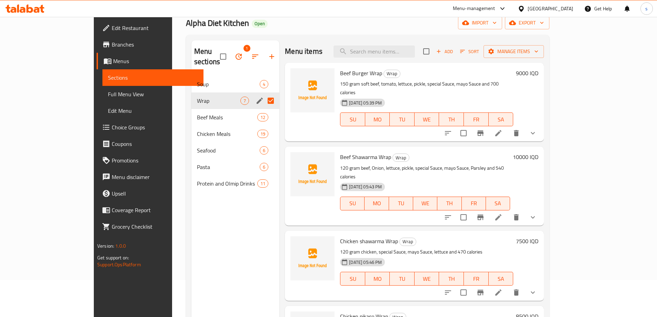
scroll to position [36, 0]
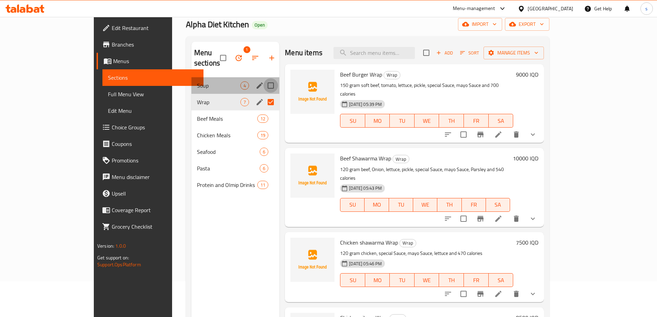
click at [263, 78] on input "Menu sections" at bounding box center [270, 85] width 14 height 14
checkbox input "true"
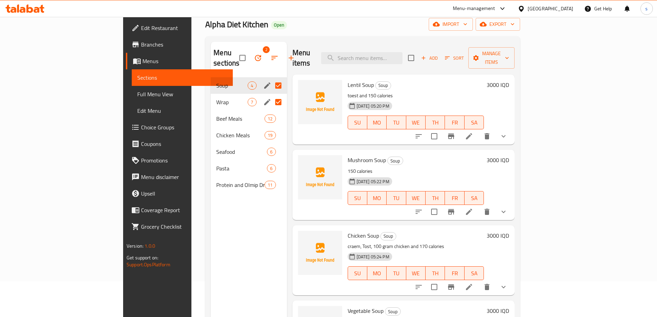
click at [263, 81] on icon "edit" at bounding box center [267, 85] width 8 height 8
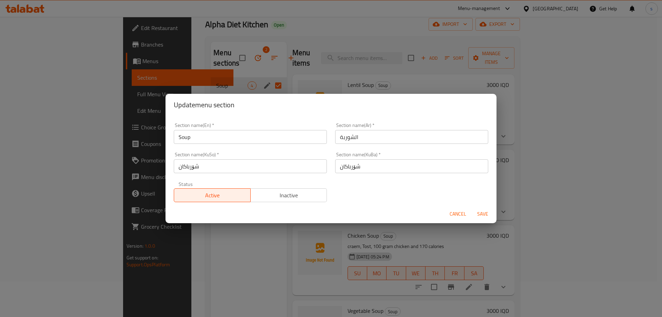
click at [192, 133] on input "Soup" at bounding box center [250, 137] width 153 height 14
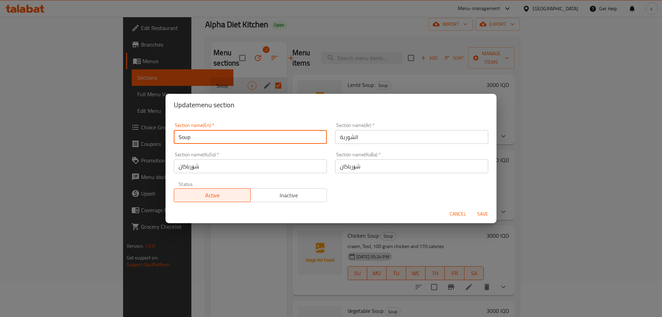
click at [192, 133] on input "Soup" at bounding box center [250, 137] width 153 height 14
click at [448, 212] on button "Cancel" at bounding box center [458, 213] width 22 height 13
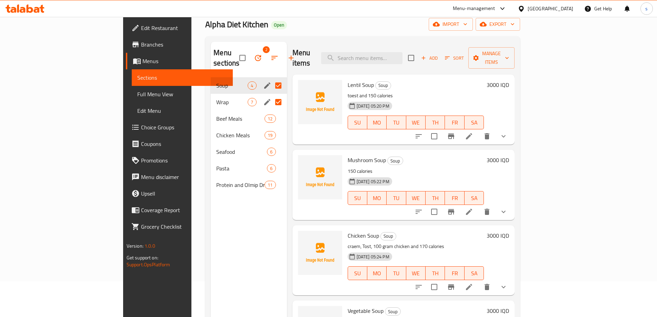
click at [31, 9] on icon at bounding box center [30, 8] width 7 height 8
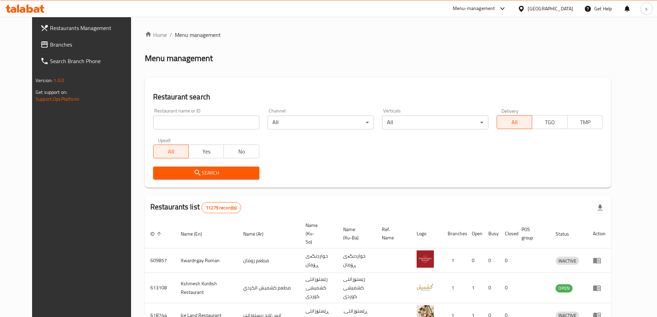
click at [158, 120] on input "search" at bounding box center [206, 122] width 106 height 14
paste input "696254"
type input "696254"
click button "Search" at bounding box center [206, 172] width 106 height 13
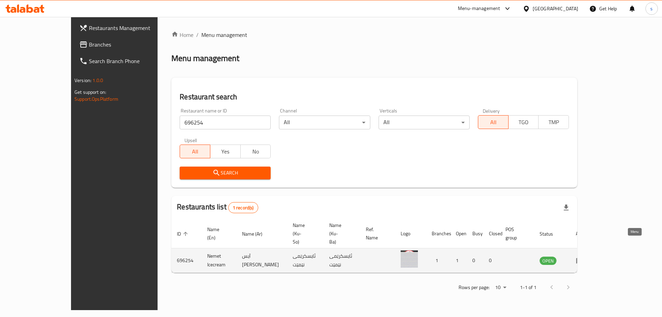
click at [584, 258] on icon "enhanced table" at bounding box center [580, 261] width 8 height 6
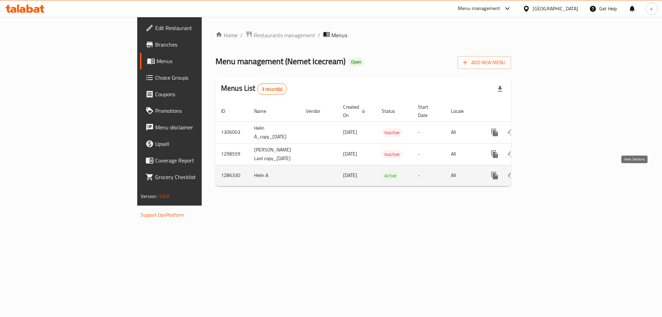
click at [548, 172] on icon "enhanced table" at bounding box center [544, 175] width 8 height 8
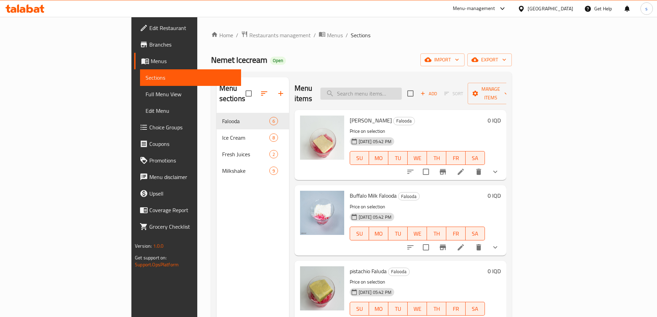
click at [389, 94] on input "search" at bounding box center [360, 94] width 81 height 12
paste input "Plain Faluda"
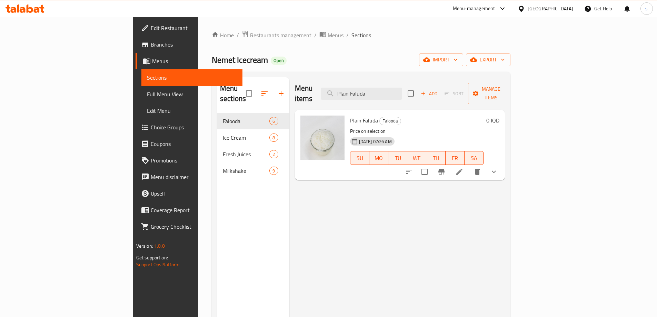
type input "Plain Faluda"
click at [502, 167] on button "show more" at bounding box center [493, 171] width 17 height 17
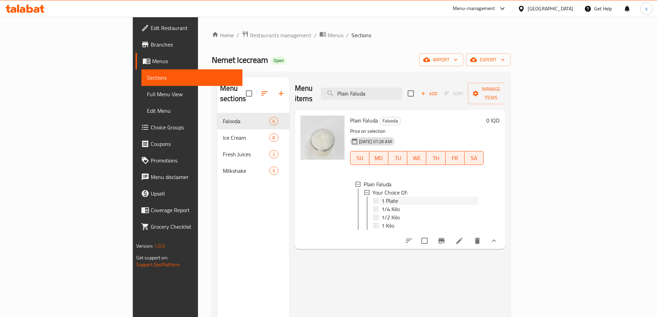
click at [381, 196] on div "1 Plate" at bounding box center [429, 200] width 97 height 8
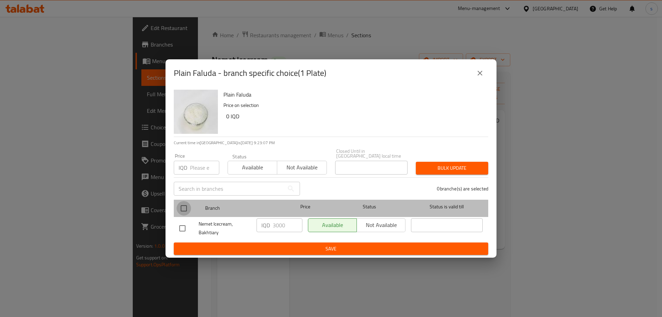
click at [186, 209] on input "checkbox" at bounding box center [183, 208] width 14 height 14
checkbox input "true"
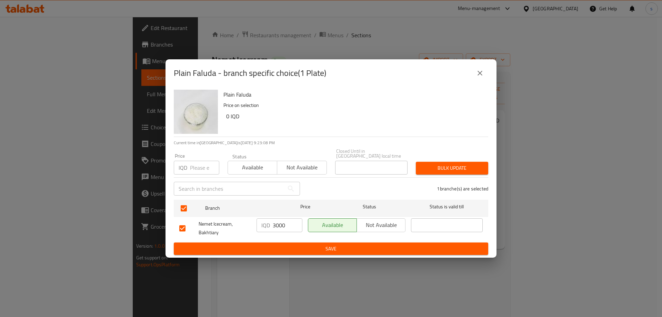
click at [272, 225] on div "IQD 3000 ​" at bounding box center [279, 225] width 46 height 14
click at [485, 80] on button "close" at bounding box center [480, 73] width 17 height 17
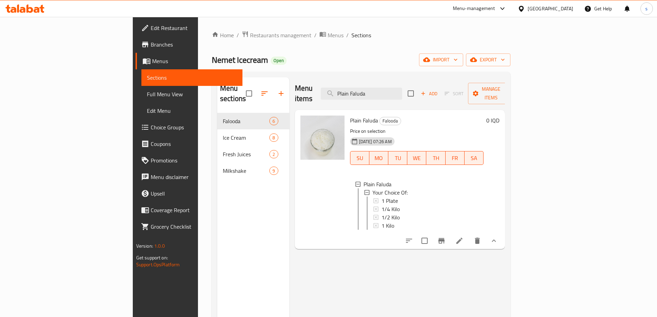
click at [147, 91] on span "Full Menu View" at bounding box center [192, 94] width 90 height 8
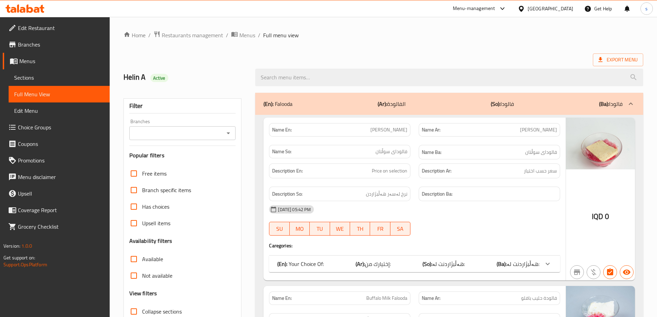
click at [233, 135] on div "Branches" at bounding box center [182, 133] width 107 height 14
click at [232, 134] on icon "Open" at bounding box center [228, 133] width 8 height 8
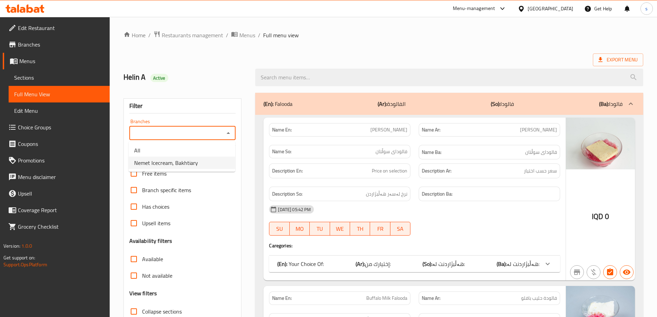
click at [214, 166] on li "Nemet Icecream, Bakhtiary" at bounding box center [182, 162] width 107 height 12
type input "Nemet Icecream, Bakhtiary"
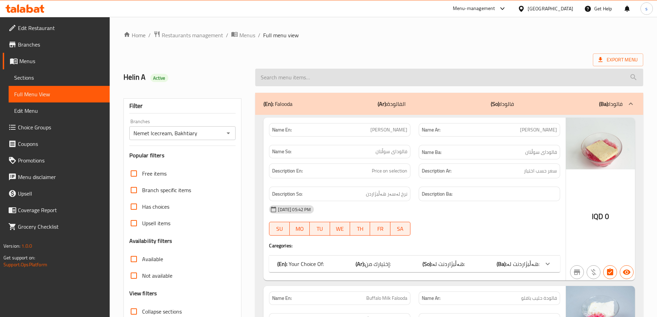
click at [280, 84] on input "search" at bounding box center [449, 78] width 388 height 18
paste input "Plain Faluda"
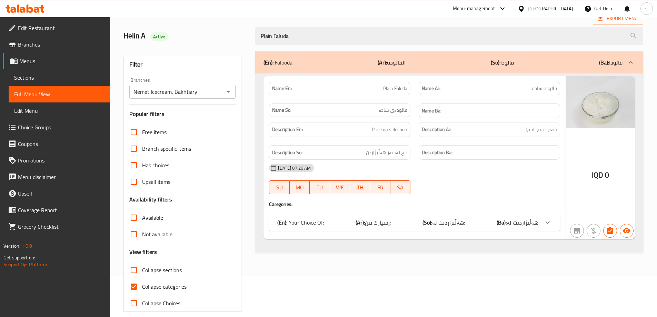
scroll to position [50, 0]
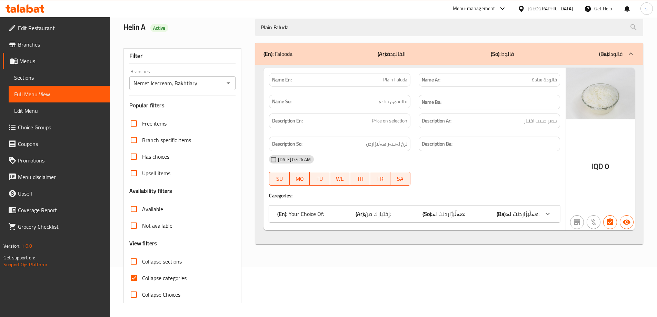
type input "Plain Faluda"
click at [527, 216] on span "هەڵبژاردنت لە:" at bounding box center [522, 214] width 33 height 10
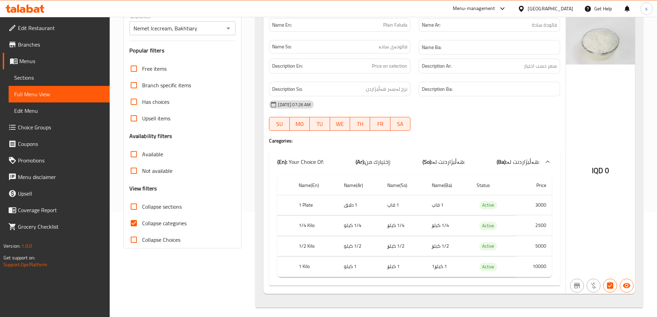
scroll to position [105, 0]
click at [43, 81] on span "Sections" at bounding box center [59, 77] width 90 height 8
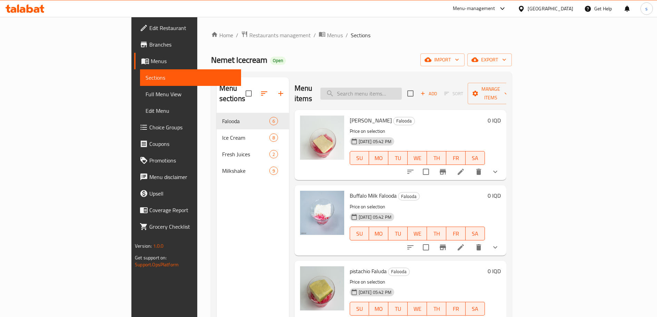
click at [402, 88] on input "search" at bounding box center [360, 94] width 81 height 12
paste input "Plain Faluda"
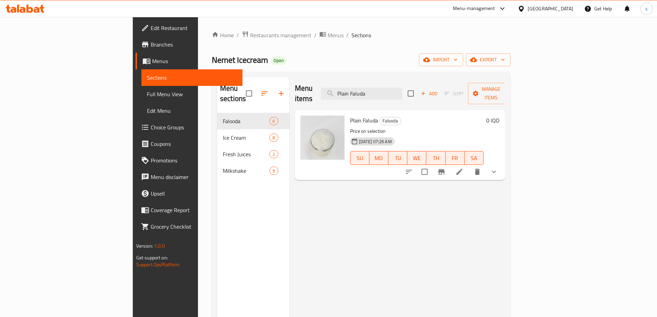
type input "Plain Faluda"
click at [502, 167] on button "show more" at bounding box center [493, 171] width 17 height 17
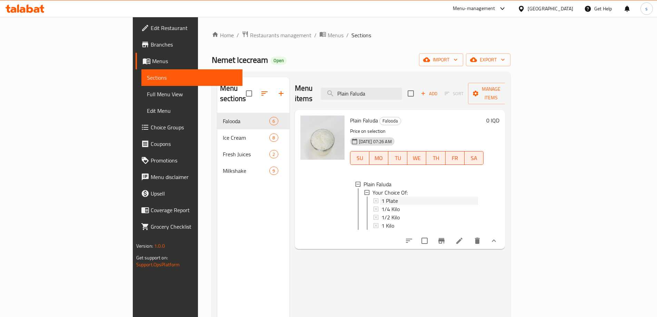
click at [381, 196] on span "1 Plate" at bounding box center [389, 200] width 17 height 8
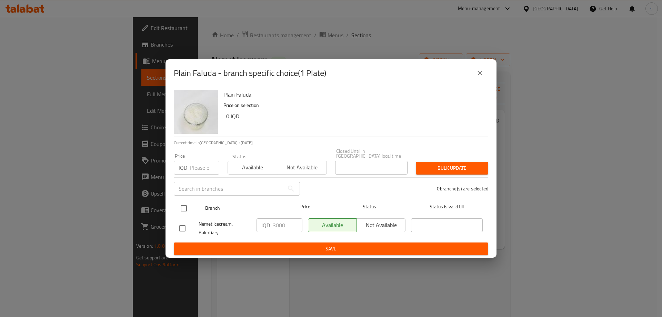
click at [183, 204] on input "checkbox" at bounding box center [183, 208] width 14 height 14
checkbox input "true"
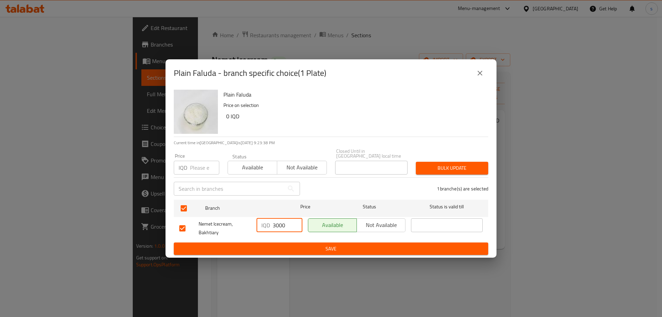
click at [275, 224] on input "3000" at bounding box center [288, 225] width 30 height 14
type input "1000"
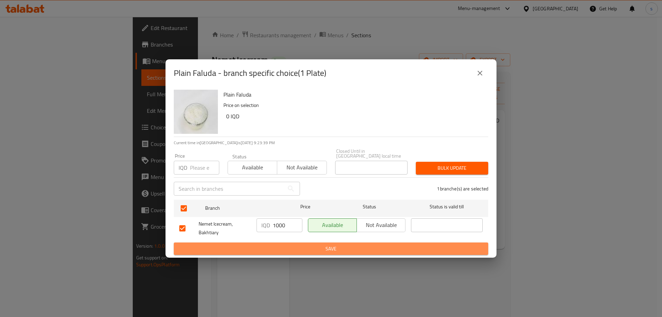
click at [271, 244] on span "Save" at bounding box center [330, 248] width 303 height 9
click at [373, 247] on span "Save" at bounding box center [330, 248] width 303 height 9
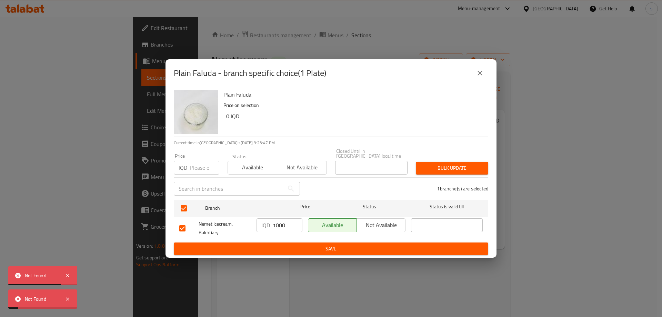
click at [486, 75] on button "close" at bounding box center [480, 73] width 17 height 17
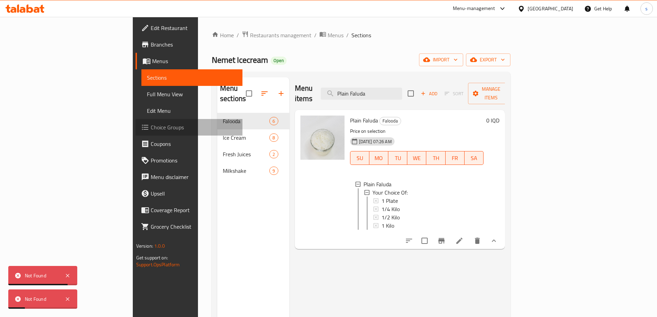
click at [151, 126] on span "Choice Groups" at bounding box center [194, 127] width 86 height 8
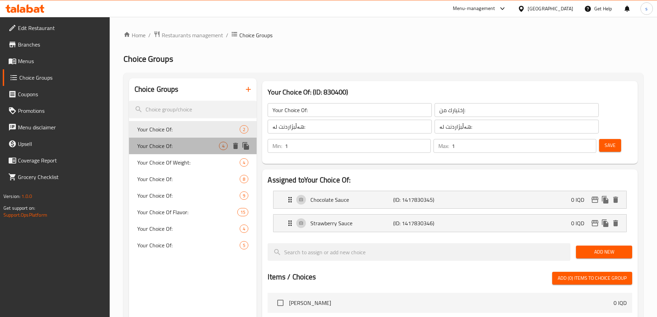
click at [181, 138] on div "Your Choice Of: 4" at bounding box center [193, 146] width 128 height 17
type input "Your Choice Of:"
type input "إختيارك من:"
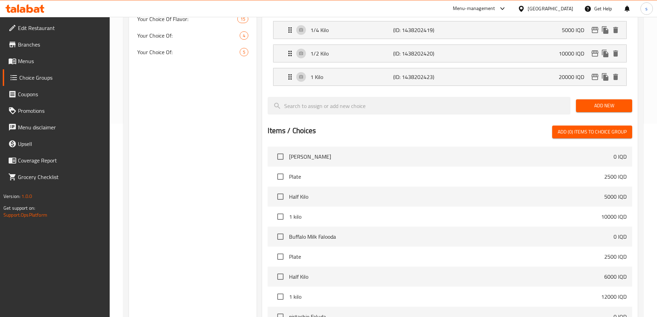
scroll to position [266, 0]
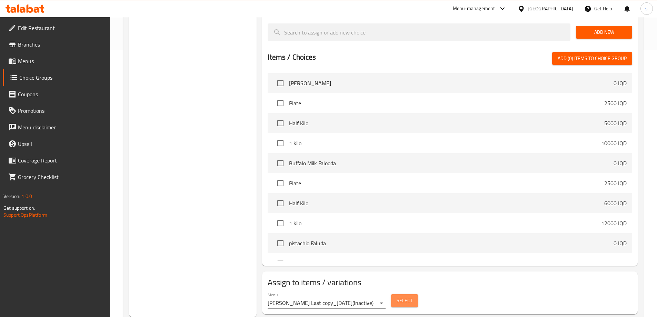
click at [401, 296] on span "Select" at bounding box center [404, 300] width 16 height 9
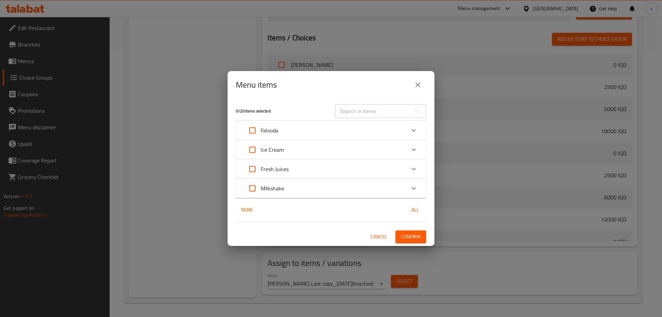
click at [416, 78] on button "close" at bounding box center [417, 85] width 17 height 17
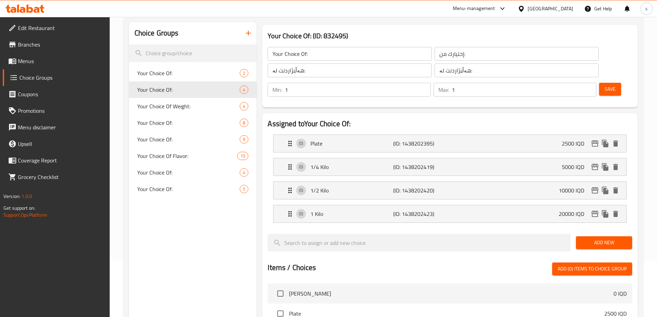
scroll to position [41, 0]
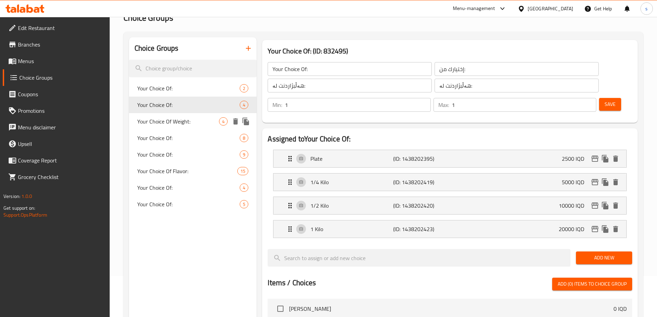
click at [198, 120] on span "Your Choice Of Weight:" at bounding box center [178, 121] width 82 height 8
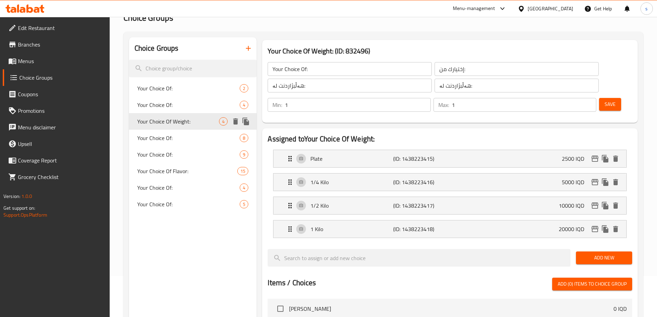
type input "Your Choice Of Weight:"
type input "إختيارك من الوزن:"
type input "هەڵبژاردنت لە کێش:"
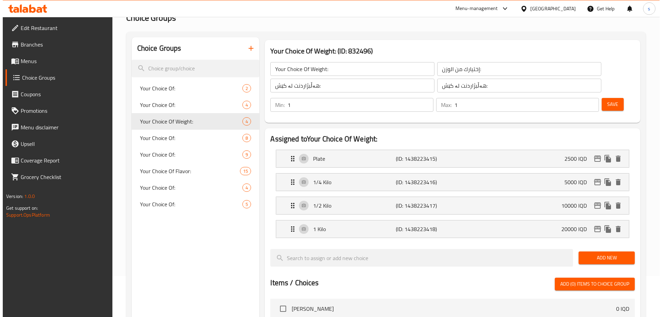
scroll to position [266, 0]
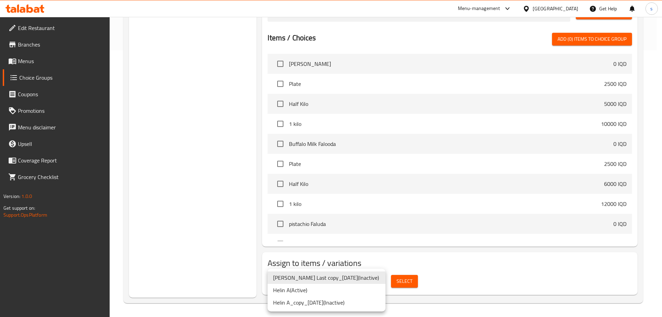
click at [361, 291] on li "Helin A ( Active )" at bounding box center [326, 290] width 118 height 12
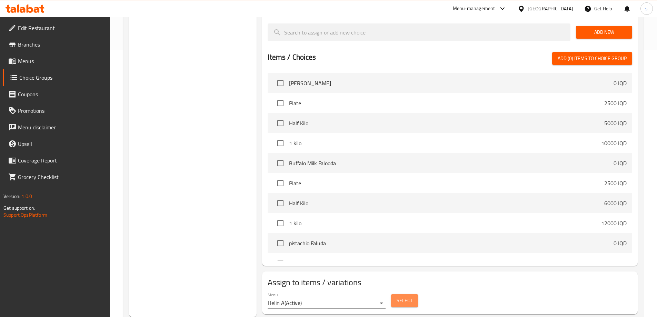
click at [403, 294] on button "Select" at bounding box center [404, 300] width 27 height 13
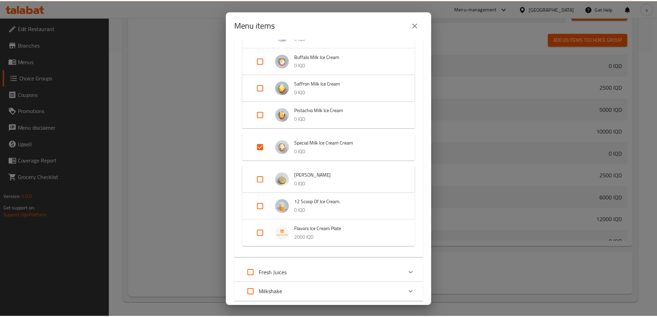
scroll to position [136, 0]
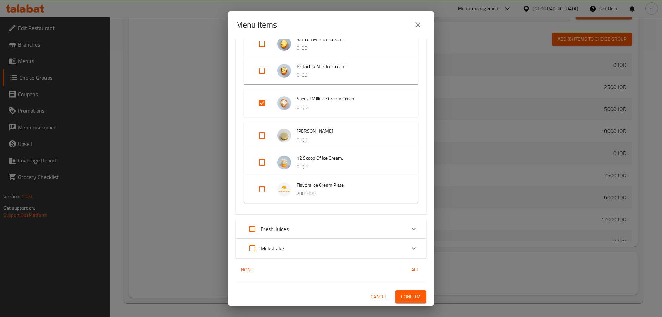
click at [415, 25] on icon "close" at bounding box center [418, 25] width 8 height 8
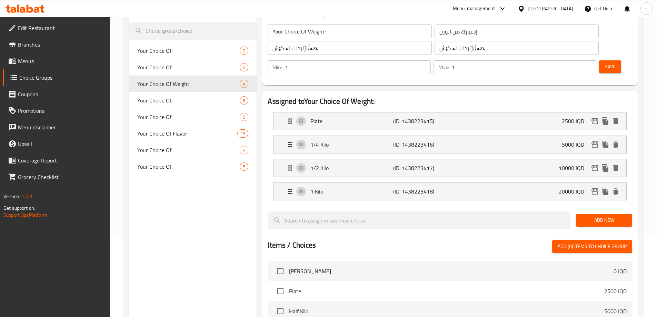
scroll to position [65, 0]
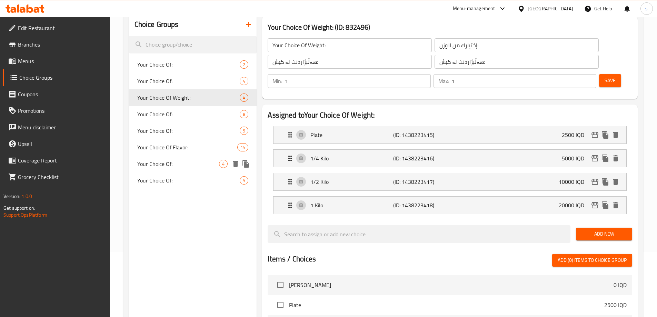
click at [177, 163] on span "Your Choice Of:" at bounding box center [178, 164] width 82 height 8
type input "Your Choice Of:"
type input "إختيارك من:"
type input "هەڵبژاردنت لە:"
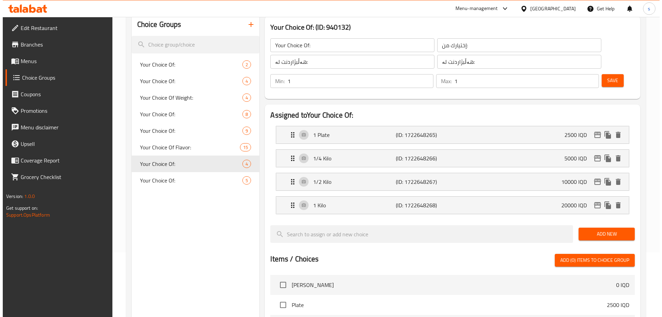
scroll to position [266, 0]
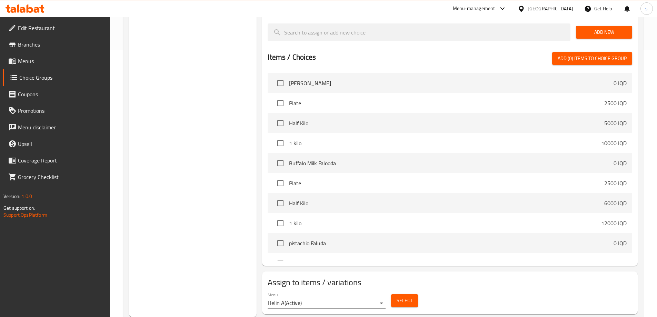
click at [405, 296] on span "Select" at bounding box center [404, 300] width 16 height 9
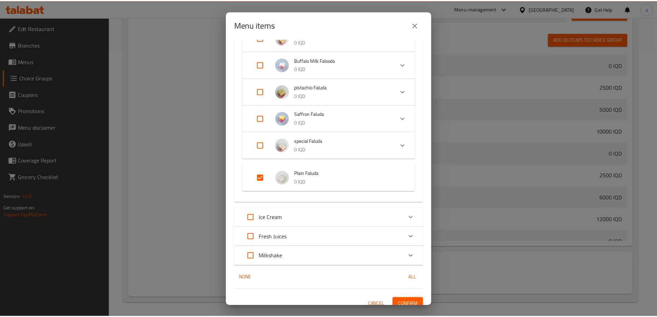
scroll to position [77, 0]
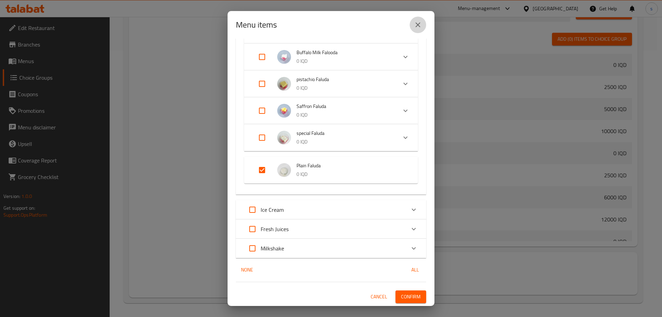
click at [416, 31] on button "close" at bounding box center [417, 25] width 17 height 17
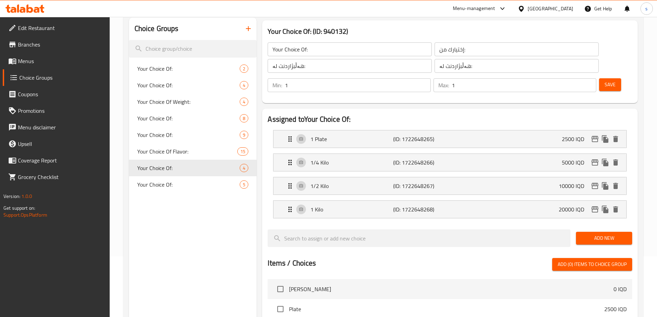
scroll to position [59, 0]
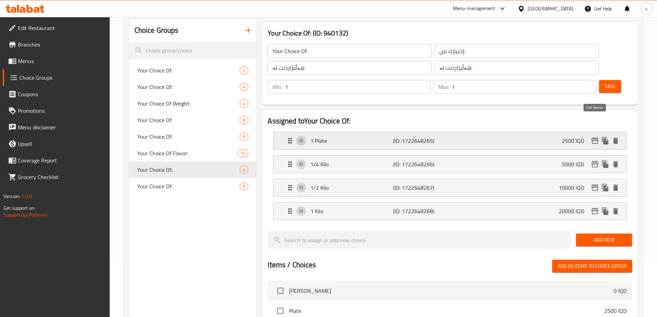
click at [592, 135] on button "edit" at bounding box center [594, 140] width 10 height 10
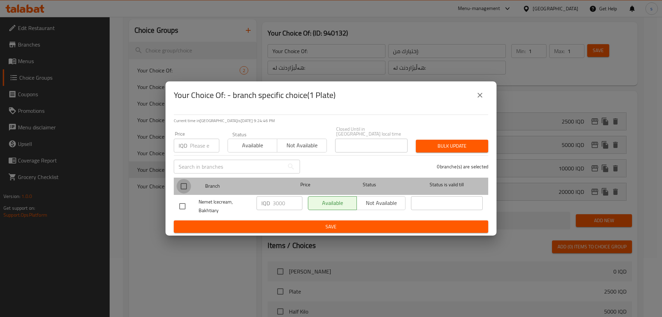
click at [182, 184] on input "checkbox" at bounding box center [183, 186] width 14 height 14
checkbox input "true"
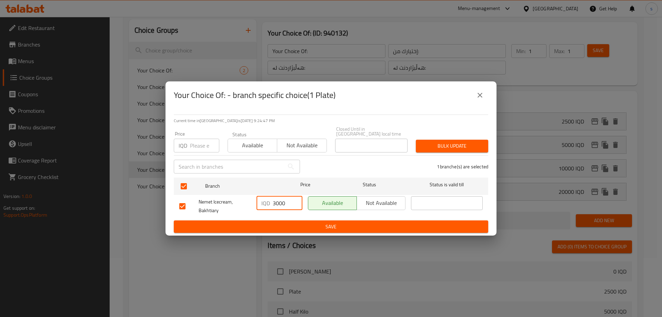
click at [274, 201] on input "3000" at bounding box center [288, 203] width 30 height 14
type input "1000"
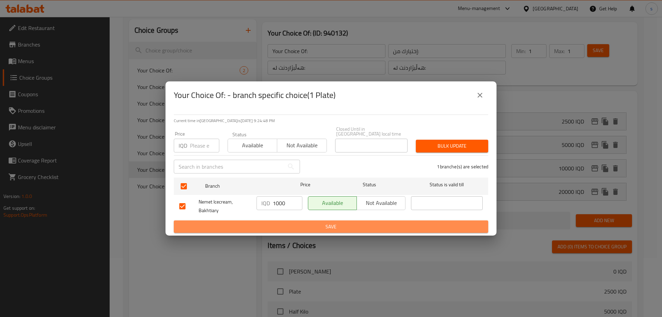
click at [267, 222] on span "Save" at bounding box center [330, 226] width 303 height 9
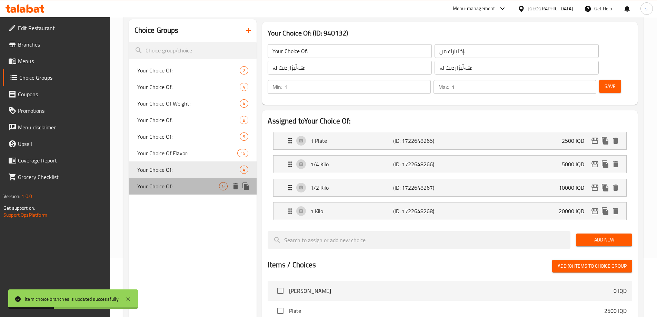
click at [197, 185] on span "Your Choice Of:" at bounding box center [178, 186] width 82 height 8
type input "Your Choice Of:"
type input "إختيارك من:"
type input "هەڵبژاردنت لە:"
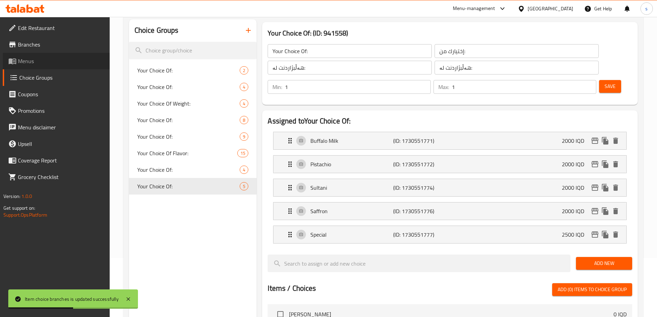
click at [21, 62] on span "Menus" at bounding box center [61, 61] width 86 height 8
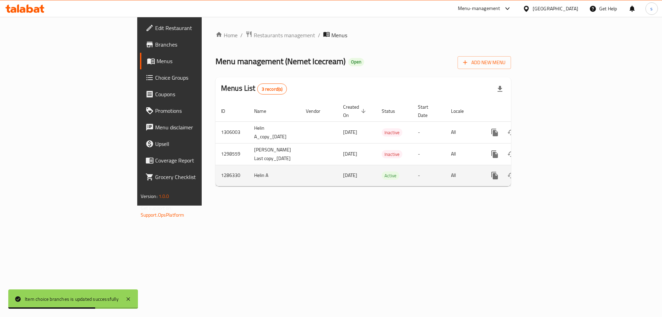
click at [548, 176] on icon "enhanced table" at bounding box center [544, 175] width 8 height 8
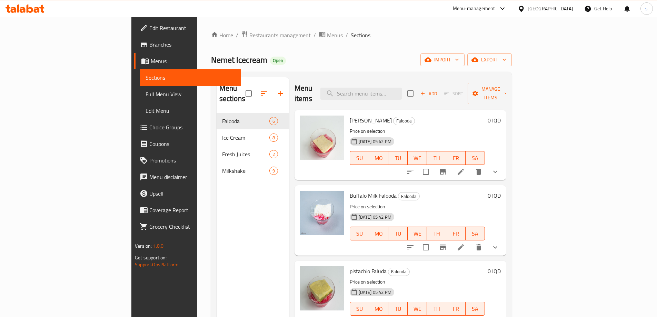
click at [503, 239] on button "show more" at bounding box center [495, 247] width 17 height 17
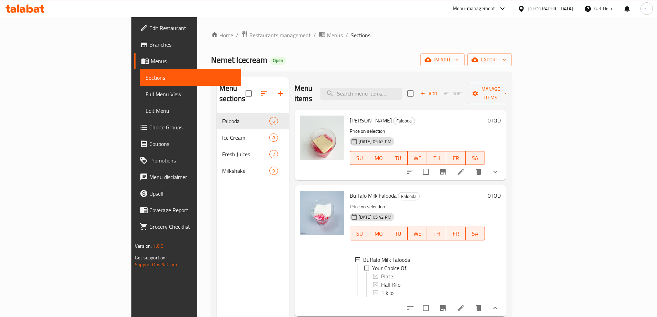
drag, startPoint x: 638, startPoint y: 197, endPoint x: 639, endPoint y: 220, distance: 22.8
click at [511, 220] on div "Menu sections Falooda 6 Ice Cream 8 Fresh Juices 2 Milkshake 9 Menu items Add S…" at bounding box center [361, 236] width 301 height 328
click at [499, 168] on icon "show more" at bounding box center [495, 172] width 8 height 8
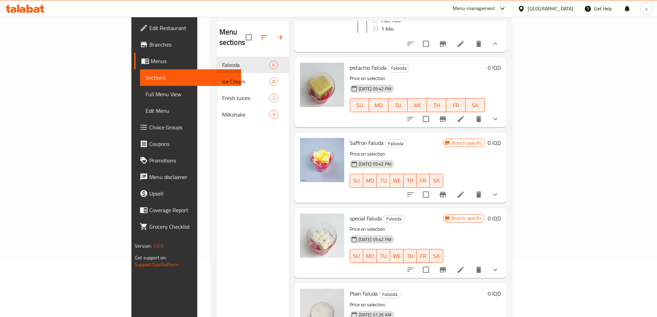
scroll to position [284, 0]
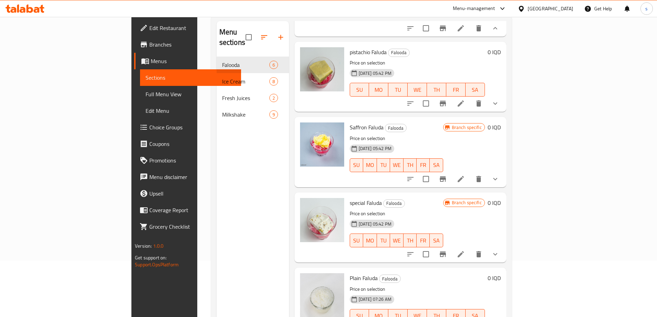
click at [503, 186] on div at bounding box center [452, 179] width 101 height 17
click at [499, 182] on icon "show more" at bounding box center [495, 179] width 8 height 8
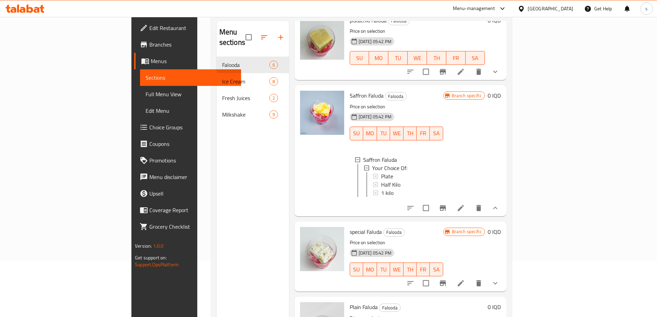
scroll to position [350, 0]
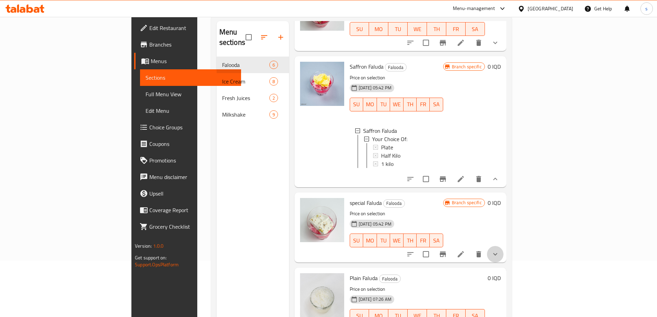
click at [499, 254] on icon "show more" at bounding box center [495, 254] width 8 height 8
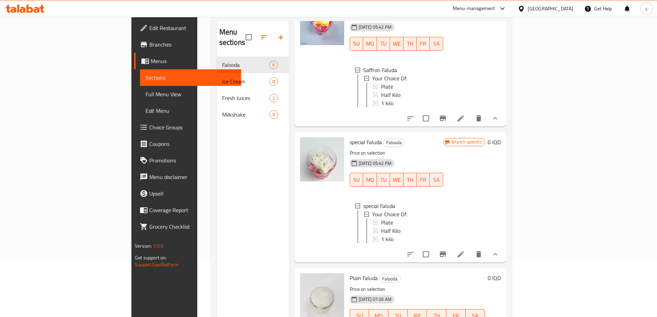
scroll to position [97, 0]
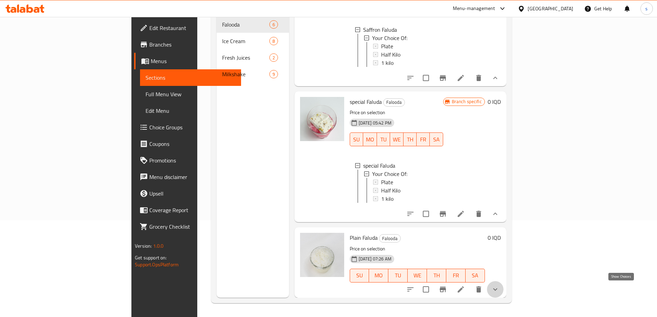
click at [499, 285] on icon "show more" at bounding box center [495, 289] width 8 height 8
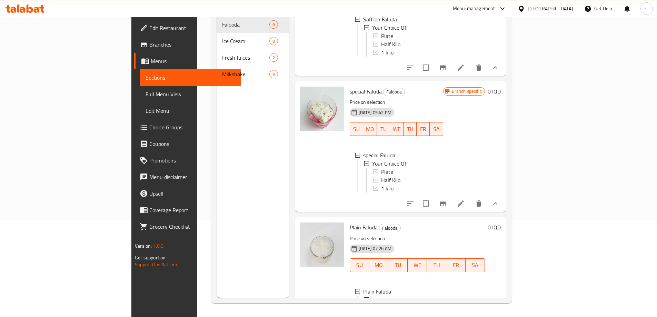
scroll to position [490, 0]
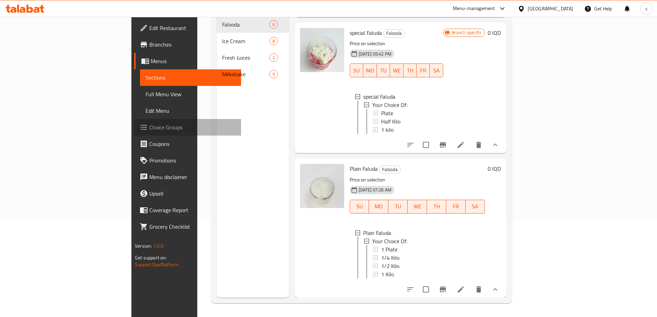
click at [149, 127] on span "Choice Groups" at bounding box center [192, 127] width 86 height 8
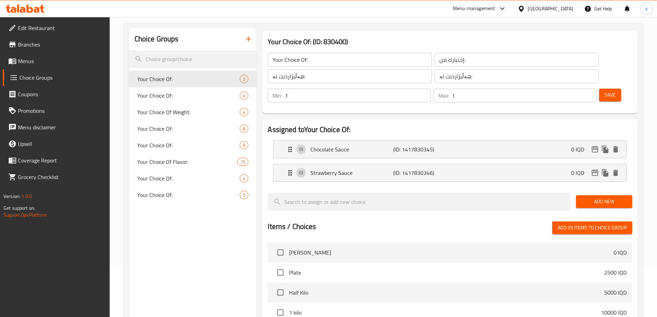
scroll to position [84, 0]
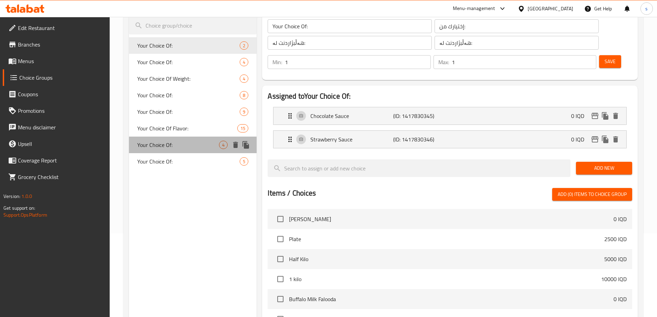
click at [181, 144] on span "Your Choice Of:" at bounding box center [178, 145] width 82 height 8
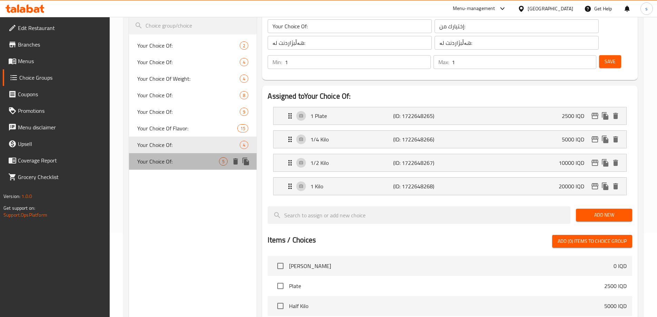
click at [181, 158] on span "Your Choice Of:" at bounding box center [178, 161] width 82 height 8
type input "Your Choice Of:"
type input "إختيارك من:"
type input "هەڵبژاردنت لە:"
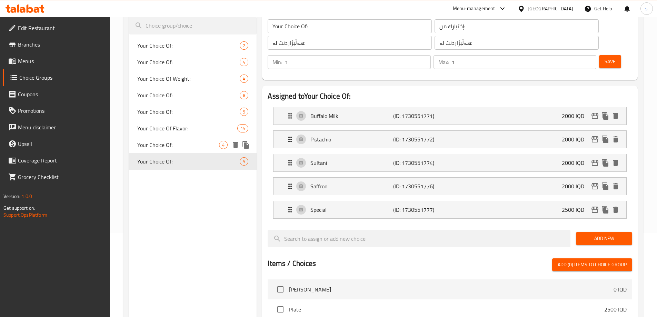
click at [178, 152] on div "Your Choice Of: 4" at bounding box center [193, 144] width 128 height 17
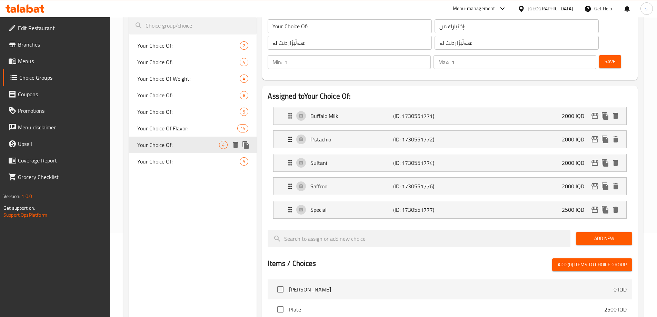
type input "Your Choice Of:"
type input "إختيارك من:"
type input "هەڵبژاردنت لە:"
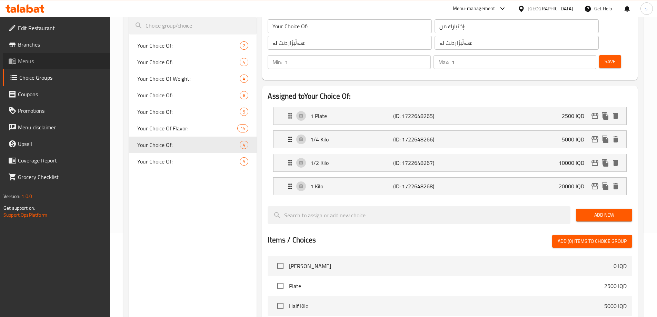
click at [45, 59] on span "Menus" at bounding box center [61, 61] width 86 height 8
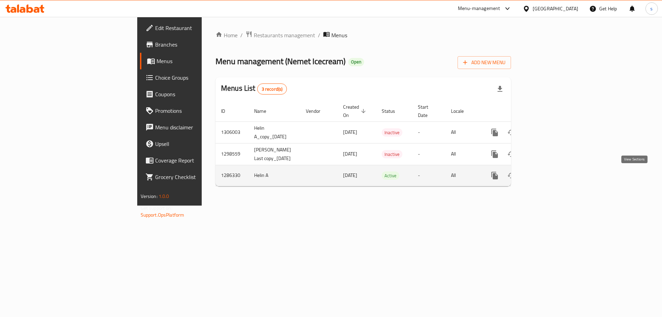
click at [548, 178] on icon "enhanced table" at bounding box center [544, 175] width 8 height 8
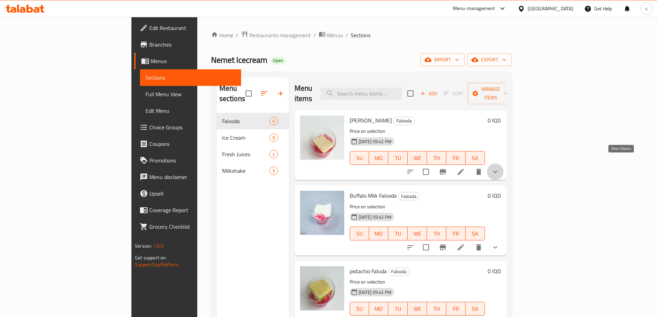
click at [499, 168] on icon "show more" at bounding box center [495, 172] width 8 height 8
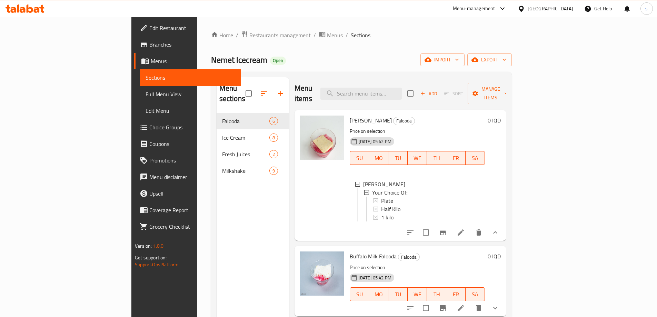
scroll to position [32, 0]
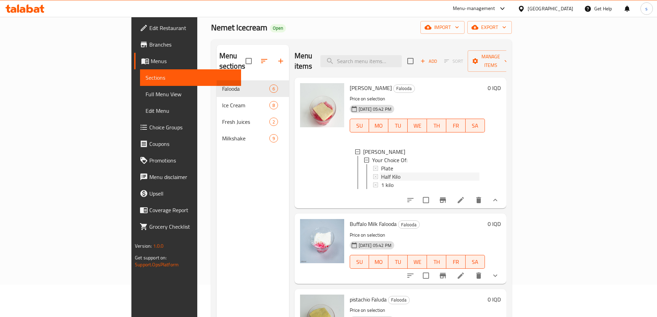
click at [381, 172] on div "Half Kilo" at bounding box center [430, 176] width 98 height 8
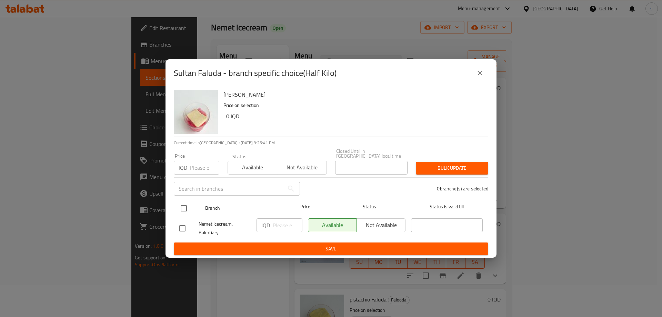
click at [186, 207] on input "checkbox" at bounding box center [183, 208] width 14 height 14
checkbox input "true"
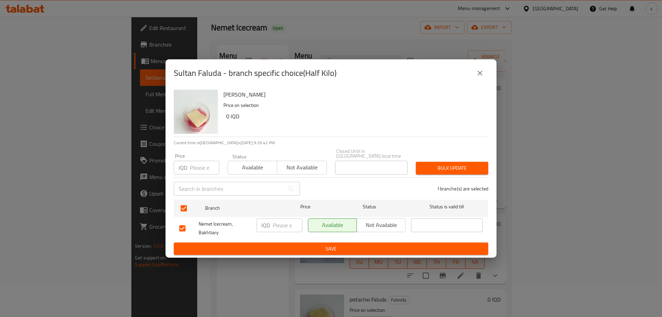
click at [273, 229] on input "number" at bounding box center [288, 225] width 30 height 14
type input "7500"
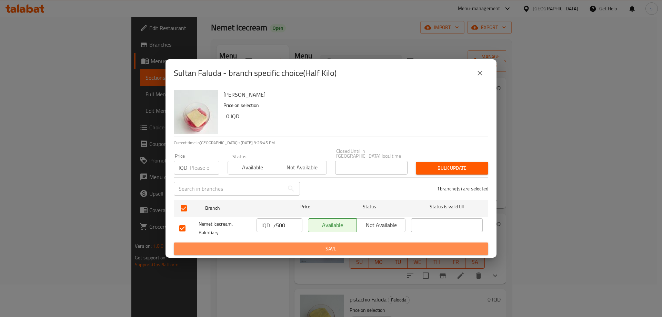
click at [315, 246] on span "Save" at bounding box center [330, 248] width 303 height 9
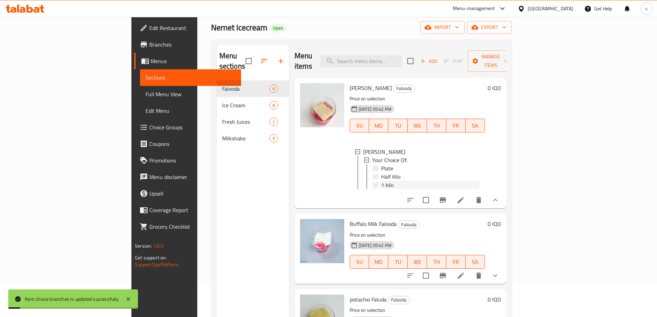
click at [381, 181] on div "1 kilo" at bounding box center [430, 185] width 98 height 8
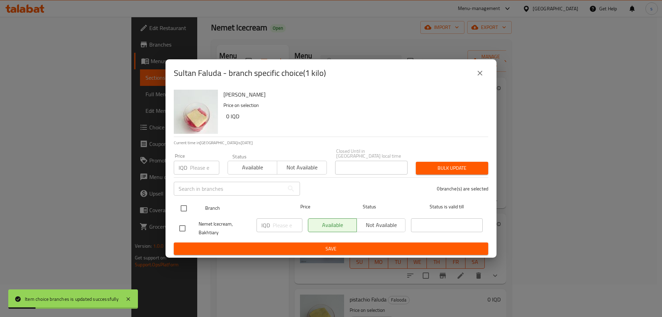
click at [181, 204] on input "checkbox" at bounding box center [183, 208] width 14 height 14
checkbox input "true"
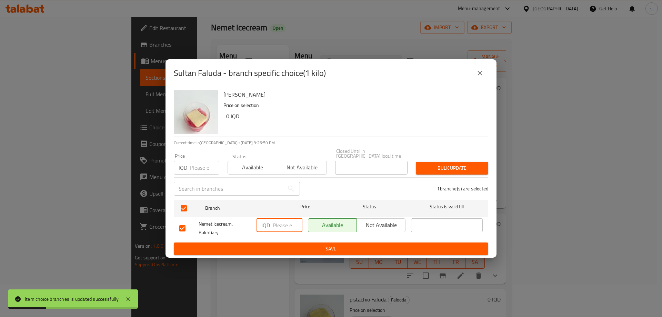
click at [285, 222] on input "number" at bounding box center [288, 225] width 30 height 14
type input "15000"
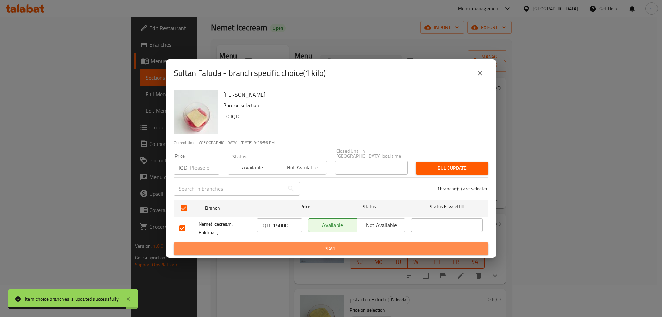
click at [281, 247] on span "Save" at bounding box center [330, 248] width 303 height 9
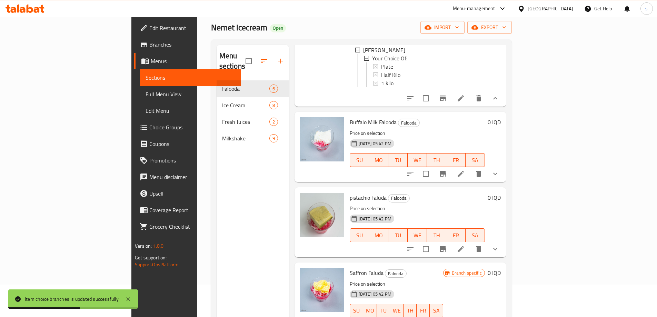
scroll to position [128, 0]
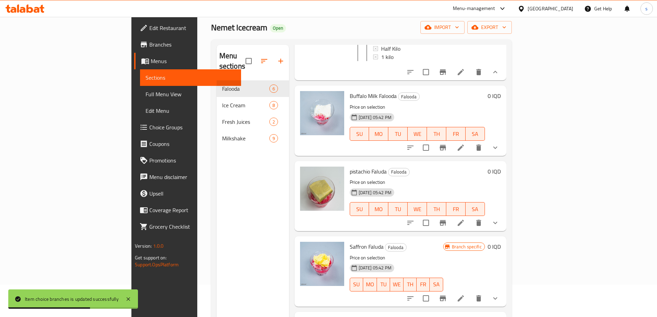
click at [499, 143] on icon "show more" at bounding box center [495, 147] width 8 height 8
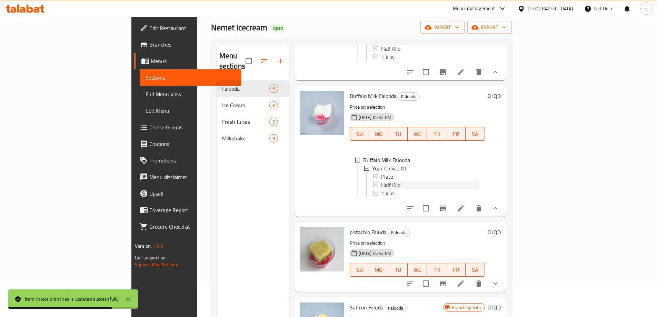
click at [381, 181] on div "Half Kilo" at bounding box center [430, 185] width 98 height 8
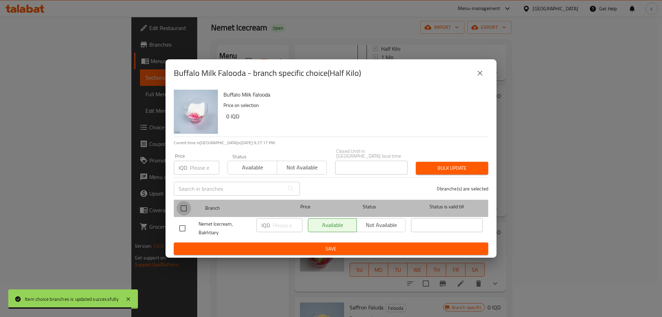
click at [185, 207] on input "checkbox" at bounding box center [183, 208] width 14 height 14
checkbox input "true"
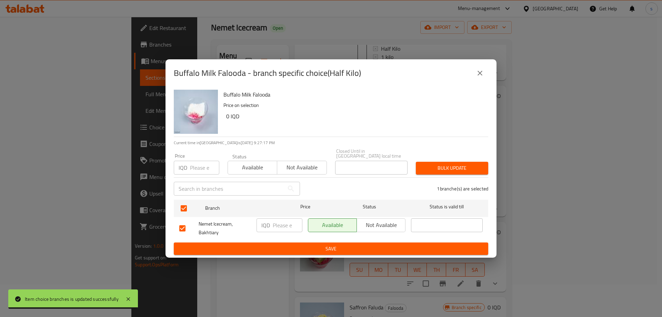
click at [282, 223] on input "number" at bounding box center [288, 225] width 30 height 14
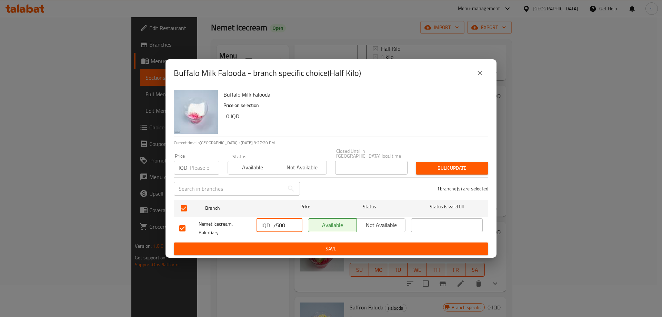
type input "7500"
click at [282, 246] on span "Save" at bounding box center [330, 248] width 303 height 9
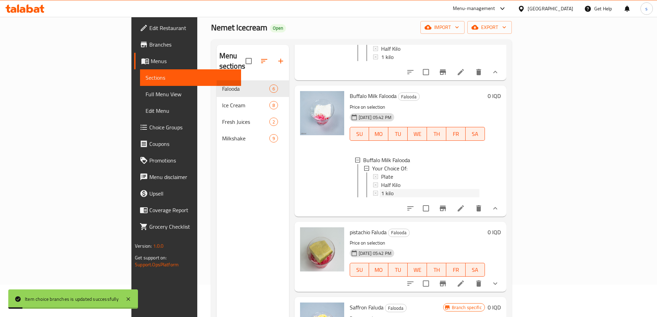
click at [381, 189] on div "1 kilo" at bounding box center [430, 193] width 98 height 8
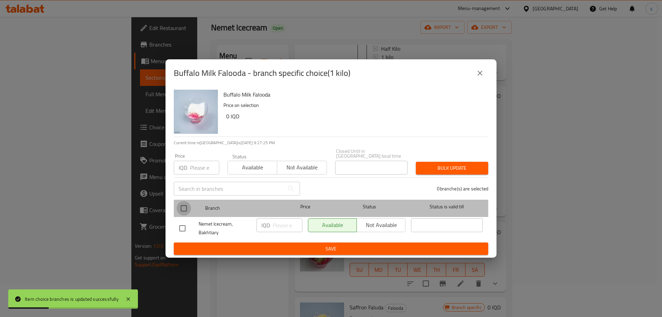
click at [186, 206] on input "checkbox" at bounding box center [183, 208] width 14 height 14
checkbox input "true"
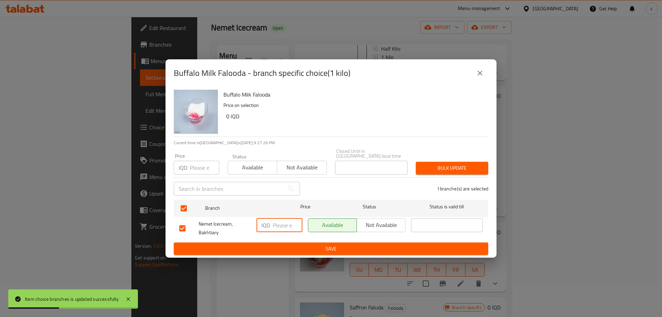
click at [276, 221] on input "number" at bounding box center [288, 225] width 30 height 14
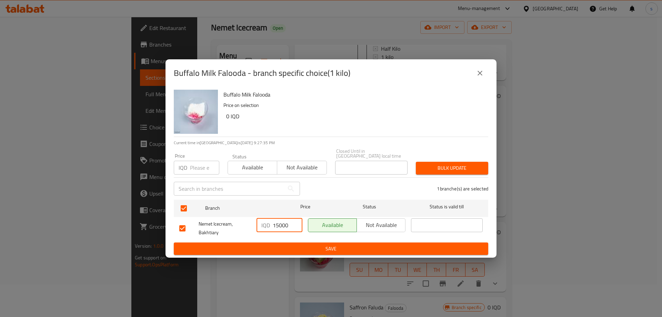
type input "15000"
click at [294, 247] on span "Save" at bounding box center [330, 248] width 303 height 9
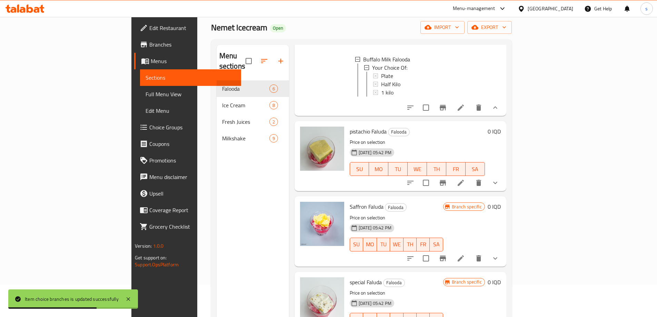
scroll to position [244, 0]
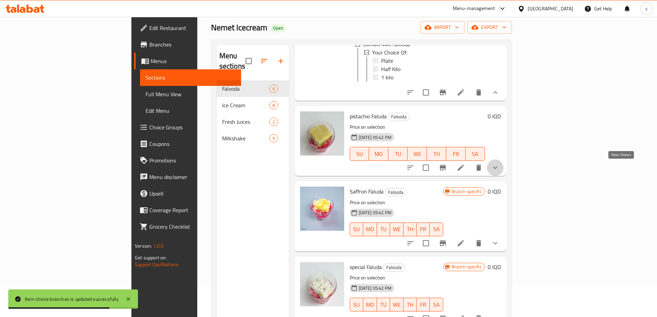
click at [499, 172] on icon "show more" at bounding box center [495, 167] width 8 height 8
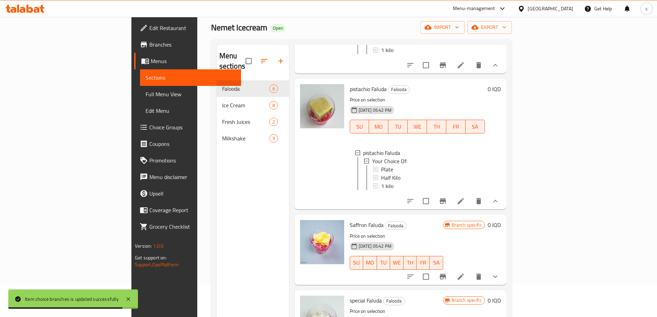
scroll to position [286, 0]
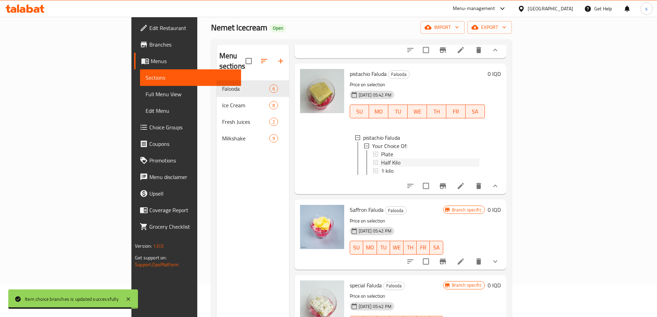
click at [381, 160] on span "Half Kilo" at bounding box center [390, 162] width 19 height 8
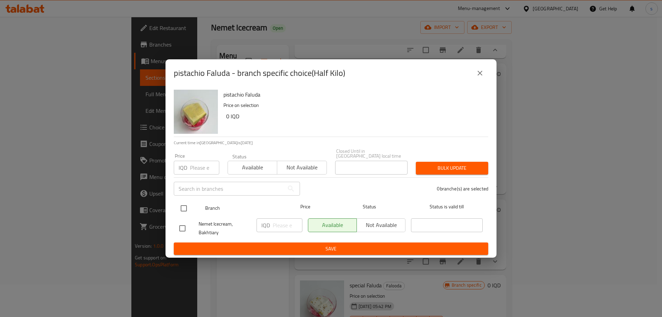
click at [183, 201] on input "checkbox" at bounding box center [183, 208] width 14 height 14
checkbox input "true"
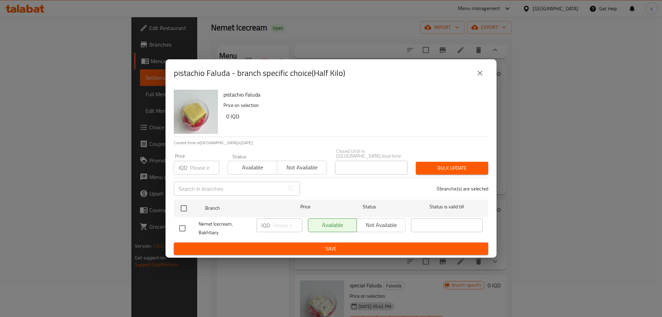
checkbox input "true"
click at [277, 222] on input "number" at bounding box center [288, 225] width 30 height 14
type input "7500"
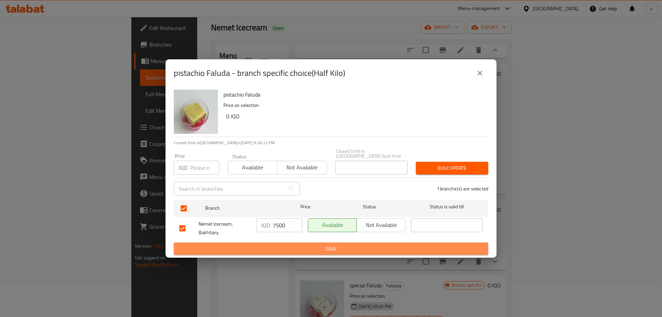
click at [293, 247] on span "Save" at bounding box center [330, 248] width 303 height 9
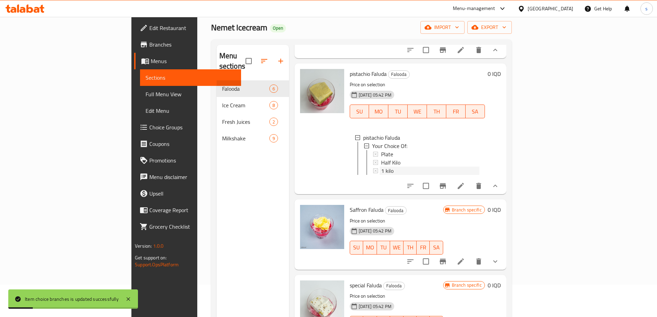
click at [381, 172] on div "1 kilo" at bounding box center [430, 170] width 98 height 8
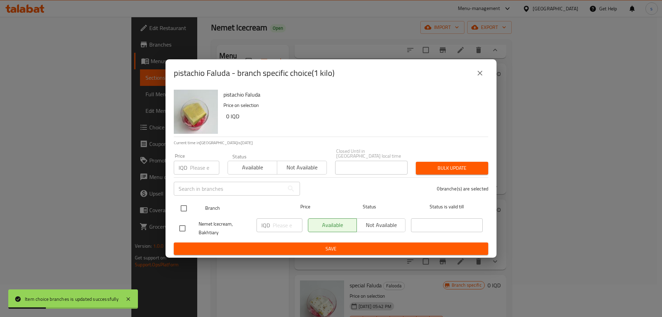
click at [181, 205] on input "checkbox" at bounding box center [183, 208] width 14 height 14
checkbox input "true"
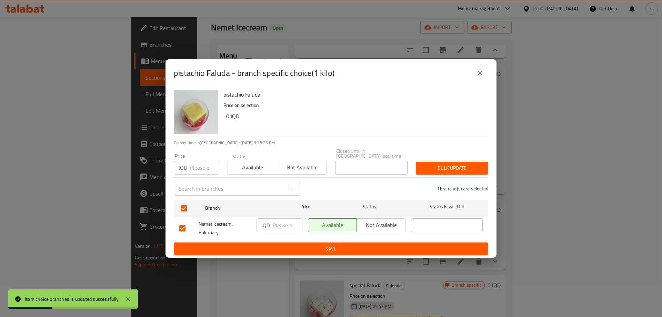
click at [280, 227] on input "number" at bounding box center [288, 225] width 30 height 14
type input "15000"
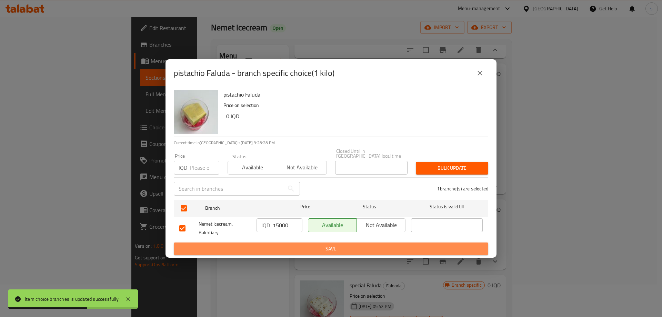
click at [283, 244] on span "Save" at bounding box center [330, 248] width 303 height 9
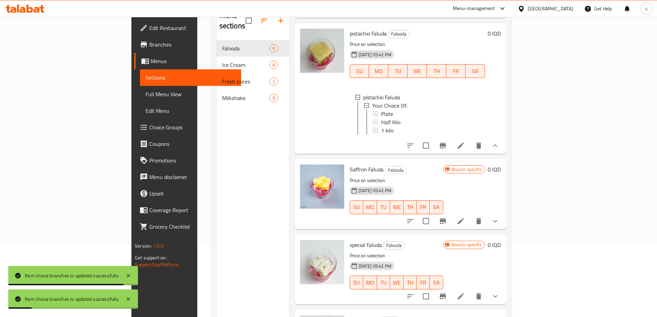
scroll to position [97, 0]
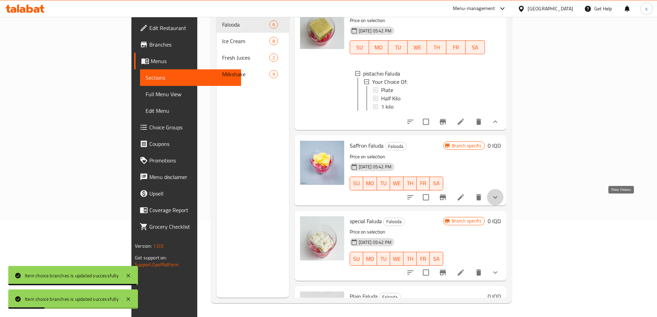
click at [499, 201] on icon "show more" at bounding box center [495, 197] width 8 height 8
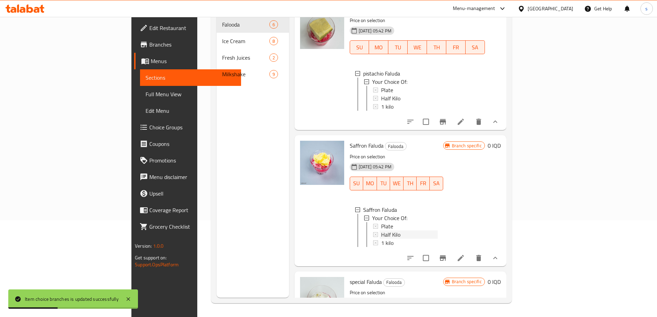
click at [381, 239] on span "Half Kilo" at bounding box center [390, 234] width 19 height 8
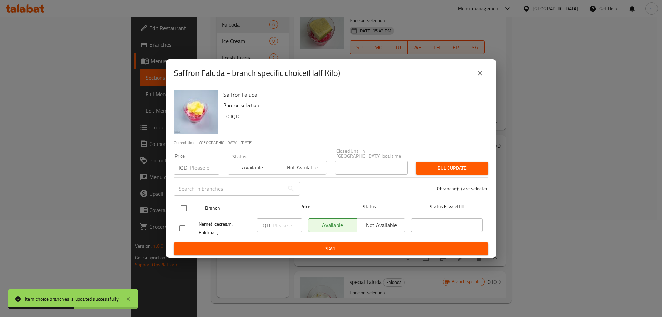
click at [180, 203] on input "checkbox" at bounding box center [183, 208] width 14 height 14
checkbox input "true"
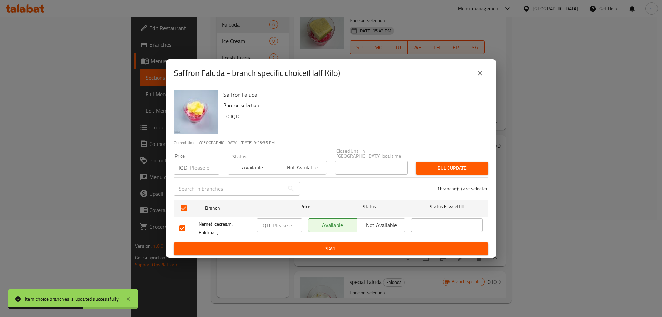
click at [275, 224] on input "number" at bounding box center [288, 225] width 30 height 14
type input "7500"
click at [298, 249] on span "Save" at bounding box center [330, 248] width 303 height 9
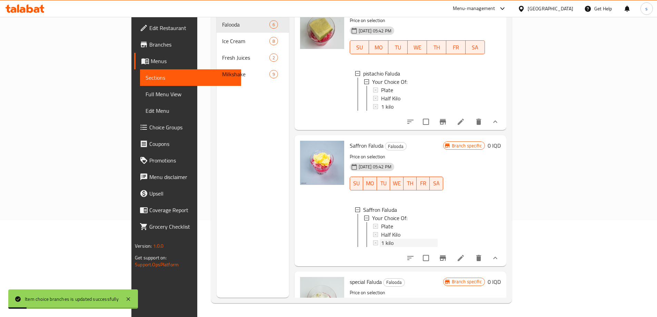
click at [381, 247] on div "1 kilo" at bounding box center [409, 243] width 57 height 8
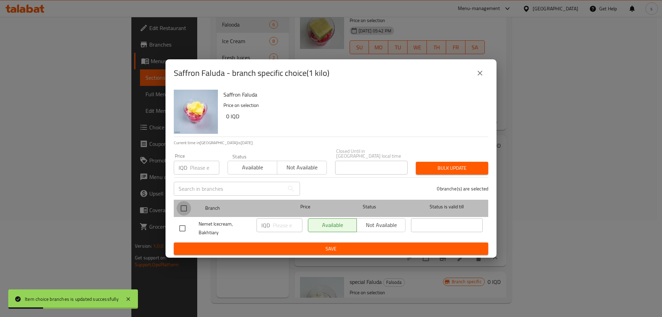
click at [186, 203] on input "checkbox" at bounding box center [183, 208] width 14 height 14
checkbox input "true"
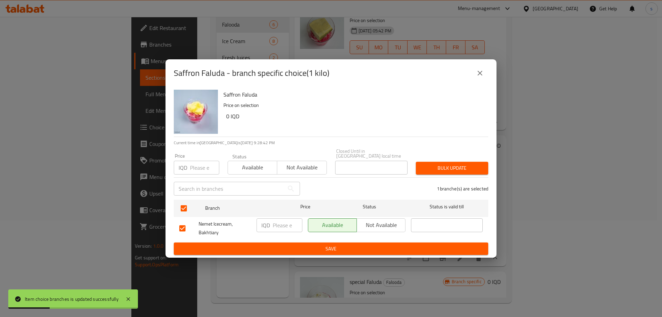
click at [280, 219] on input "number" at bounding box center [288, 225] width 30 height 14
type input "15003"
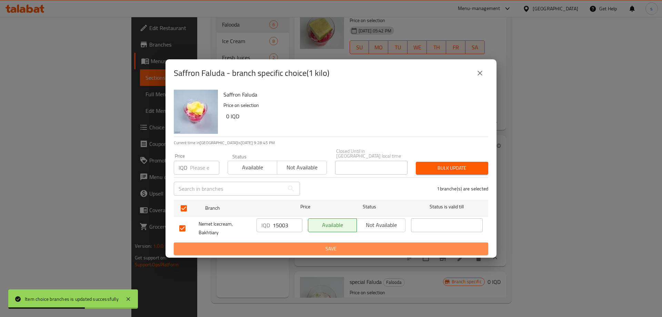
click at [290, 244] on span "Save" at bounding box center [330, 248] width 303 height 9
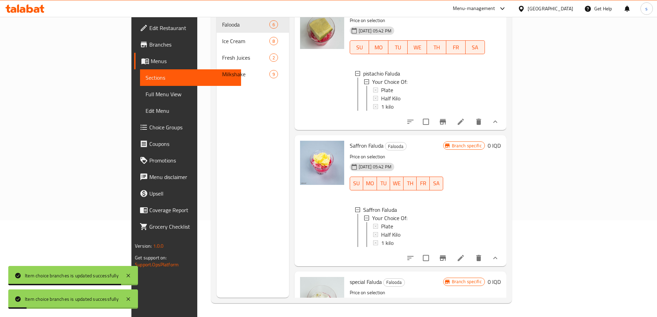
click at [381, 247] on div "1 kilo" at bounding box center [409, 243] width 57 height 8
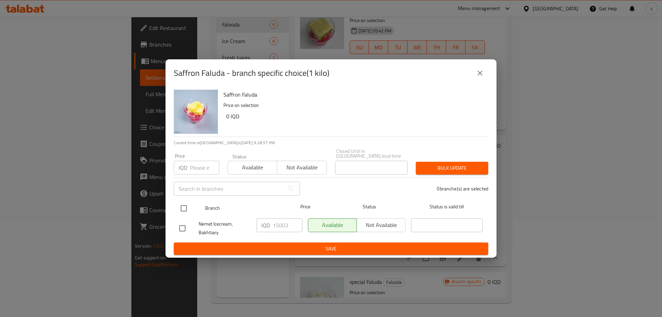
click at [185, 204] on input "checkbox" at bounding box center [183, 208] width 14 height 14
checkbox input "true"
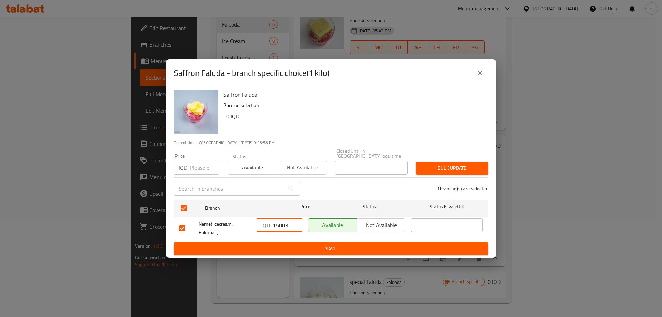
click at [287, 224] on input "15003" at bounding box center [288, 225] width 30 height 14
type input "15000"
click at [282, 245] on span "Save" at bounding box center [330, 248] width 303 height 9
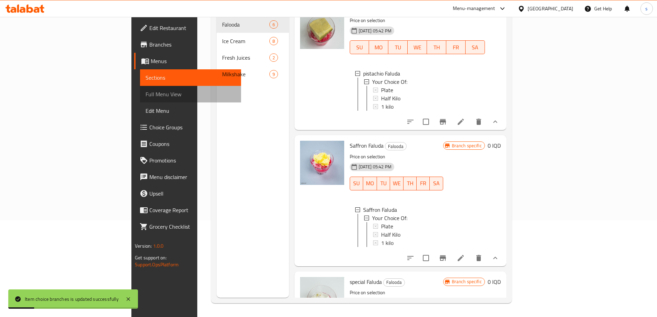
click at [145, 94] on span "Full Menu View" at bounding box center [190, 94] width 90 height 8
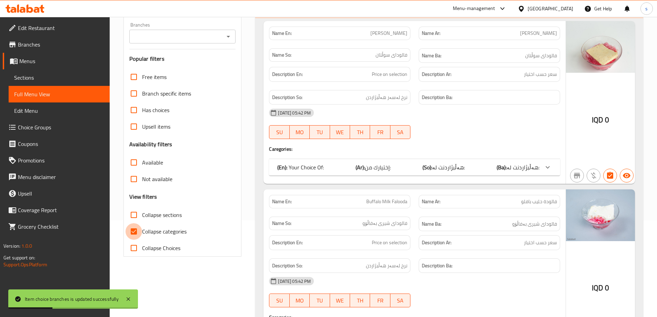
click at [136, 229] on input "Collapse categories" at bounding box center [133, 231] width 17 height 17
checkbox input "false"
click at [138, 216] on input "Collapse sections" at bounding box center [133, 214] width 17 height 17
checkbox input "true"
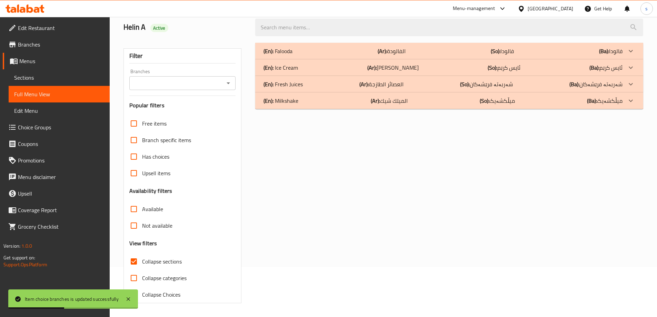
scroll to position [50, 0]
click at [227, 80] on icon "Open" at bounding box center [228, 83] width 8 height 8
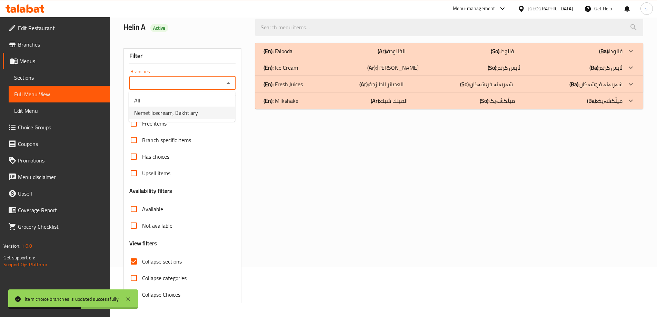
click at [215, 109] on li "Nemet Icecream, Bakhtiary" at bounding box center [182, 113] width 107 height 12
type input "Nemet Icecream, Bakhtiary"
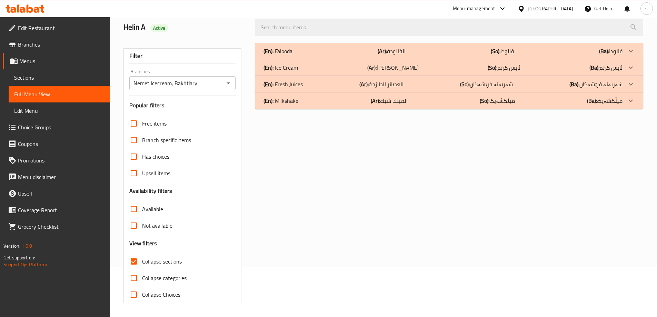
click at [307, 50] on div "(En): Falooda (Ar): الفالودة (So): فالودا (Ba): فالودا" at bounding box center [442, 51] width 359 height 8
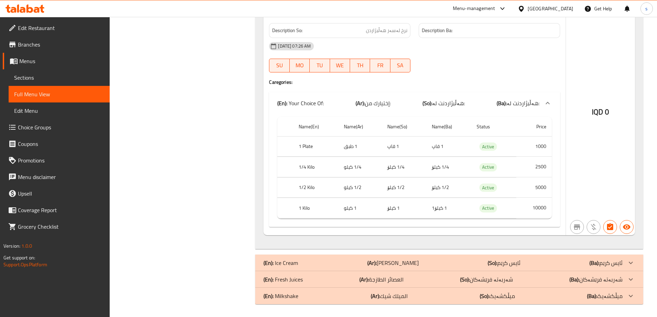
scroll to position [1493, 0]
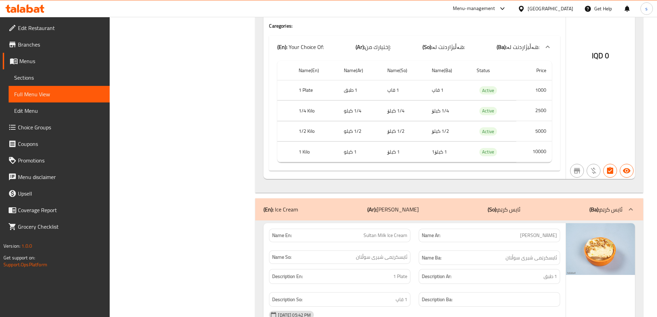
scroll to position [1569, 0]
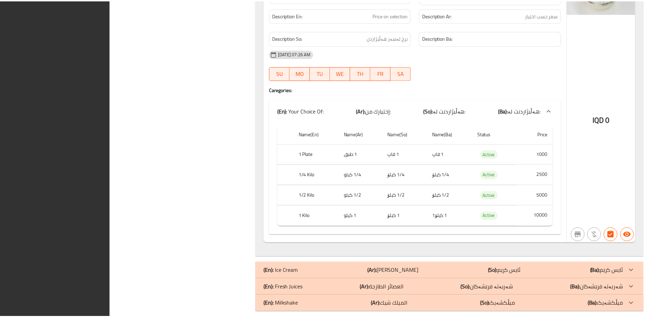
scroll to position [1493, 0]
